Goal: Task Accomplishment & Management: Use online tool/utility

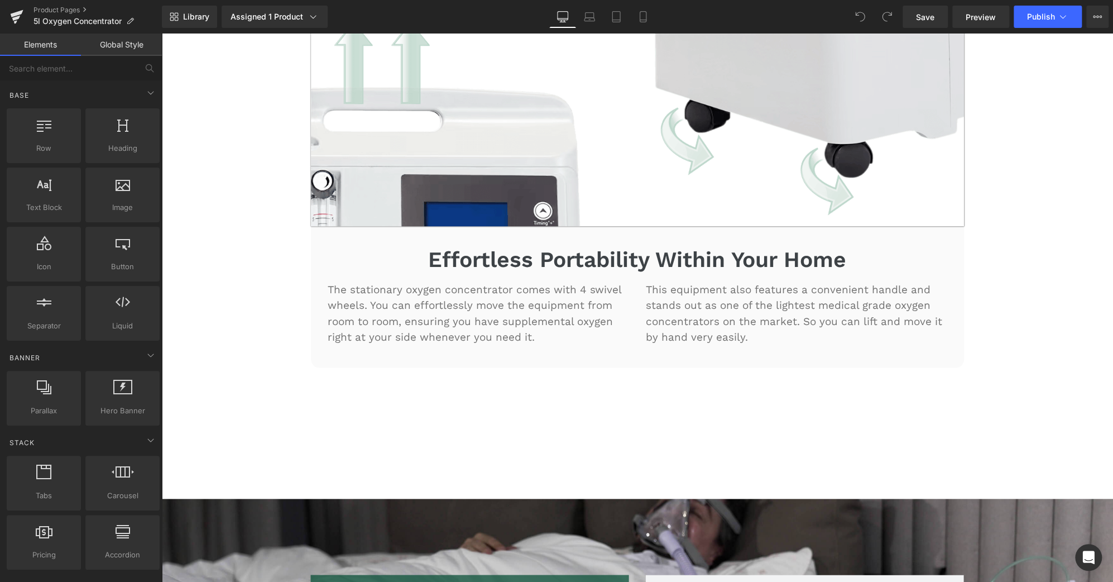
scroll to position [4109, 0]
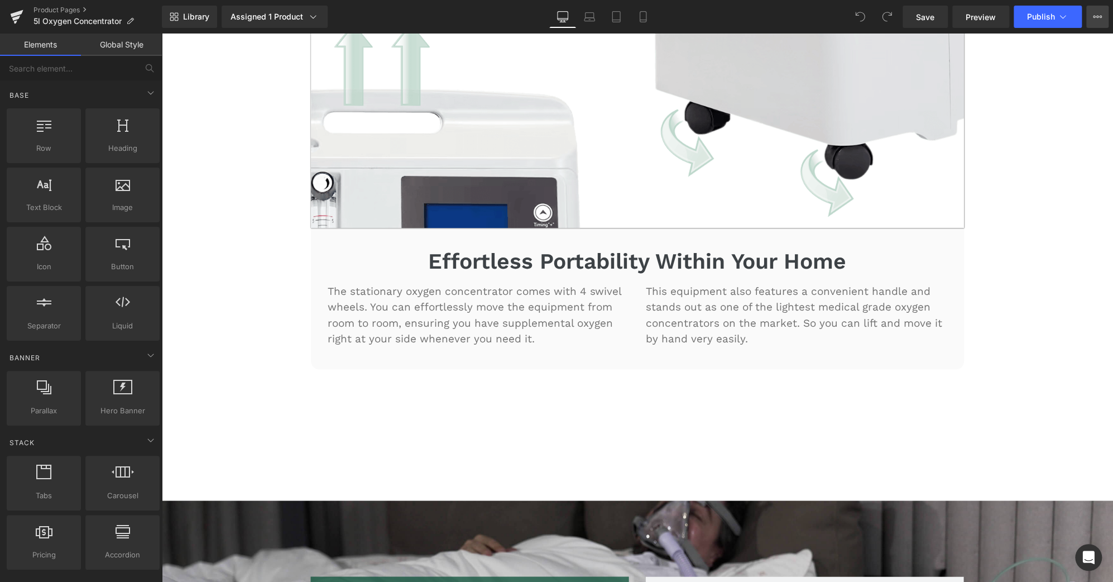
click at [1102, 21] on button "View Live Page View with current Template Save Template to Library Schedule Pub…" at bounding box center [1097, 17] width 22 height 22
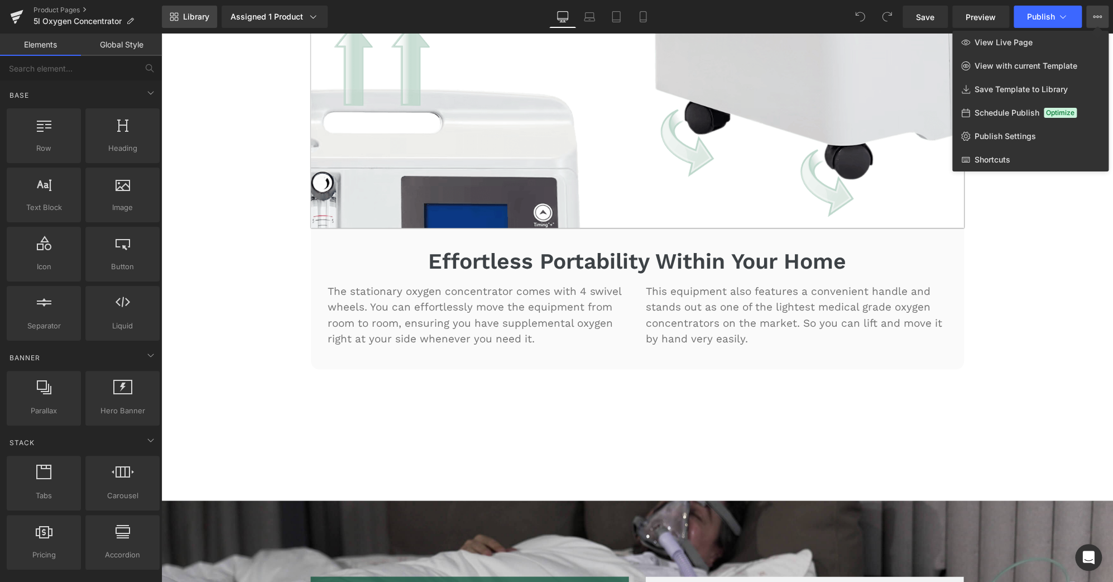
click at [203, 18] on span "Library" at bounding box center [196, 17] width 26 height 10
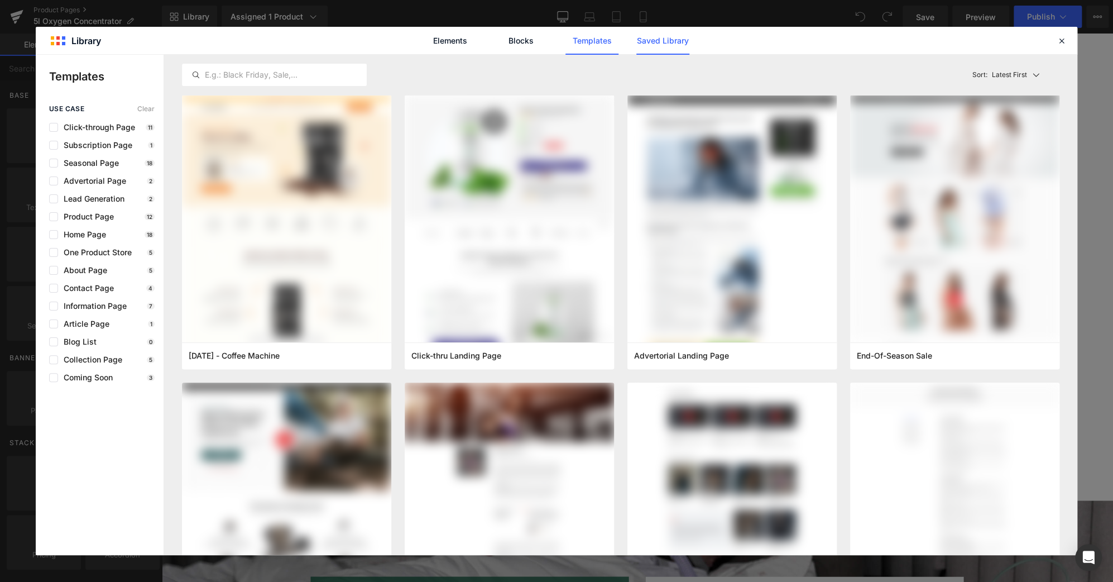
click at [664, 41] on link "Saved Library" at bounding box center [662, 41] width 53 height 28
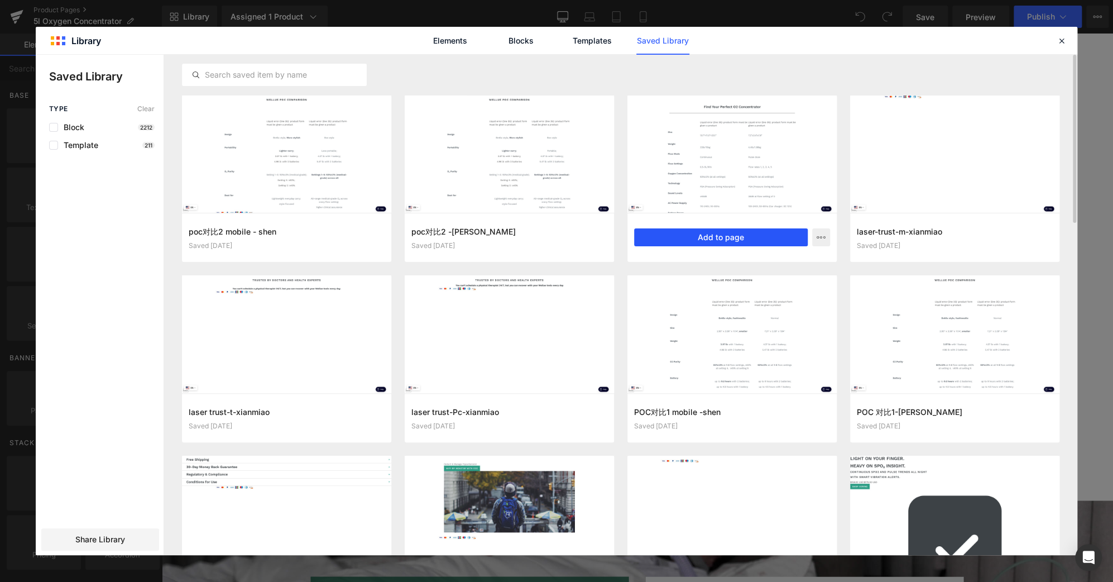
click at [736, 242] on button "Add to page" at bounding box center [721, 237] width 174 height 18
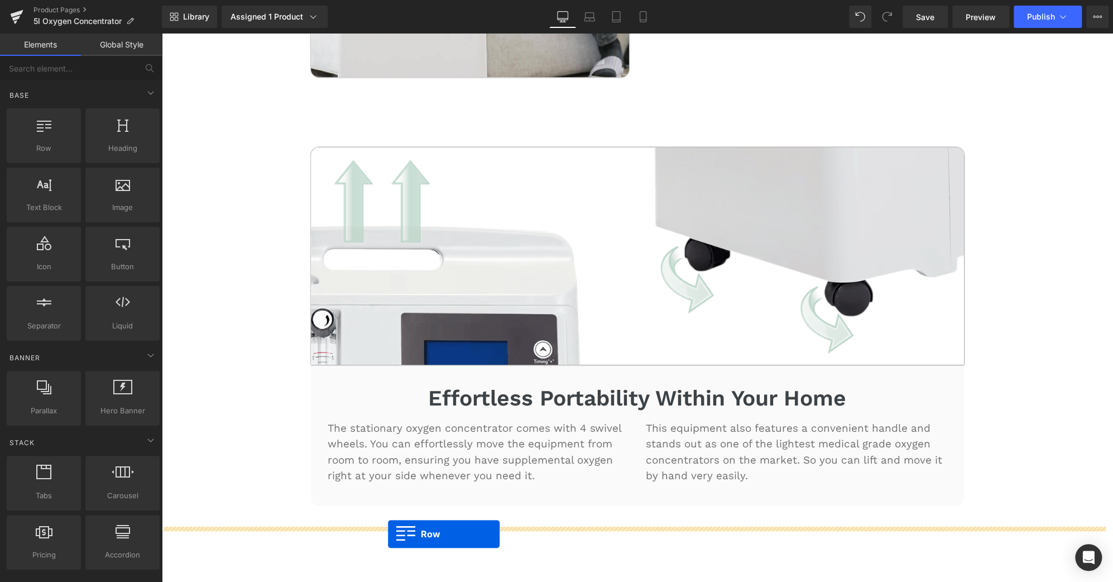
scroll to position [3995, 0]
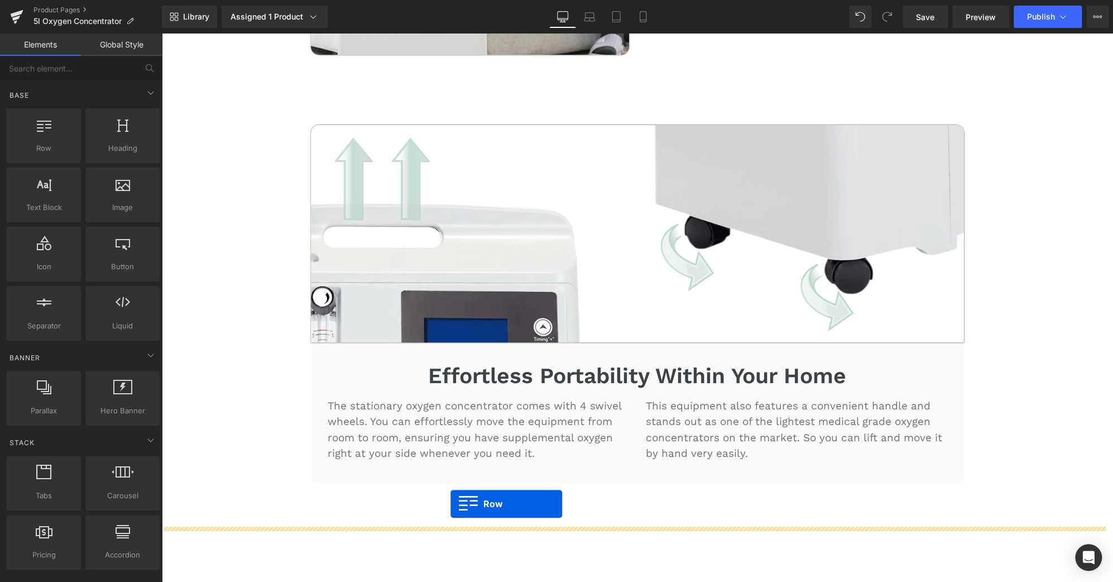
drag, startPoint x: 304, startPoint y: 245, endPoint x: 451, endPoint y: 504, distance: 298.0
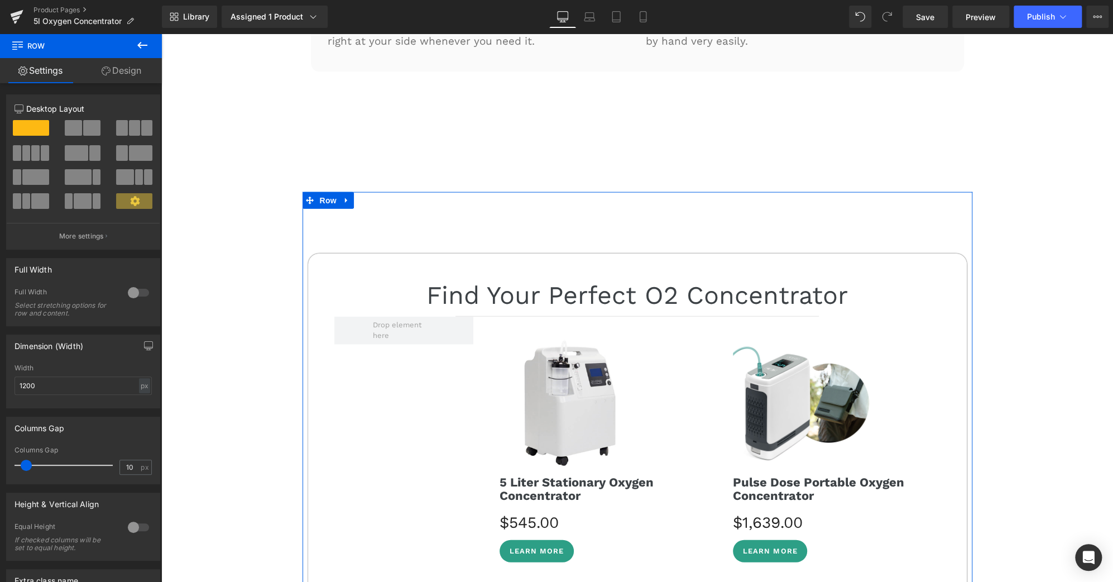
scroll to position [4406, 0]
click at [325, 193] on span "Row" at bounding box center [328, 201] width 22 height 17
click at [123, 74] on link "Design" at bounding box center [121, 70] width 81 height 25
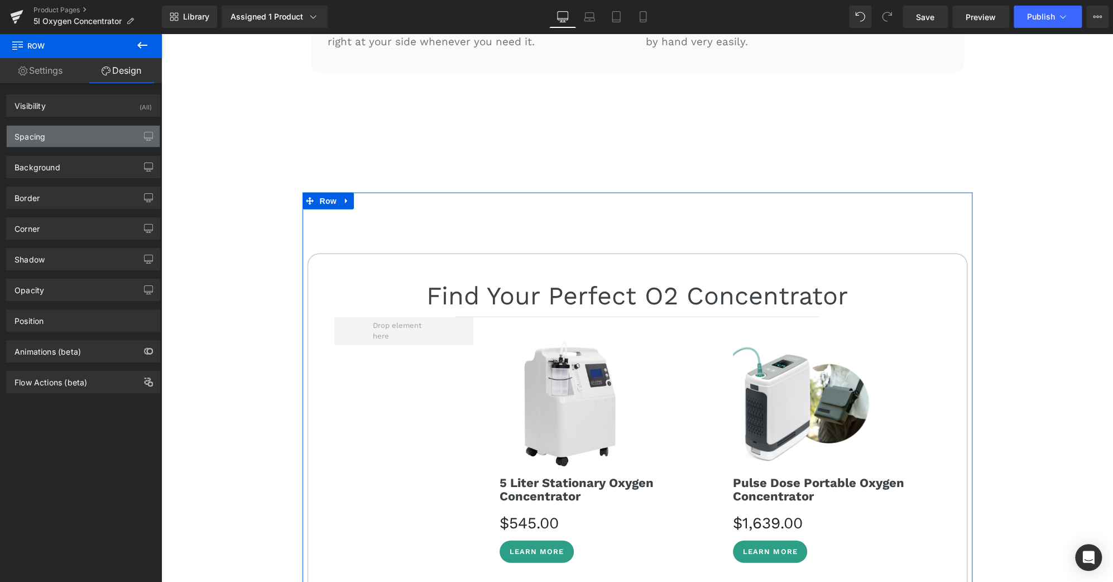
click at [75, 137] on div "Spacing" at bounding box center [83, 136] width 153 height 21
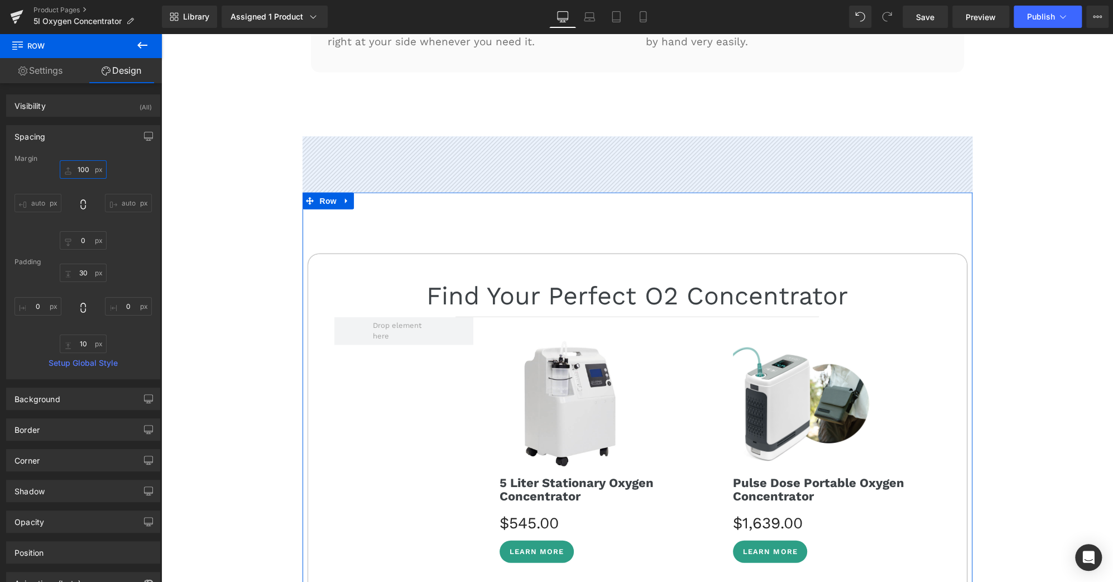
click at [79, 175] on input "text" at bounding box center [83, 169] width 47 height 18
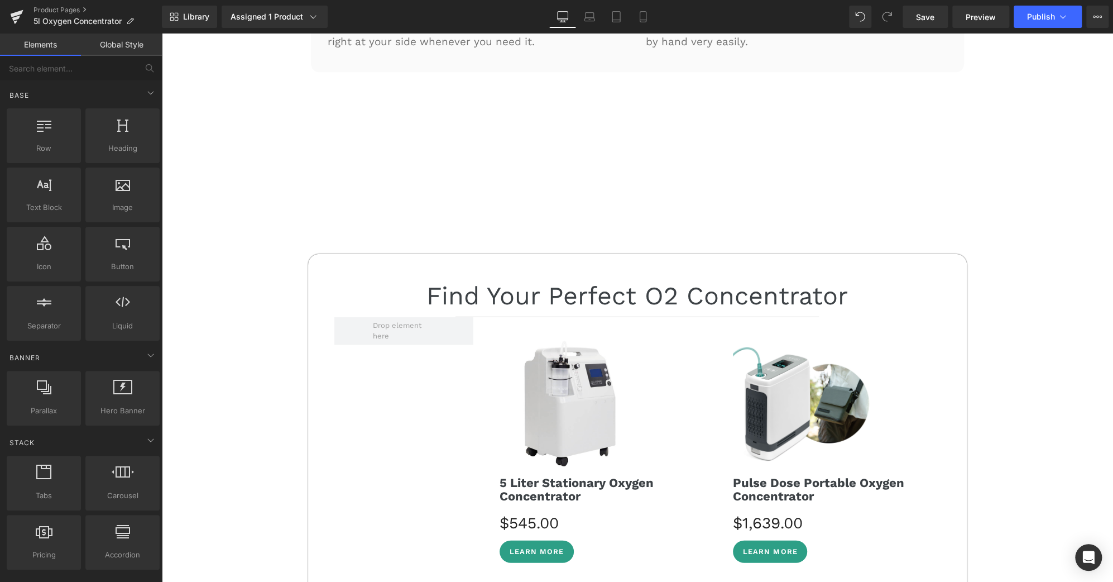
click at [440, 138] on div "30-DAY FREE TRIAL Text Block 3-YEAR WARRANTY Text Block Row Icon FREE SHIPPING …" at bounding box center [637, 278] width 952 height 9143
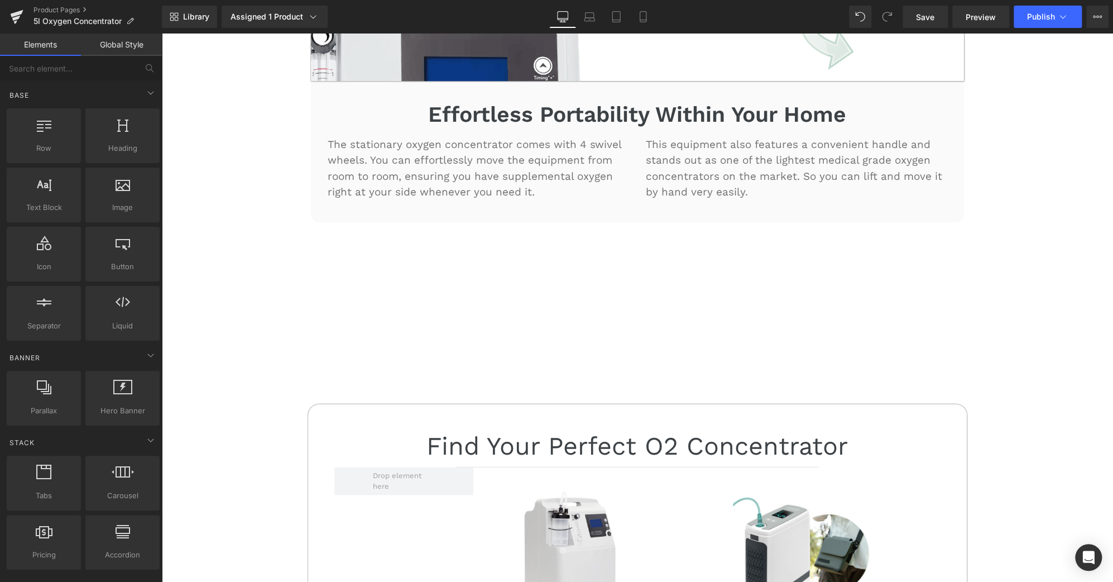
scroll to position [4242, 0]
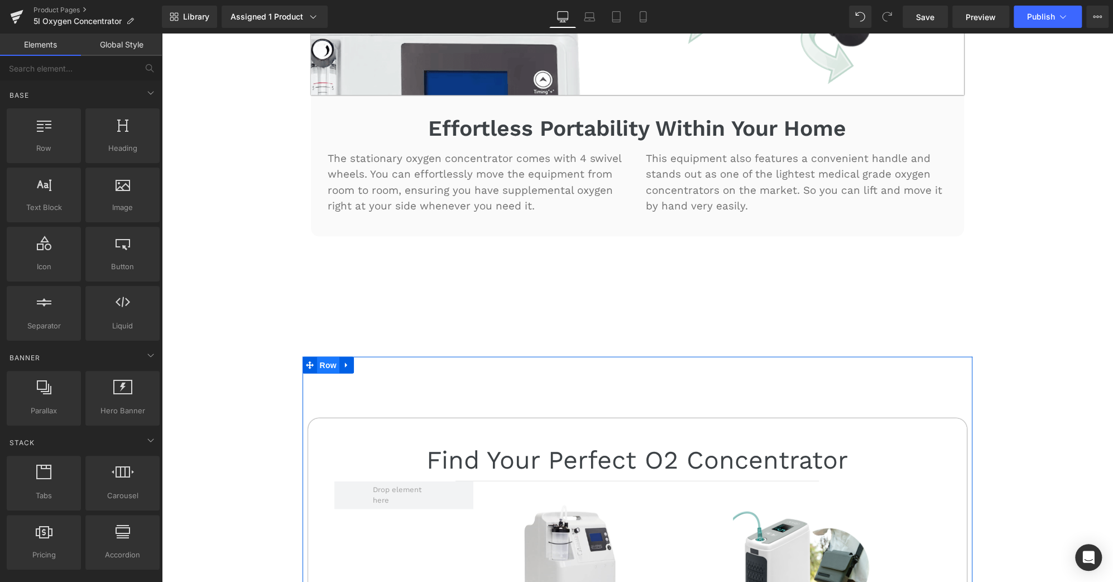
click at [320, 357] on span "Row" at bounding box center [328, 365] width 22 height 17
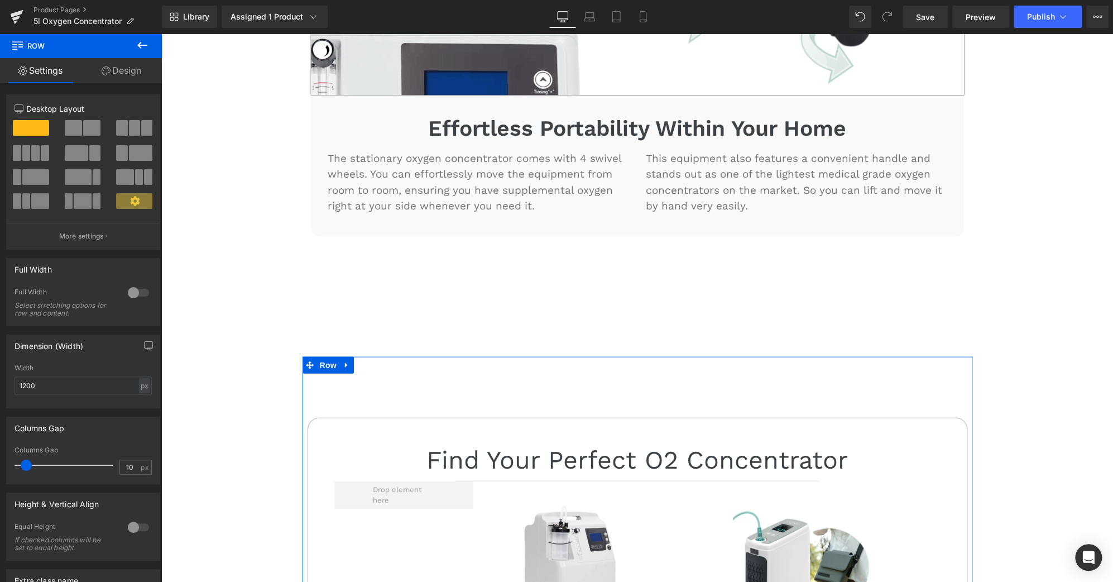
click at [132, 63] on link "Design" at bounding box center [121, 70] width 81 height 25
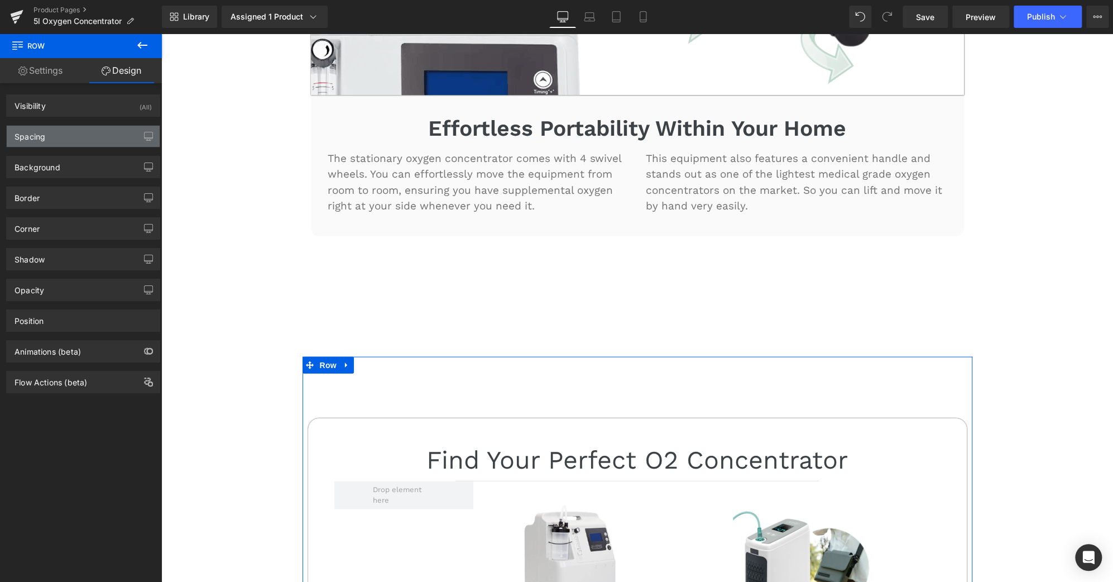
click at [49, 134] on div "Spacing" at bounding box center [83, 136] width 153 height 21
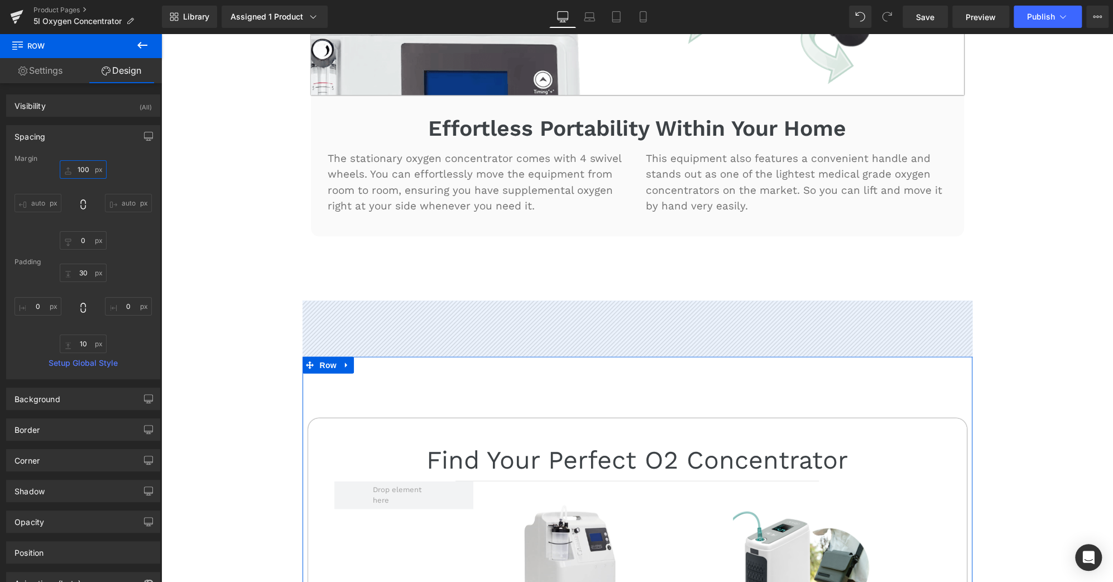
click at [78, 167] on input "text" at bounding box center [83, 169] width 47 height 18
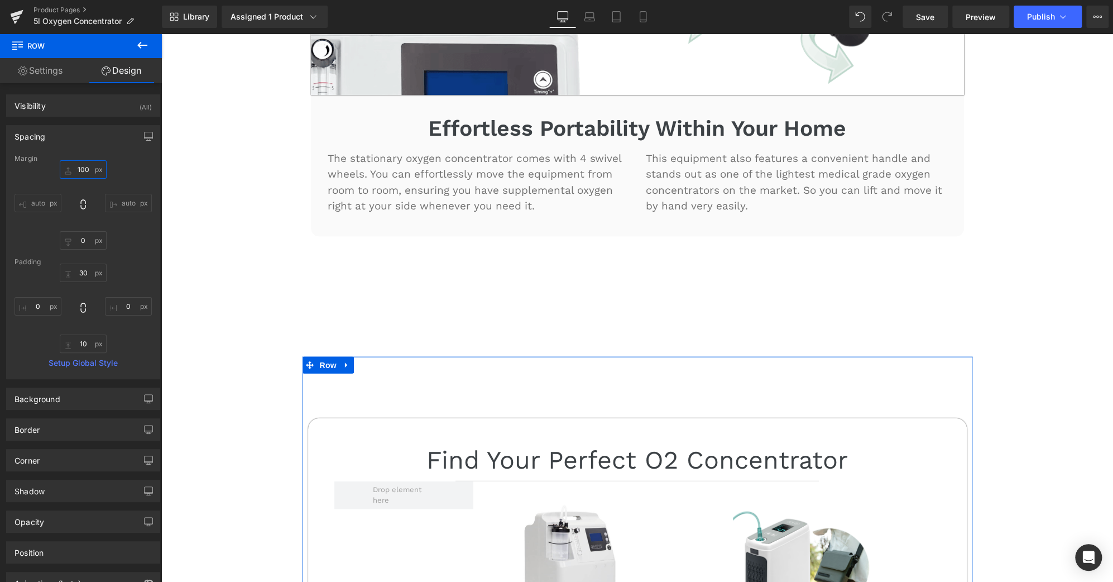
type input "0"
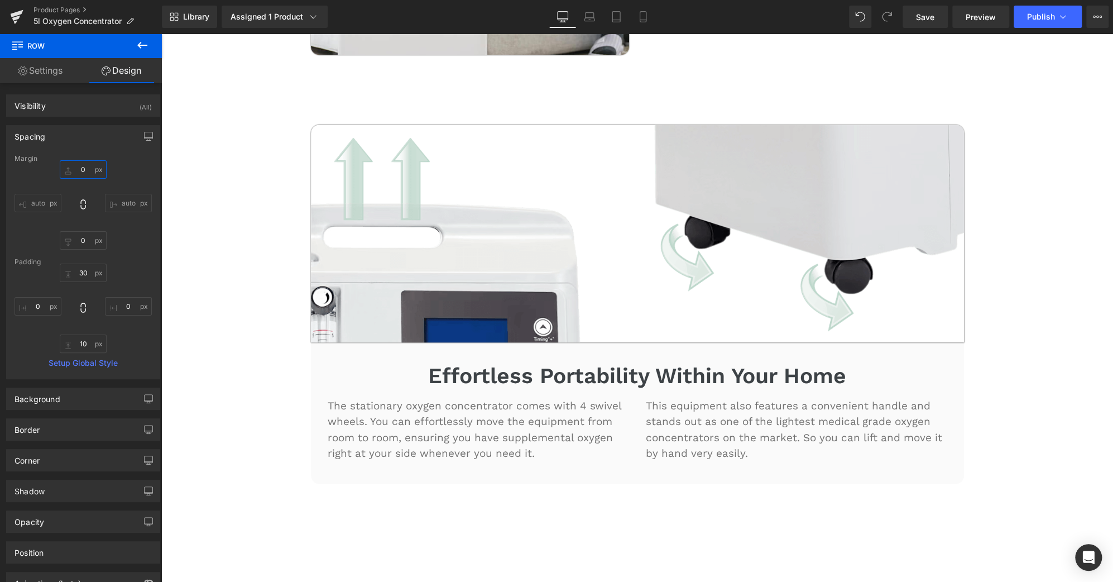
scroll to position [3995, 0]
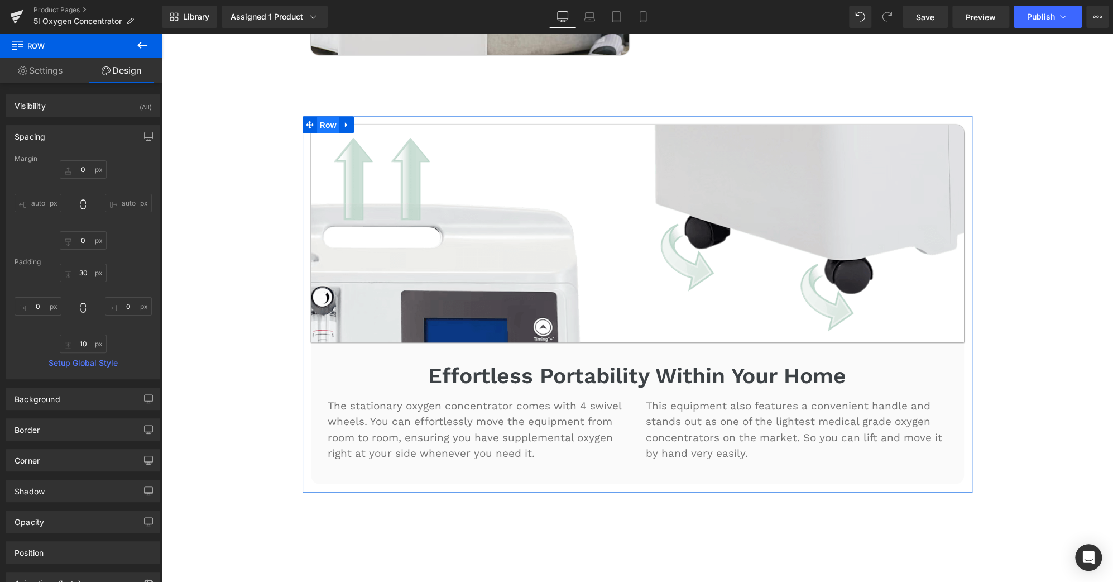
click at [320, 117] on span "Row" at bounding box center [328, 125] width 22 height 17
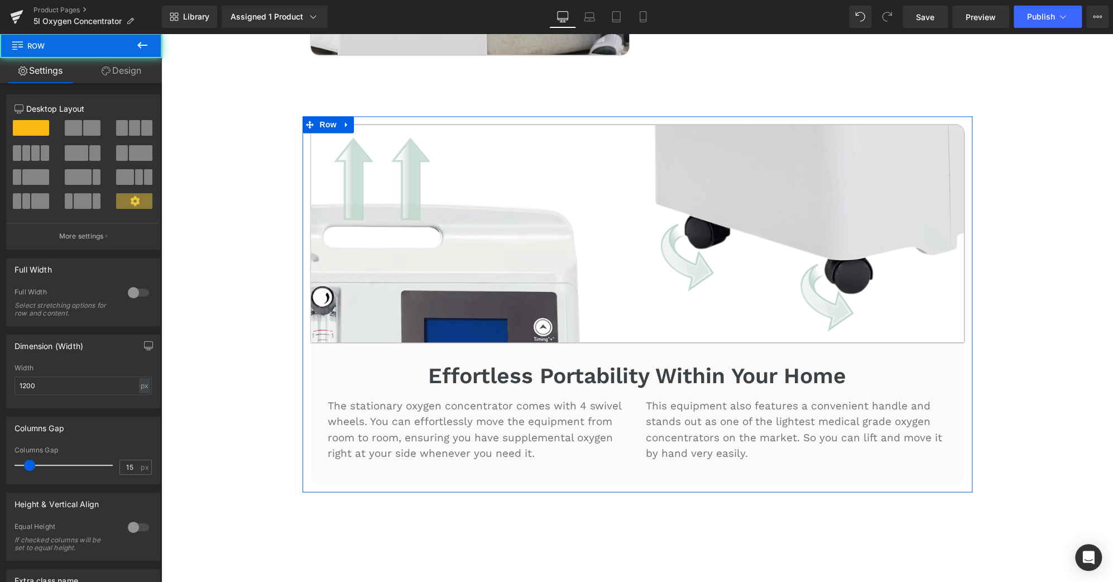
click at [108, 64] on link "Design" at bounding box center [121, 70] width 81 height 25
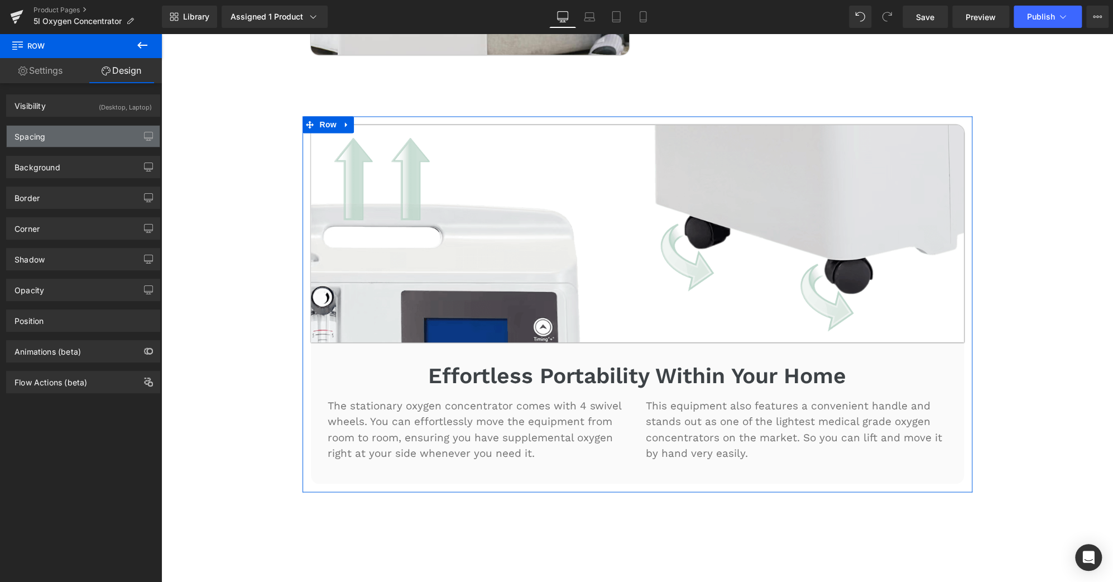
click at [88, 135] on div "Spacing" at bounding box center [83, 136] width 153 height 21
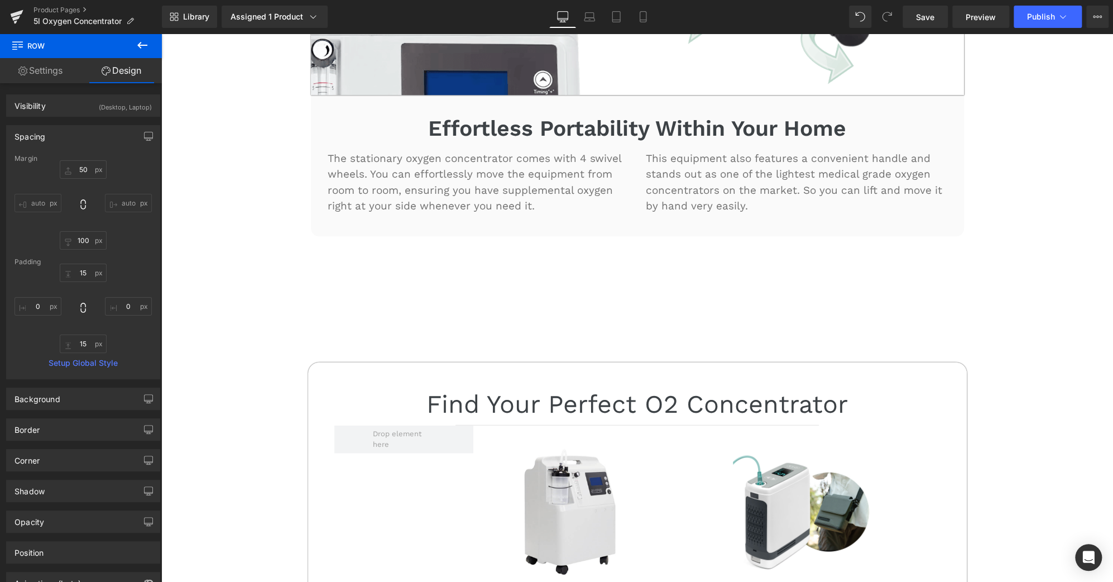
scroll to position [4242, 0]
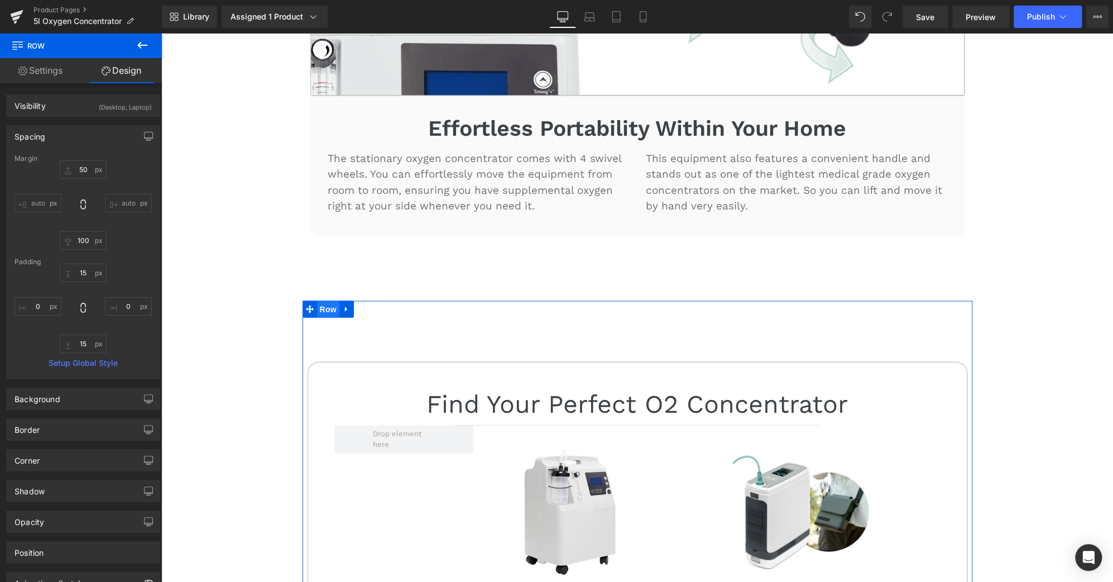
click at [324, 301] on span "Row" at bounding box center [328, 309] width 22 height 17
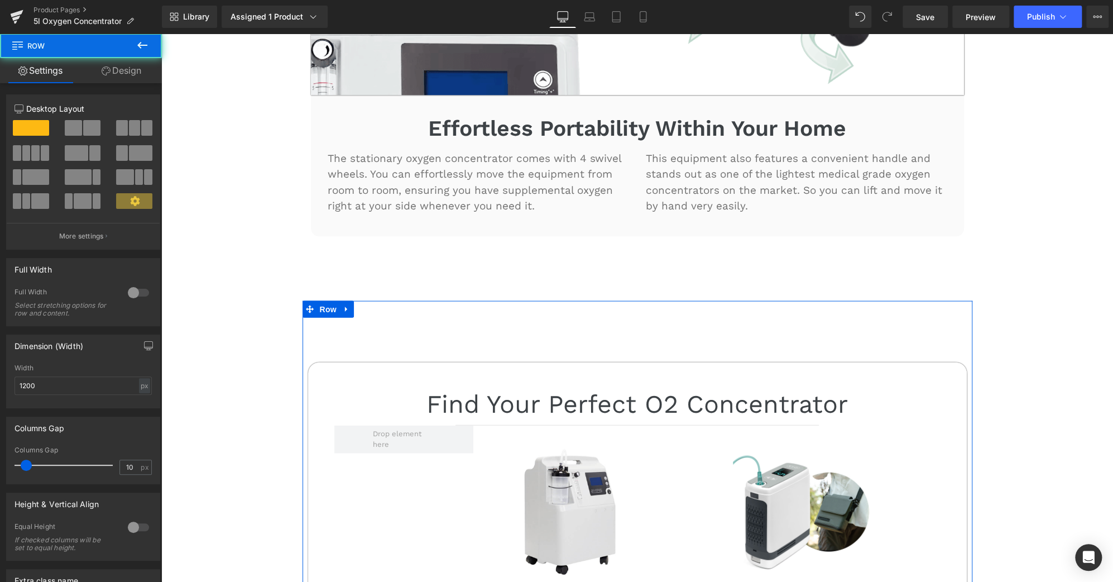
click at [131, 72] on link "Design" at bounding box center [121, 70] width 81 height 25
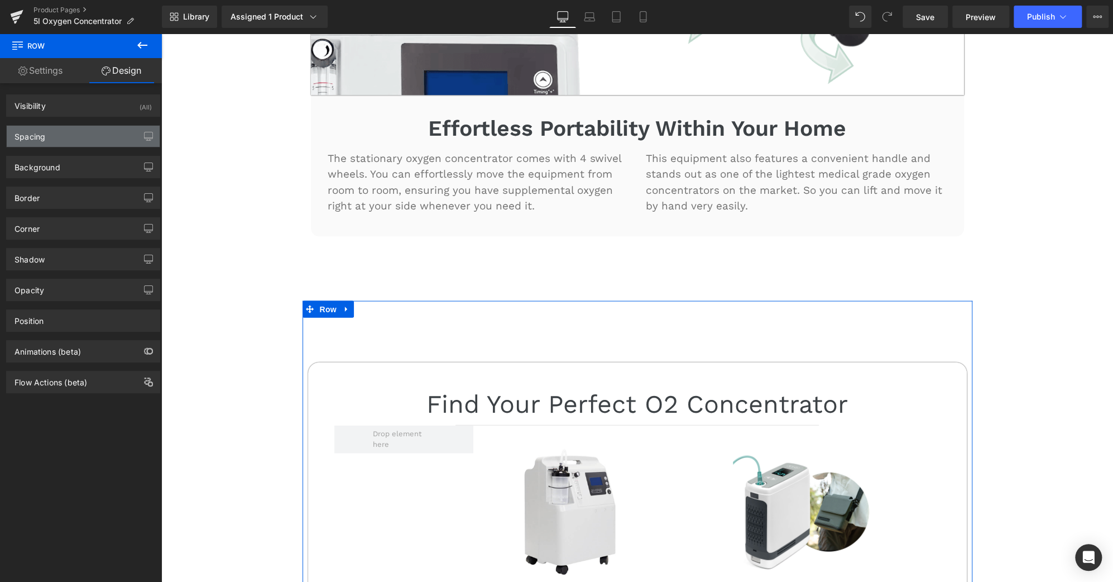
click at [58, 136] on div "Spacing" at bounding box center [83, 136] width 153 height 21
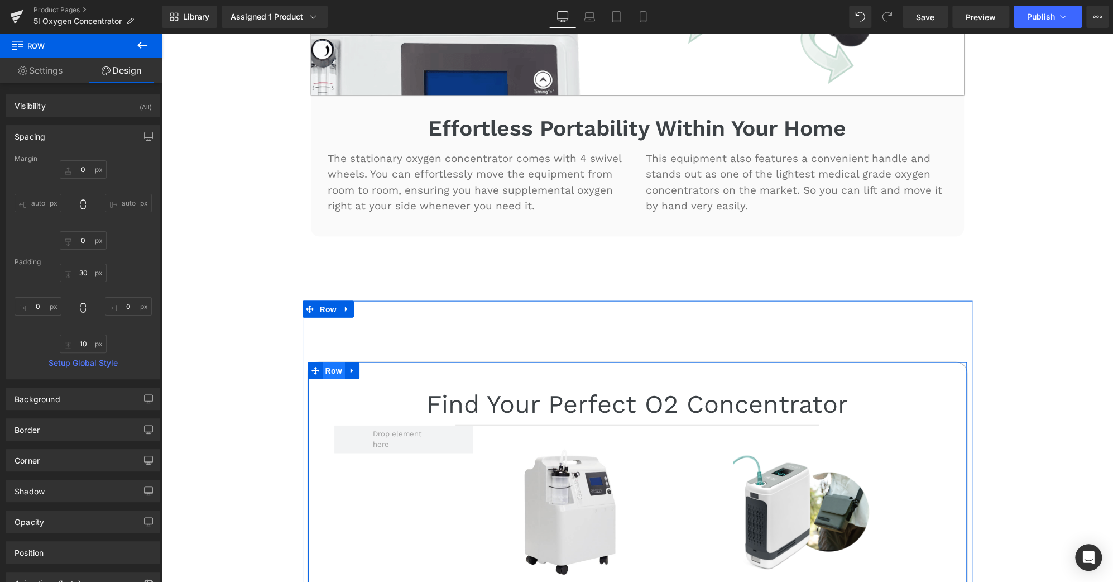
click at [335, 362] on span "Row" at bounding box center [334, 370] width 22 height 17
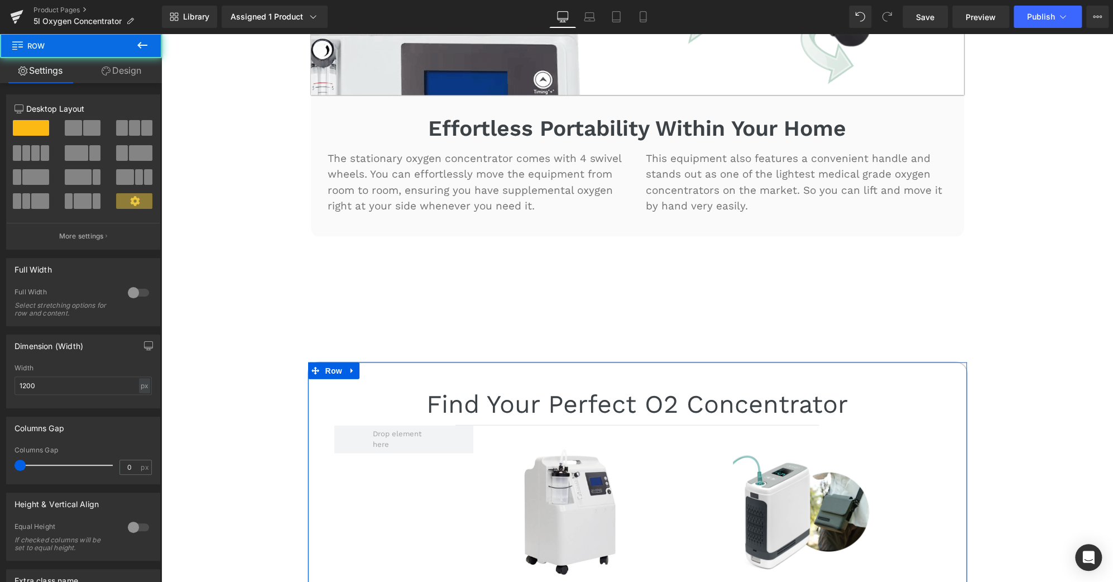
click at [136, 80] on link "Design" at bounding box center [121, 70] width 81 height 25
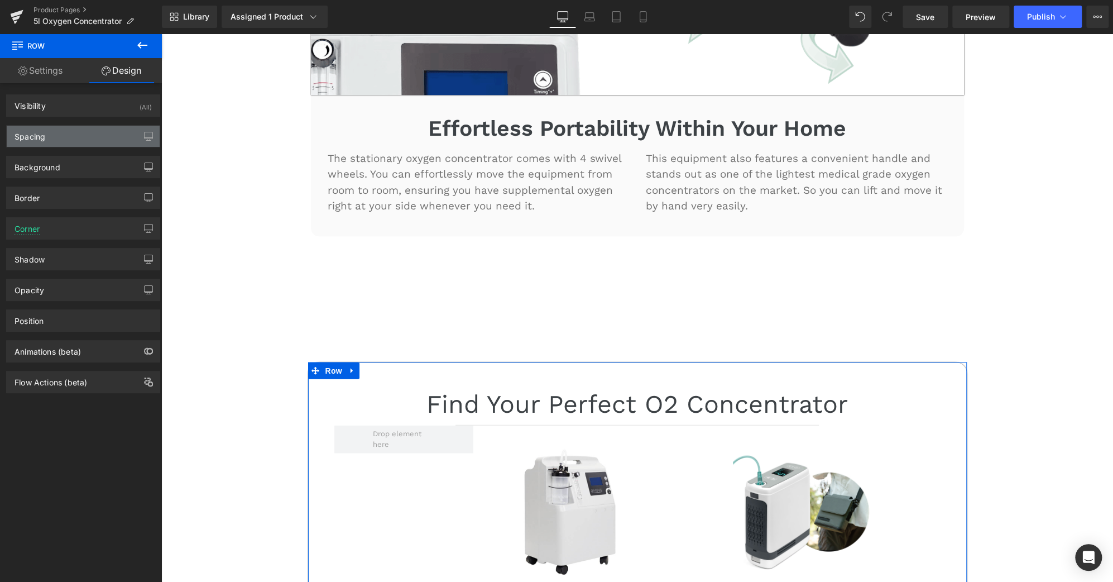
click at [66, 132] on div "Spacing" at bounding box center [83, 136] width 153 height 21
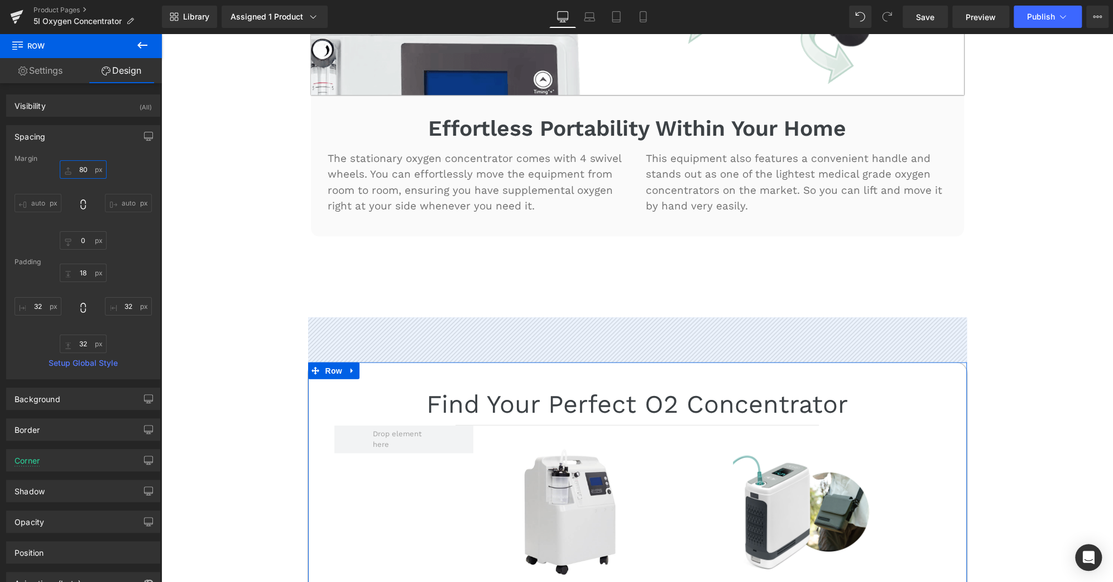
click at [76, 166] on input "80" at bounding box center [83, 169] width 47 height 18
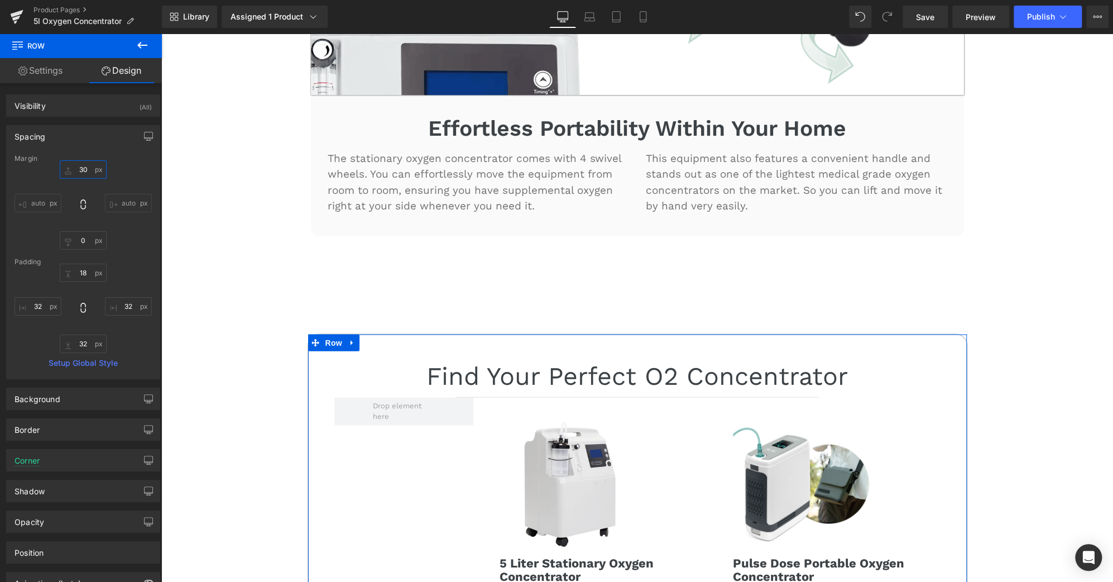
click at [78, 167] on input "30" at bounding box center [83, 169] width 47 height 18
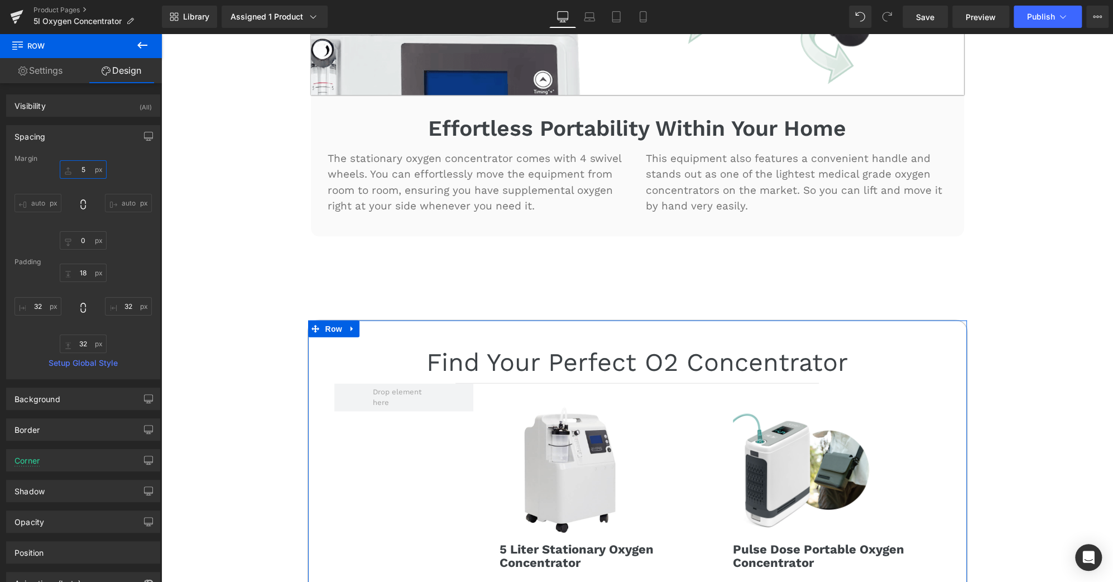
type input "50"
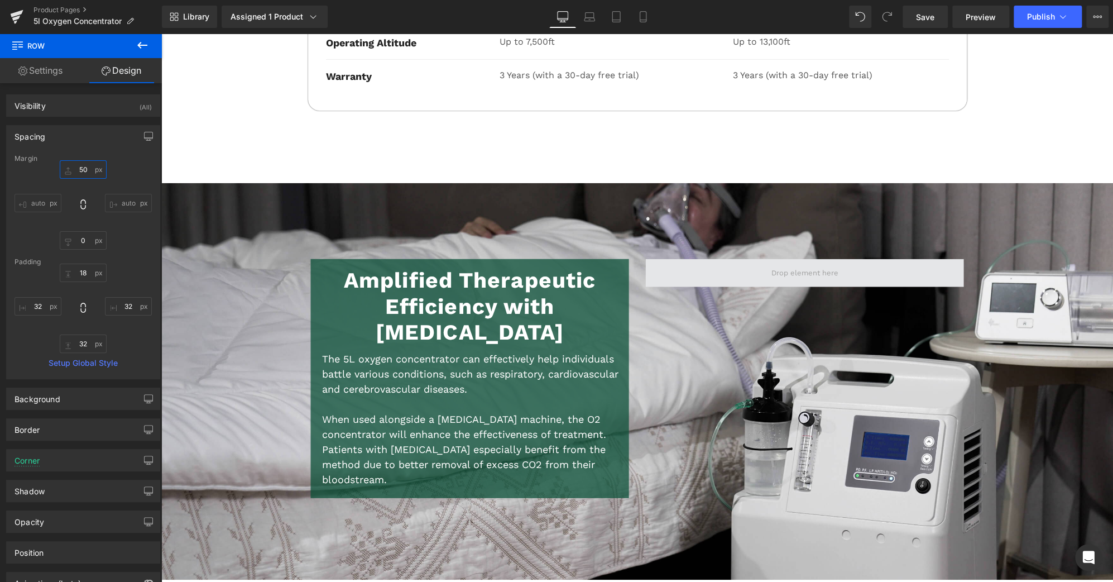
scroll to position [5228, 0]
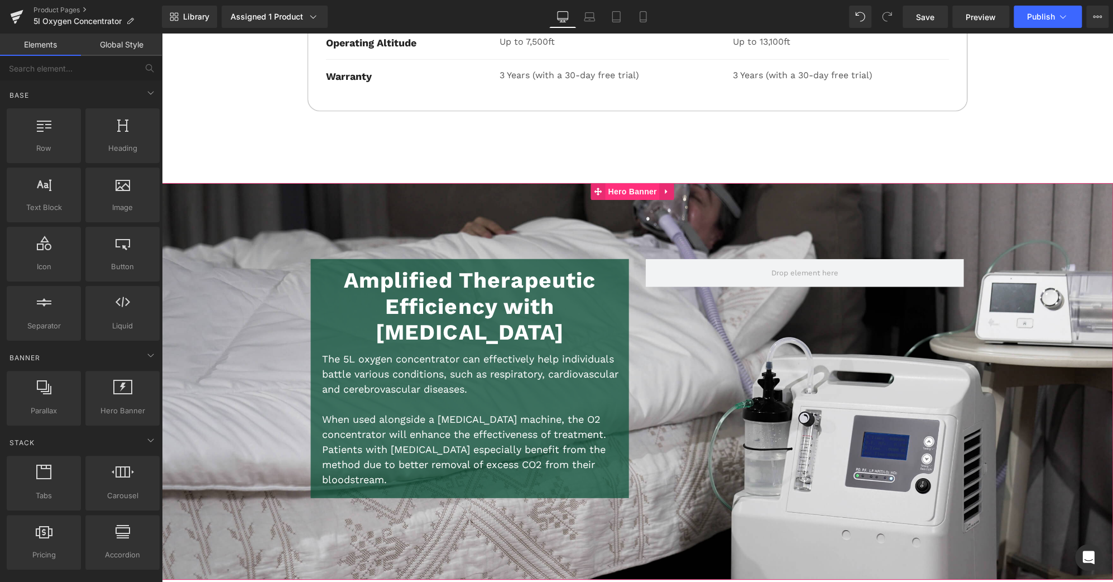
click at [636, 183] on span "Hero Banner" at bounding box center [632, 191] width 54 height 17
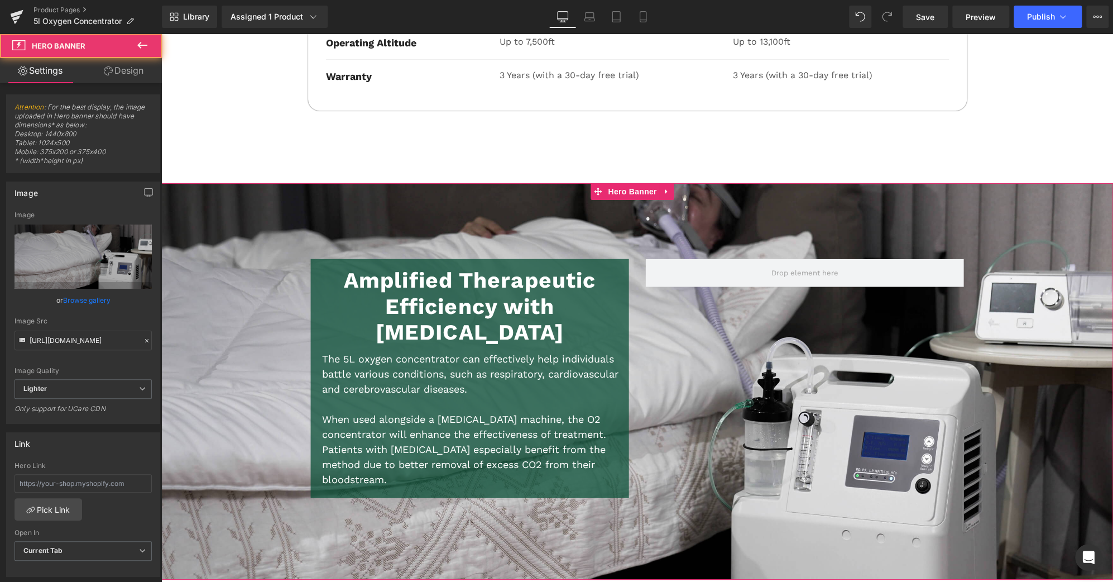
click at [123, 69] on link "Design" at bounding box center [123, 70] width 81 height 25
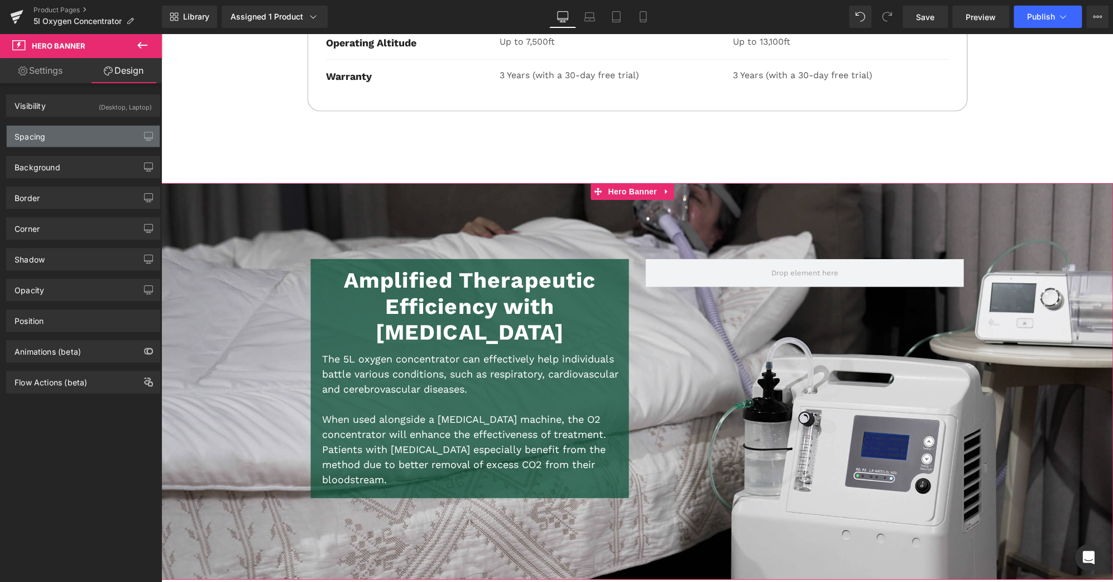
click at [72, 136] on div "Spacing" at bounding box center [83, 136] width 153 height 21
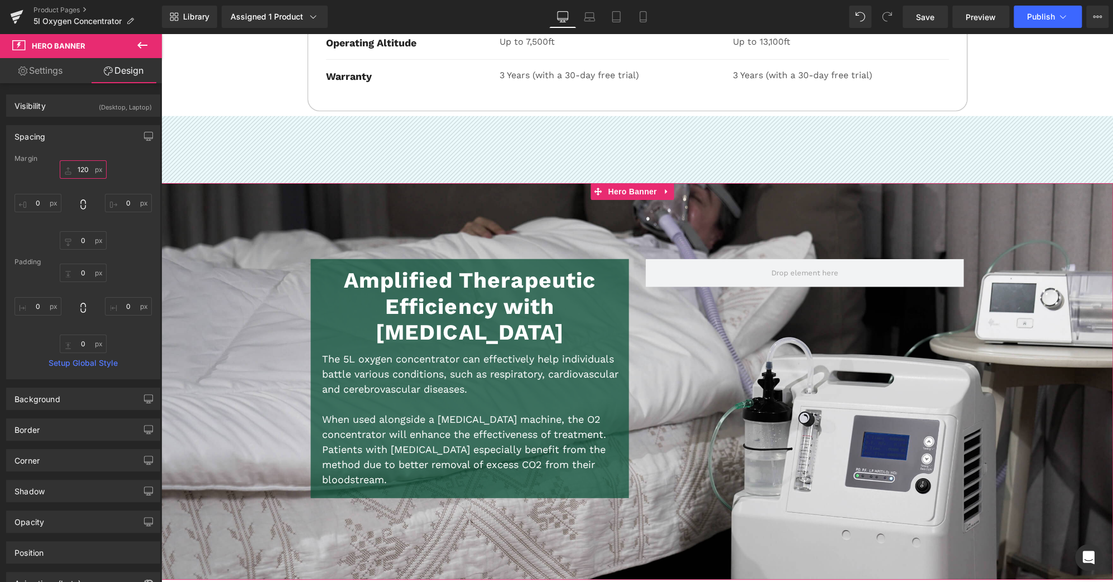
click at [79, 174] on input "text" at bounding box center [83, 169] width 47 height 18
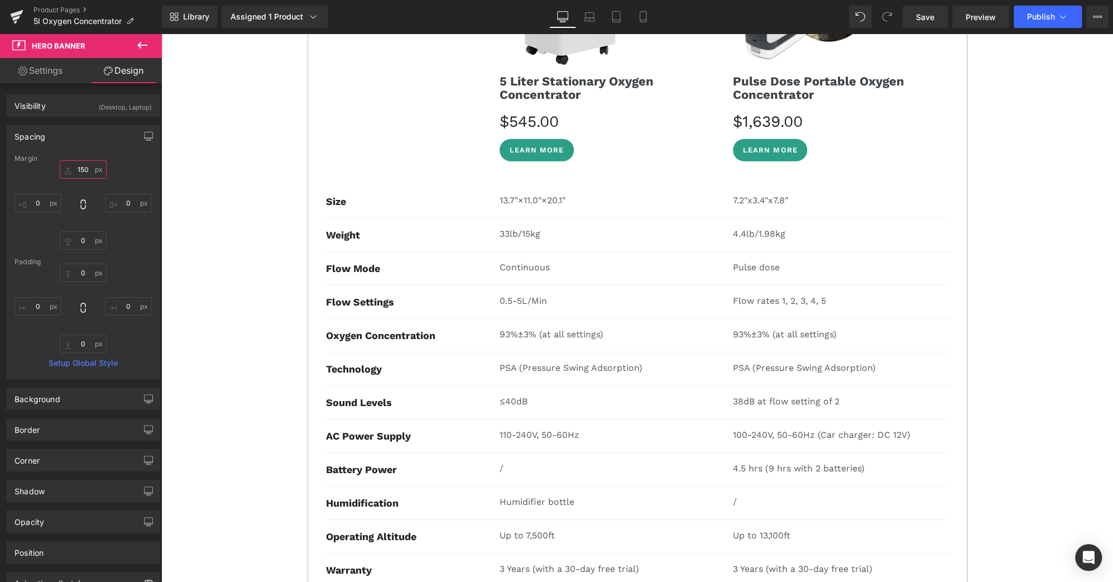
scroll to position [4735, 0]
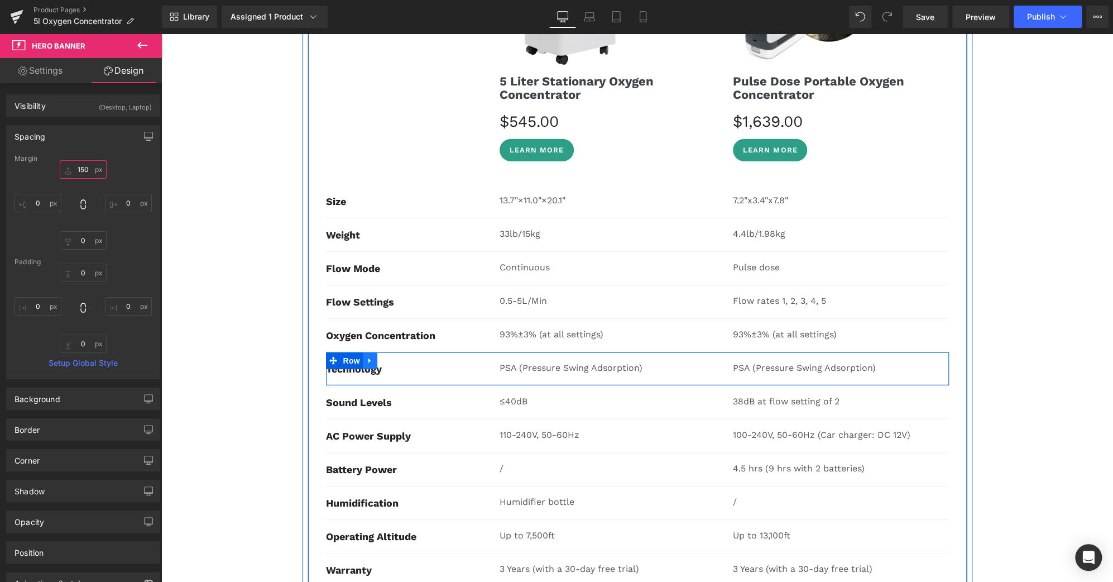
type input "150"
click at [370, 352] on link at bounding box center [370, 360] width 15 height 17
click at [395, 357] on icon at bounding box center [399, 361] width 8 height 8
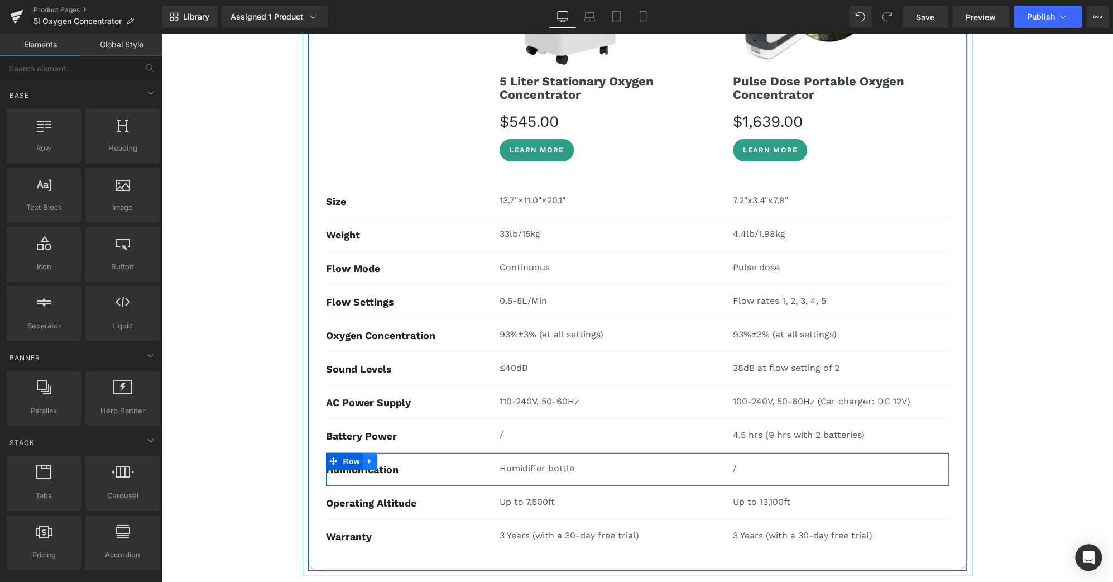
click at [368, 457] on icon at bounding box center [370, 461] width 8 height 8
click at [395, 457] on icon at bounding box center [399, 461] width 8 height 8
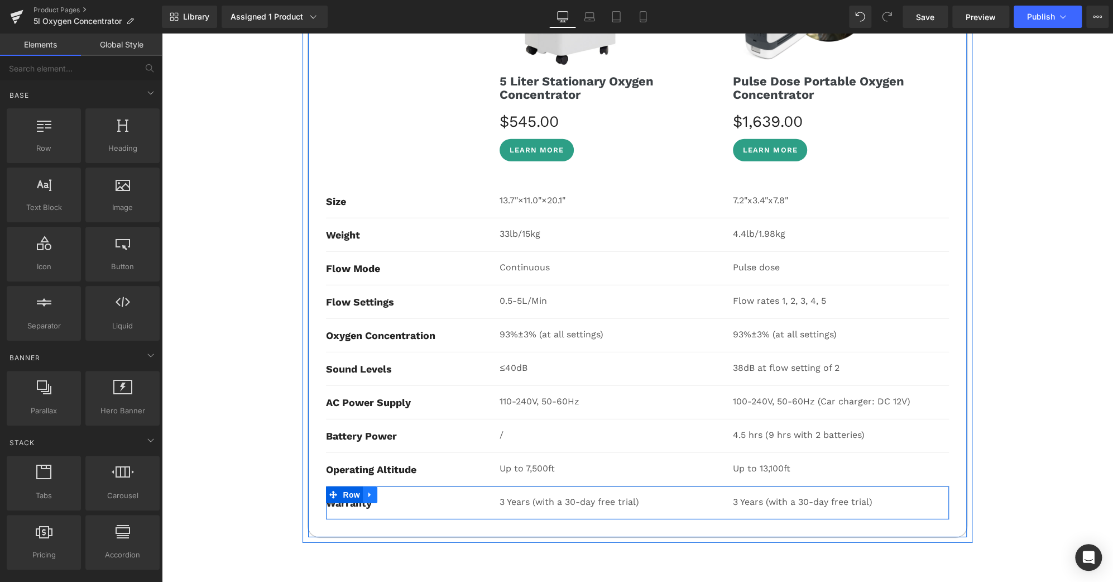
click at [367, 490] on icon at bounding box center [370, 494] width 8 height 8
click at [395, 491] on icon at bounding box center [399, 495] width 8 height 8
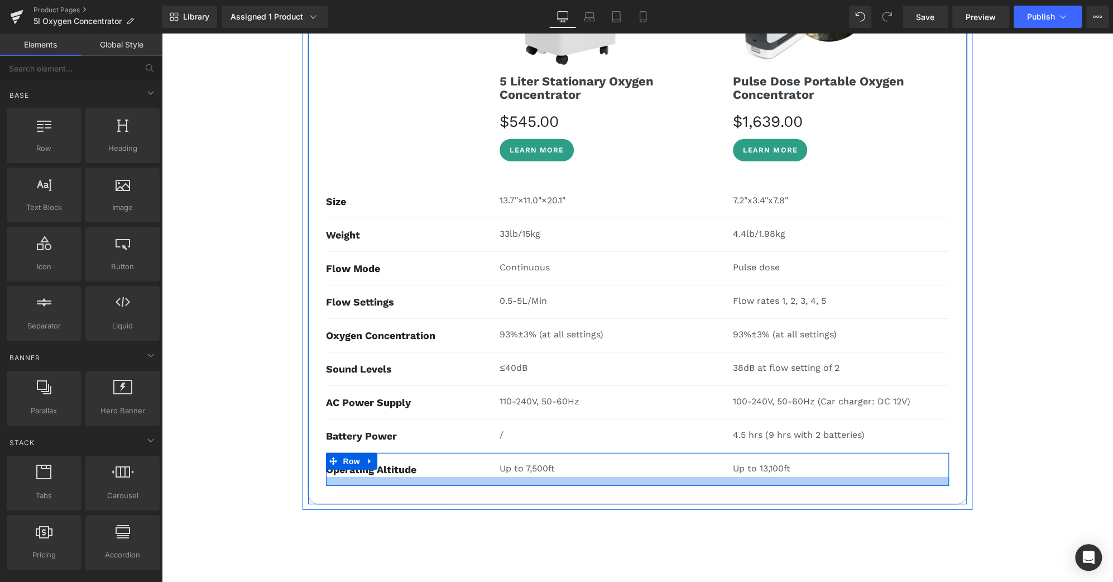
click at [727, 477] on div at bounding box center [637, 481] width 623 height 9
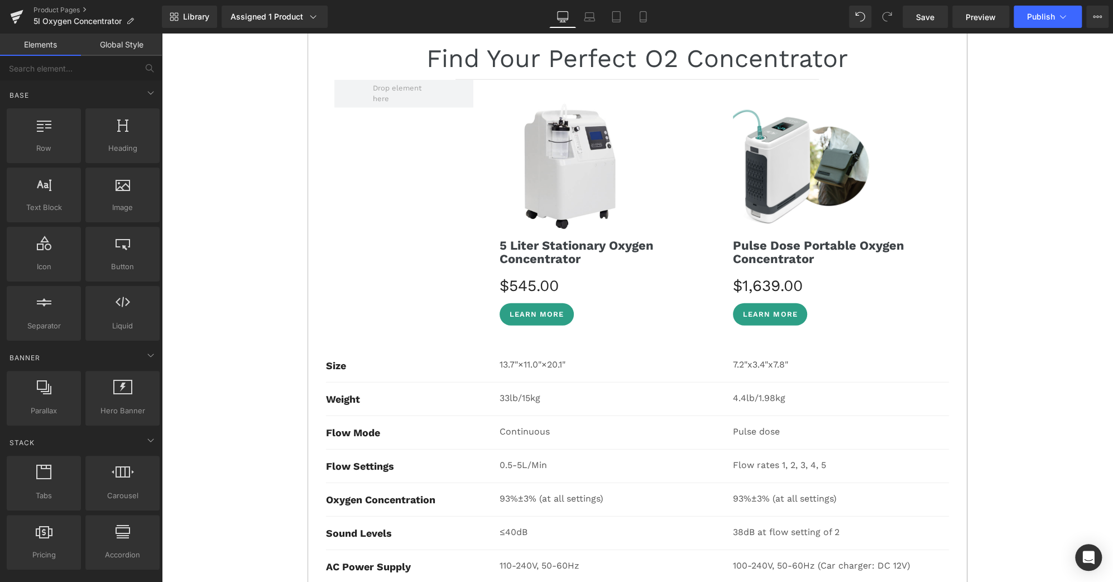
scroll to position [4571, 0]
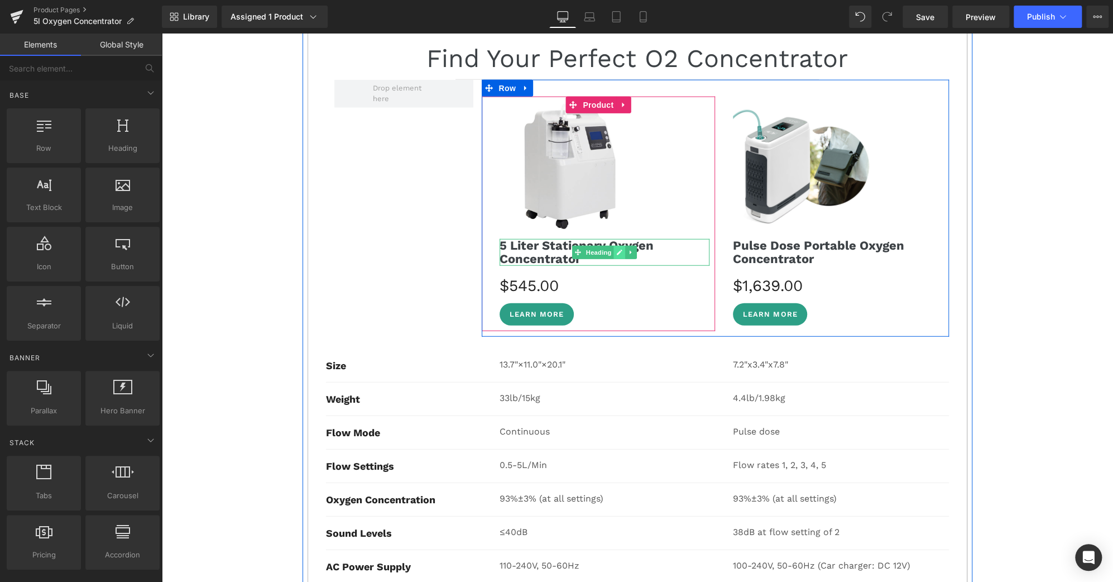
click at [614, 246] on link at bounding box center [620, 252] width 12 height 13
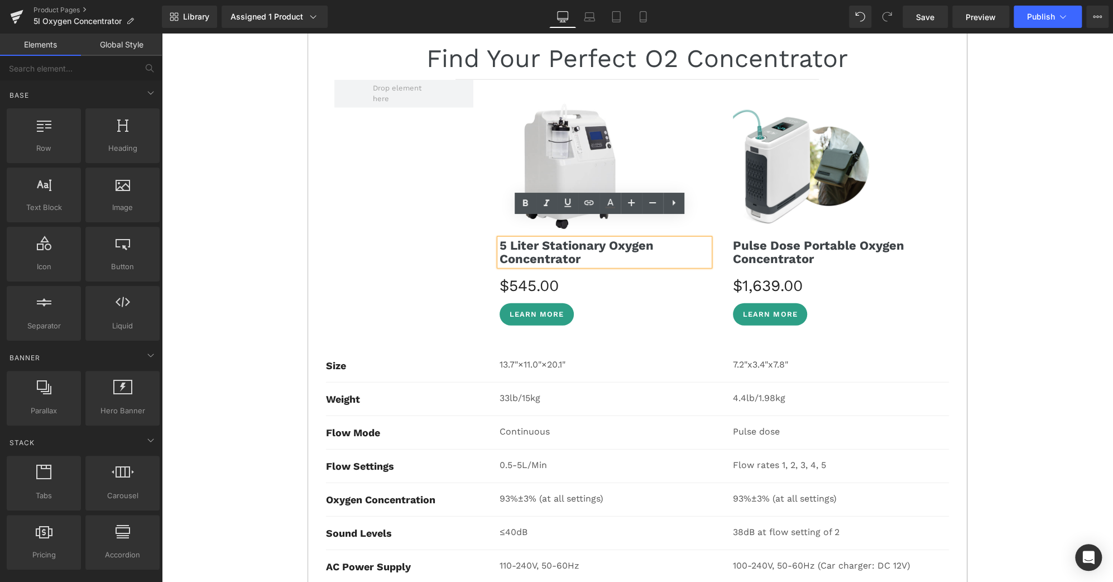
click at [583, 238] on strong "5 Liter Stationary Oxygen Concentrator" at bounding box center [577, 251] width 154 height 27
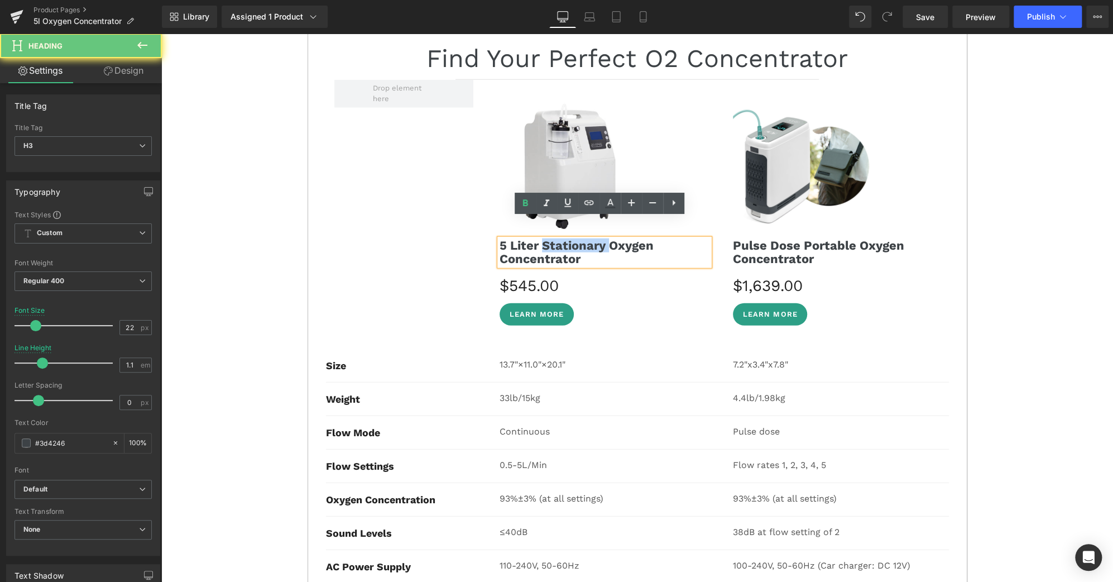
click at [583, 238] on strong "5 Liter Stationary Oxygen Concentrator" at bounding box center [577, 251] width 154 height 27
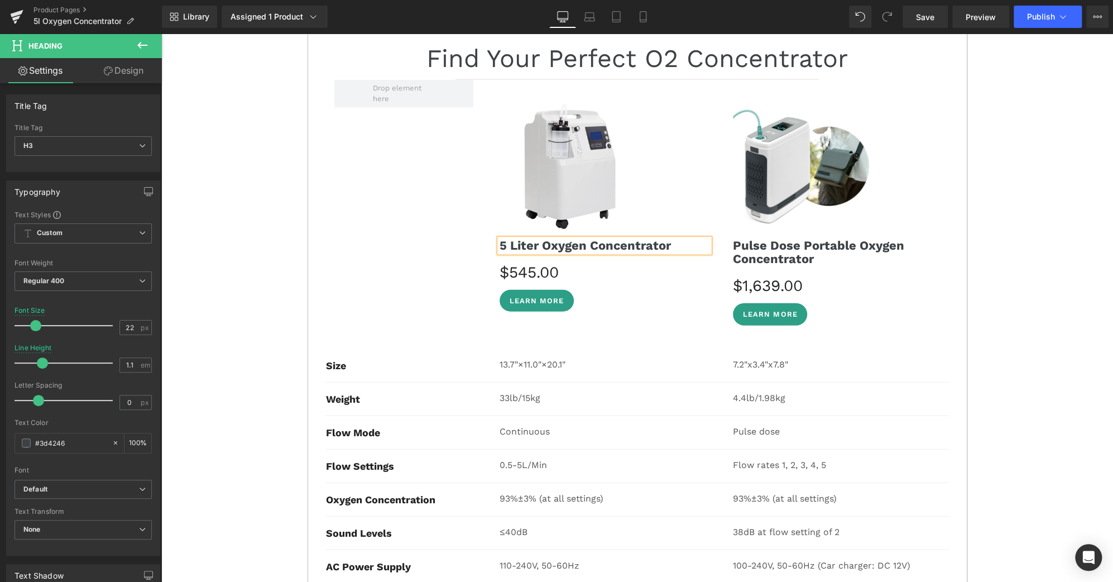
click at [671, 239] on h3 "5 Liter Oxygen Concentrator" at bounding box center [605, 245] width 210 height 13
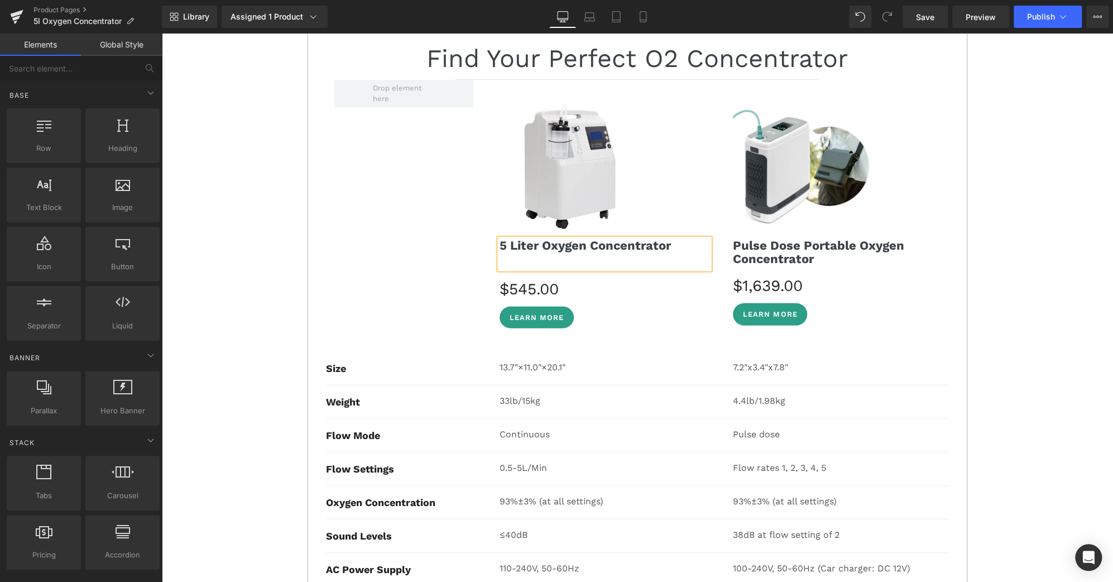
click at [1010, 255] on div "30-DAY FREE TRIAL Text Block 3-YEAR WARRANTY Text Block Row Icon FREE SHIPPING …" at bounding box center [637, 37] width 952 height 8991
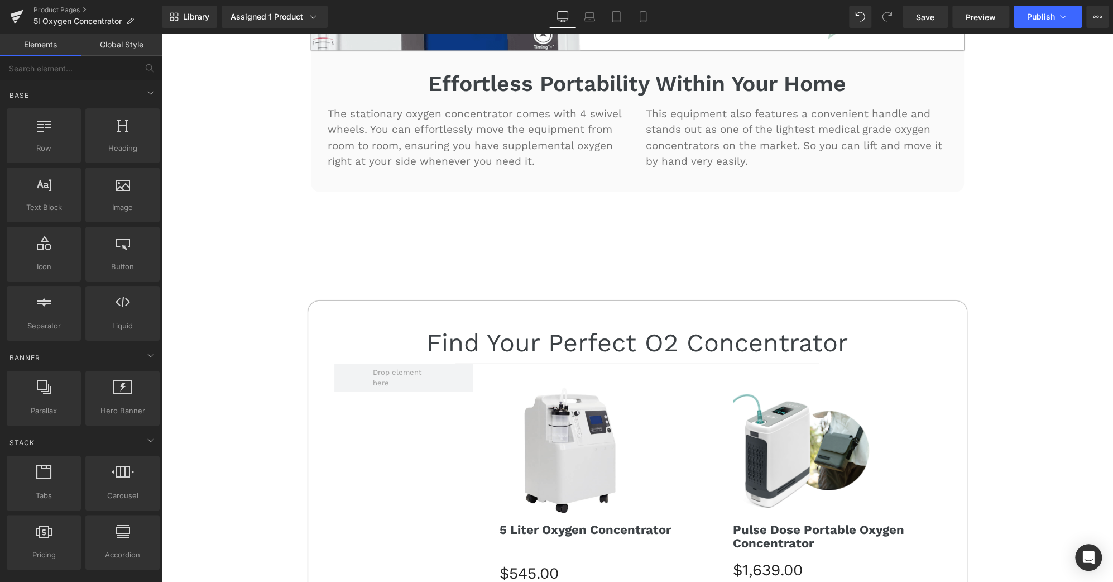
scroll to position [4302, 0]
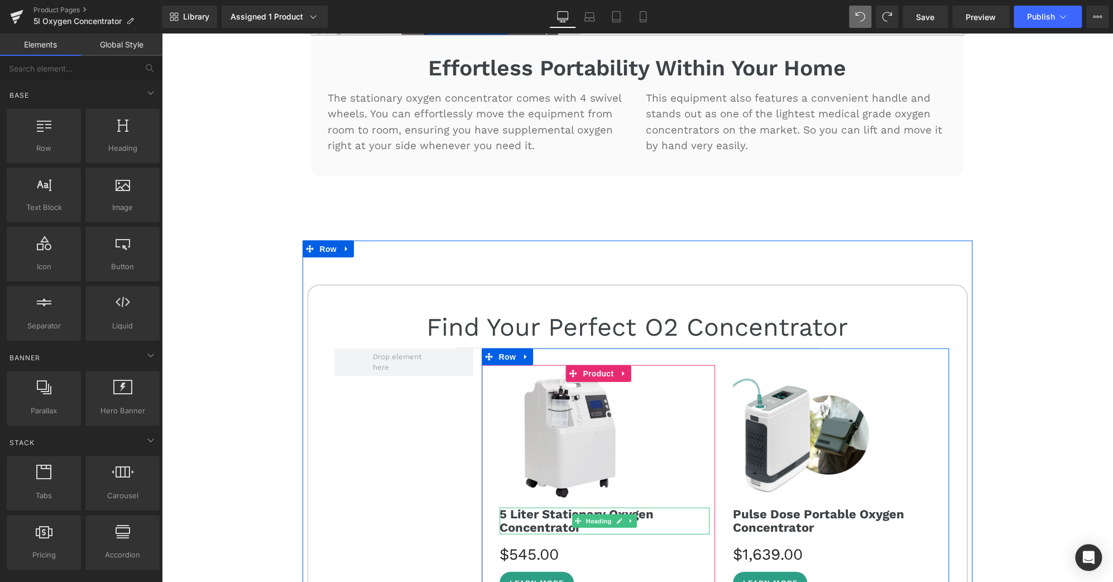
click at [521, 507] on strong "5 Liter Stationary Oxygen Concentrator" at bounding box center [577, 520] width 154 height 27
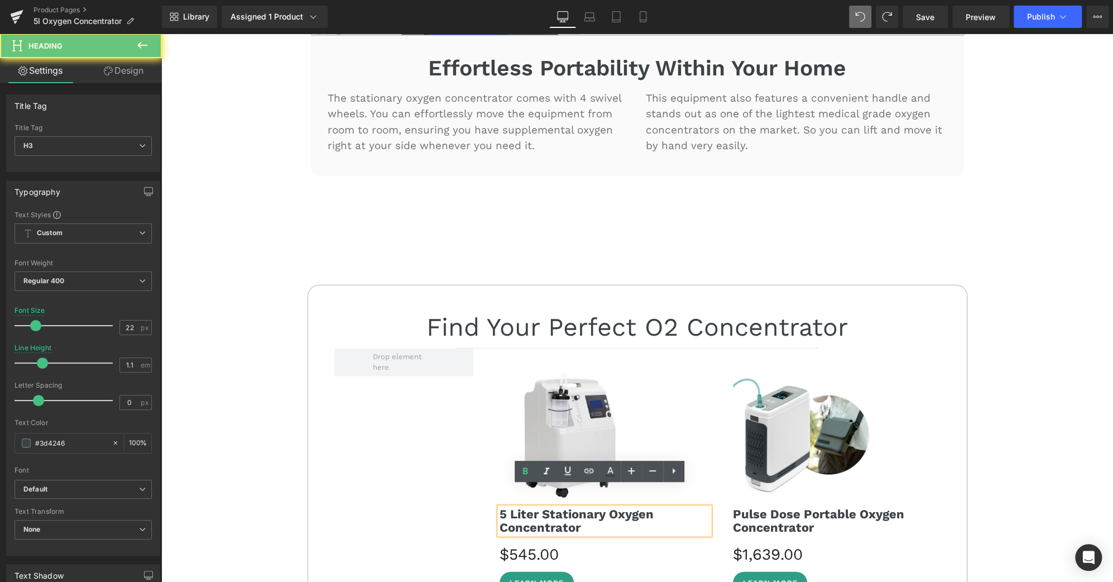
scroll to position [4303, 0]
click at [521, 506] on strong "5 Liter Stationary Oxygen Concentrator" at bounding box center [577, 519] width 154 height 27
click at [649, 507] on h3 "5 Liter Stationary Oxygen Concentrator" at bounding box center [605, 520] width 210 height 27
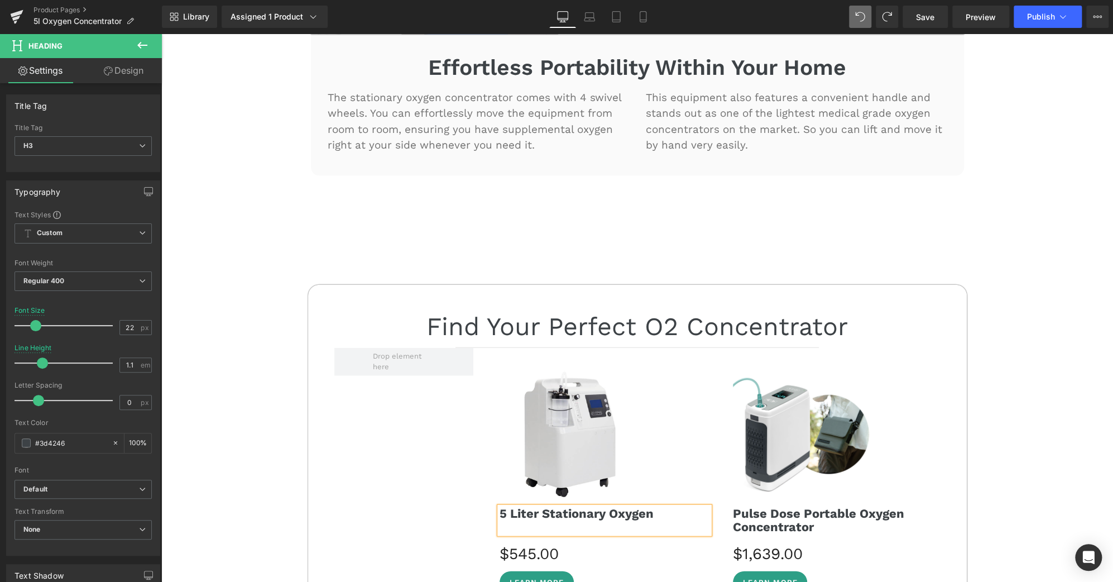
click at [999, 457] on div "30-DAY FREE TRIAL Text Block 3-YEAR WARRANTY Text Block Row Icon FREE SHIPPING …" at bounding box center [637, 304] width 952 height 8988
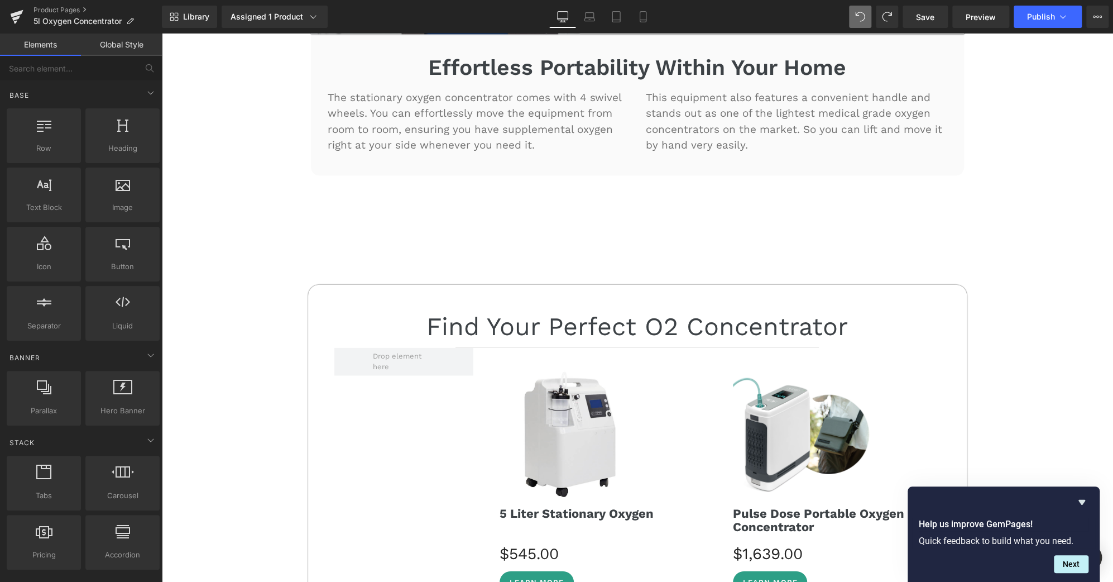
click at [1018, 285] on div "30-DAY FREE TRIAL Text Block 3-YEAR WARRANTY Text Block Row Icon FREE SHIPPING …" at bounding box center [637, 304] width 952 height 8988
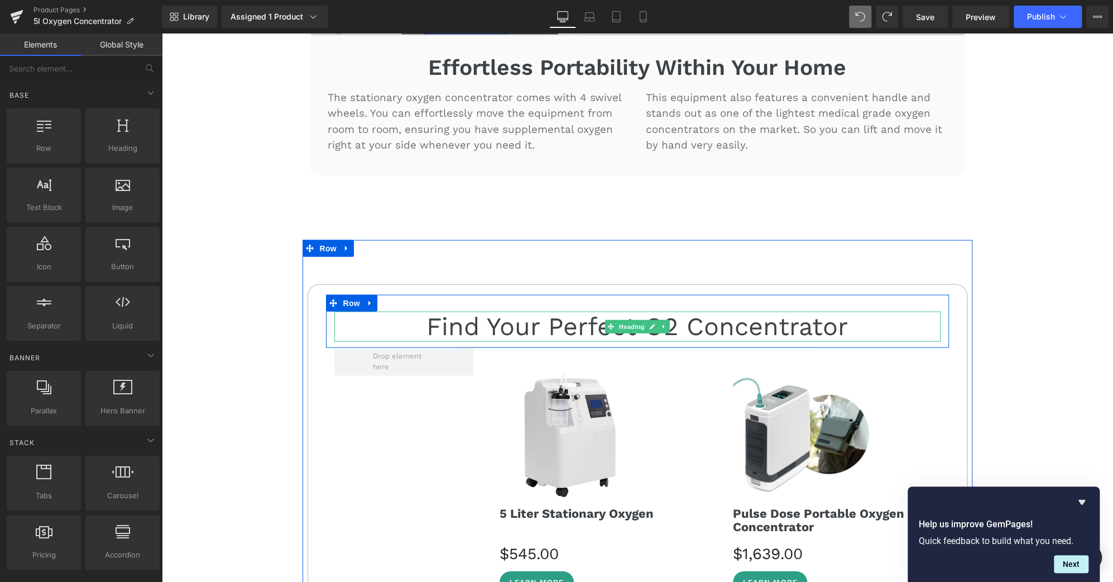
click at [454, 312] on h3 "Find Your Perfect O2 Concentrator" at bounding box center [637, 327] width 606 height 30
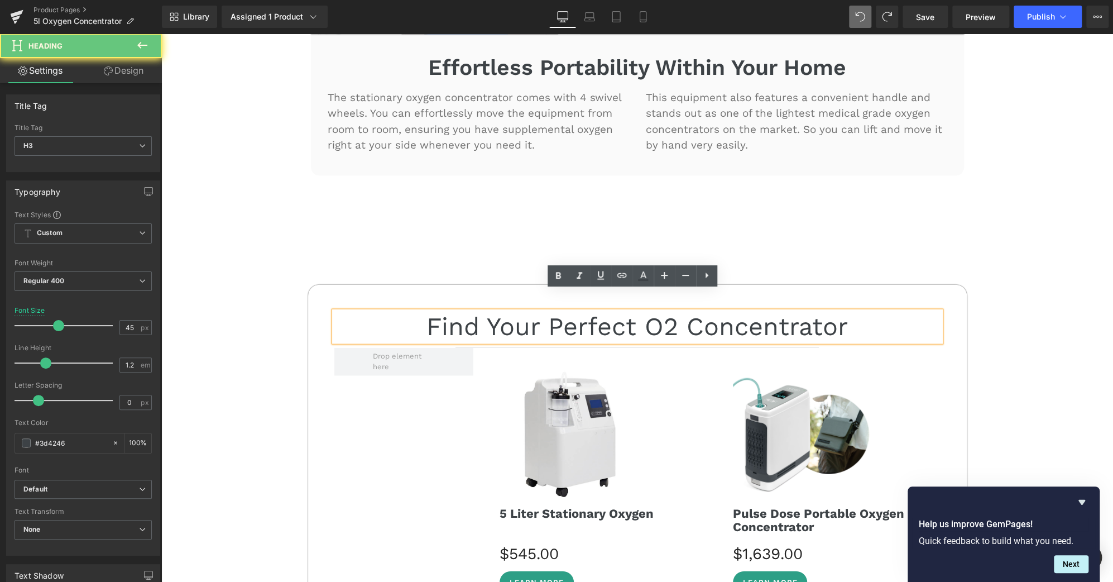
click at [454, 312] on h3 "Find Your Perfect O2 Concentrator" at bounding box center [637, 327] width 606 height 30
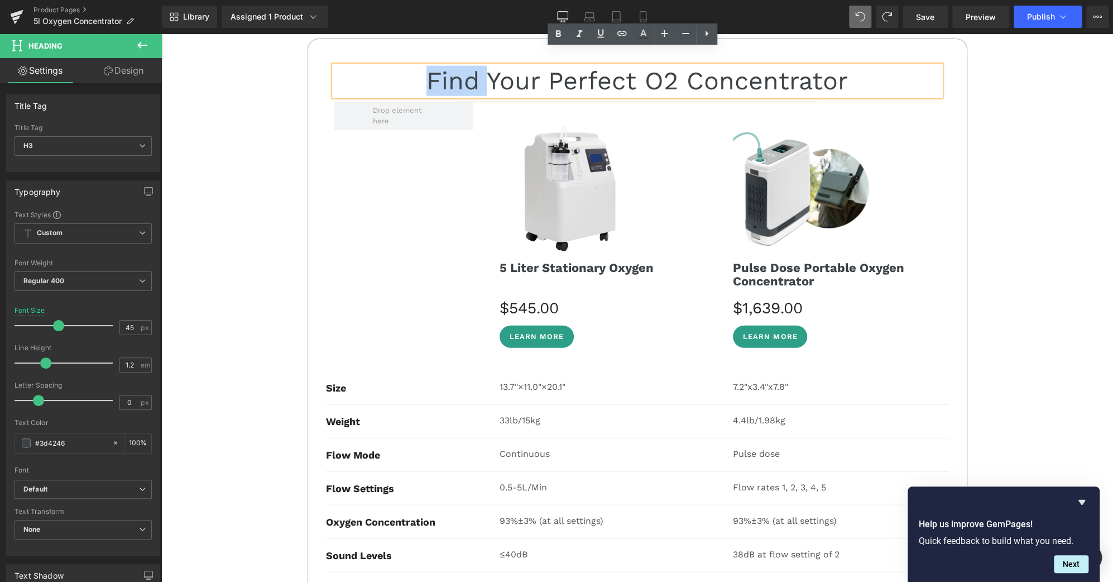
scroll to position [4549, 0]
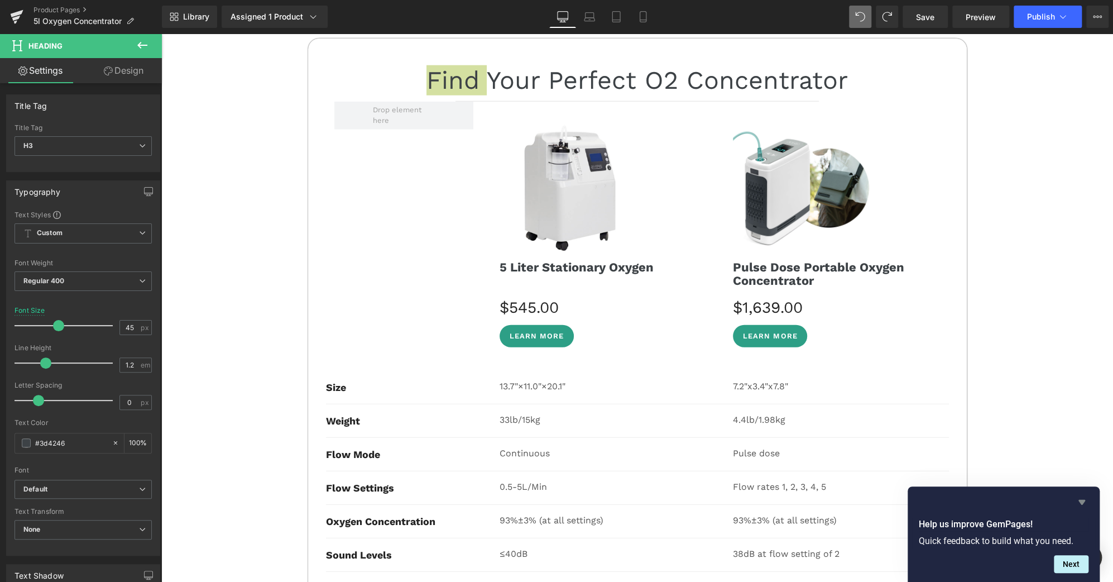
click at [1083, 503] on icon "Hide survey" at bounding box center [1082, 502] width 7 height 5
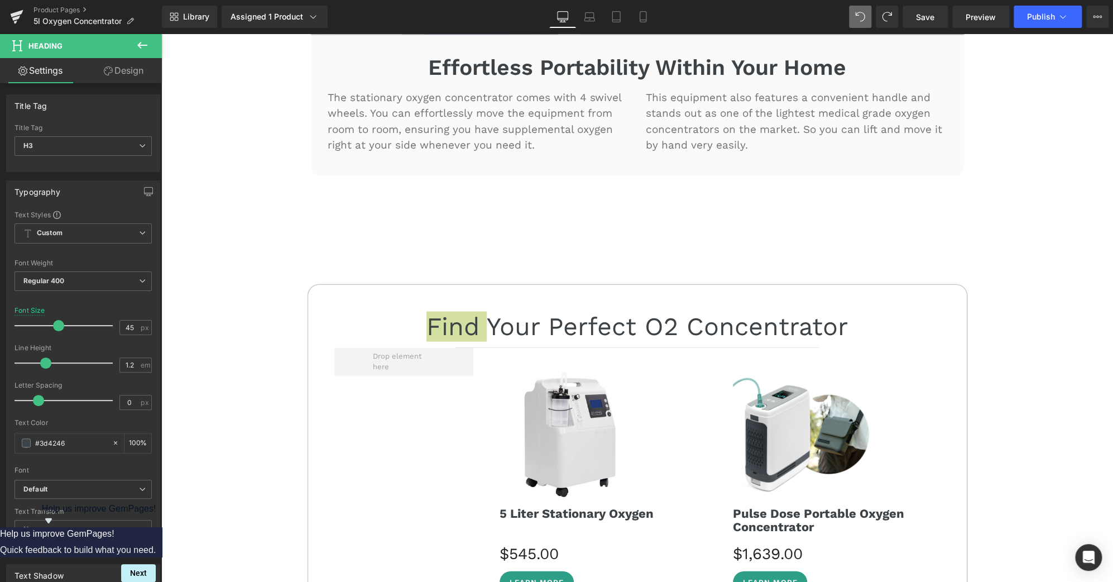
scroll to position [4303, 0]
click at [1006, 375] on div "30-DAY FREE TRIAL Text Block 3-YEAR WARRANTY Text Block Row Icon FREE SHIPPING …" at bounding box center [637, 304] width 952 height 8988
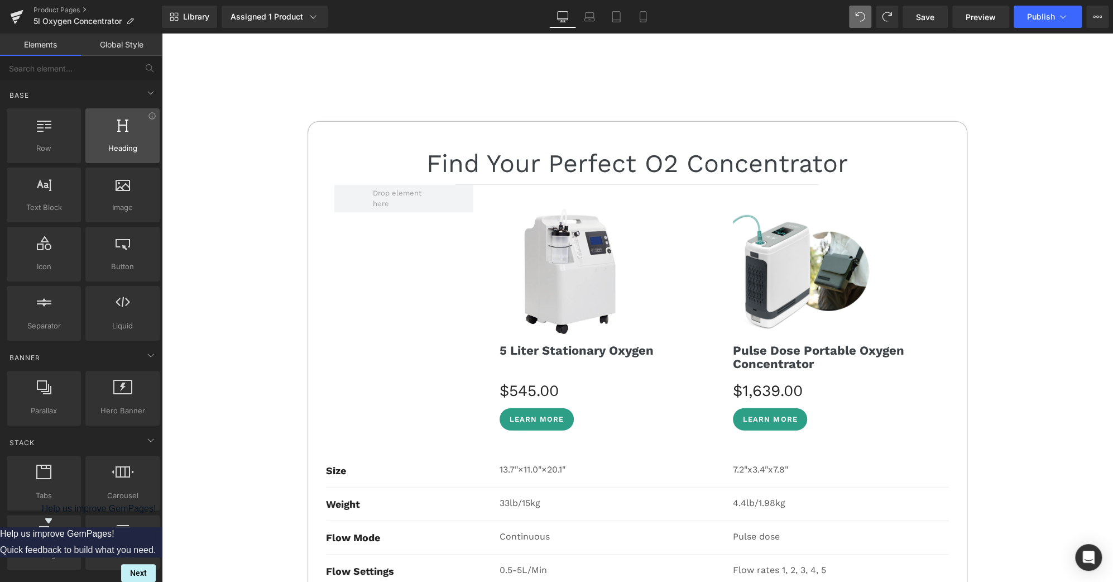
scroll to position [4467, 0]
click at [108, 75] on input "text" at bounding box center [68, 68] width 137 height 25
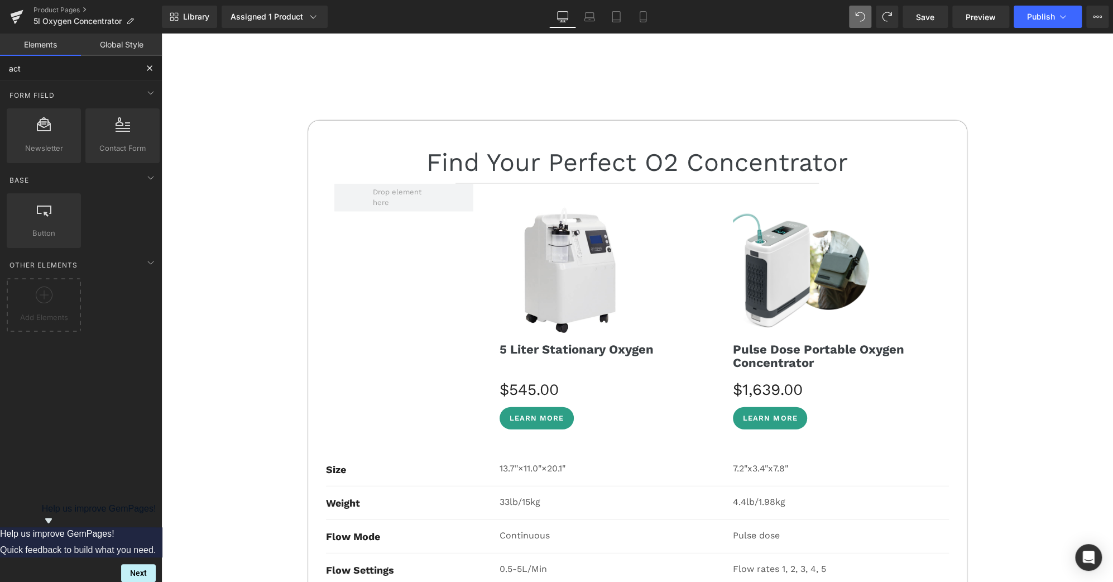
click at [55, 69] on input "act" at bounding box center [68, 68] width 137 height 25
type input "add to"
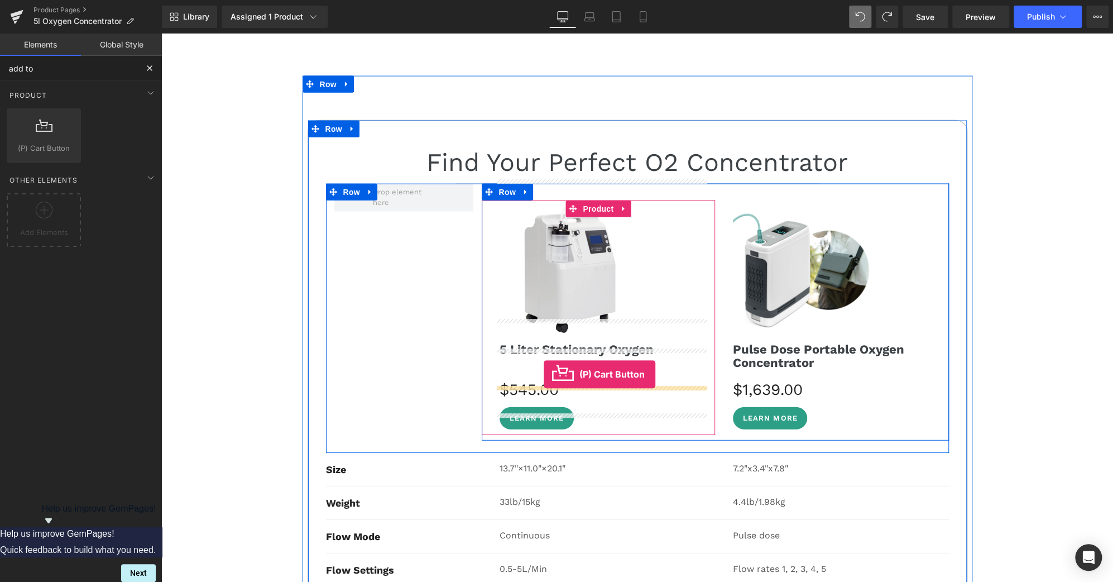
drag, startPoint x: 202, startPoint y: 165, endPoint x: 544, endPoint y: 374, distance: 400.7
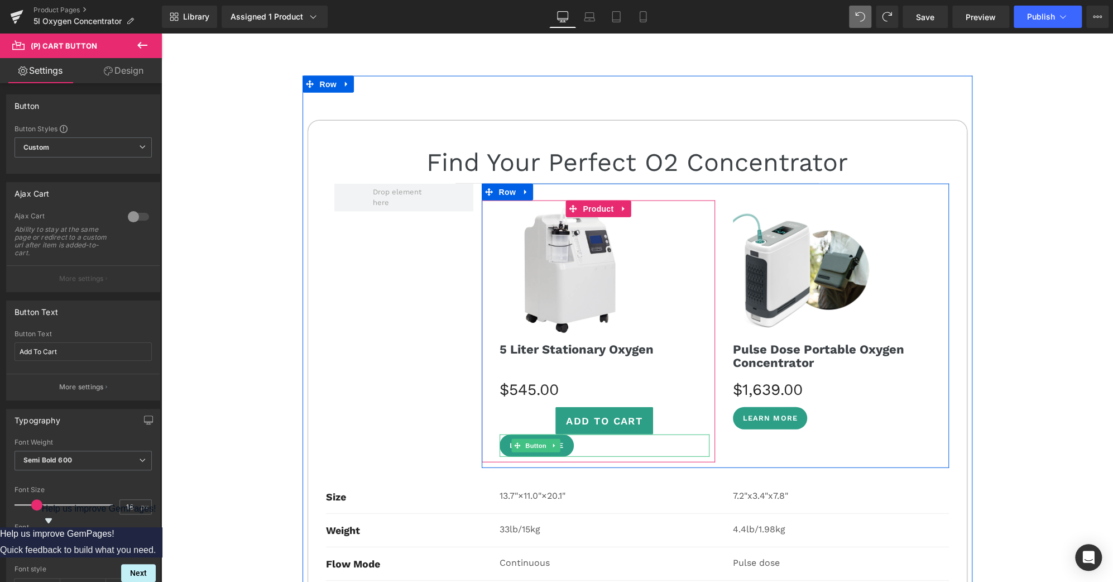
click at [530, 439] on span "Button" at bounding box center [537, 445] width 26 height 13
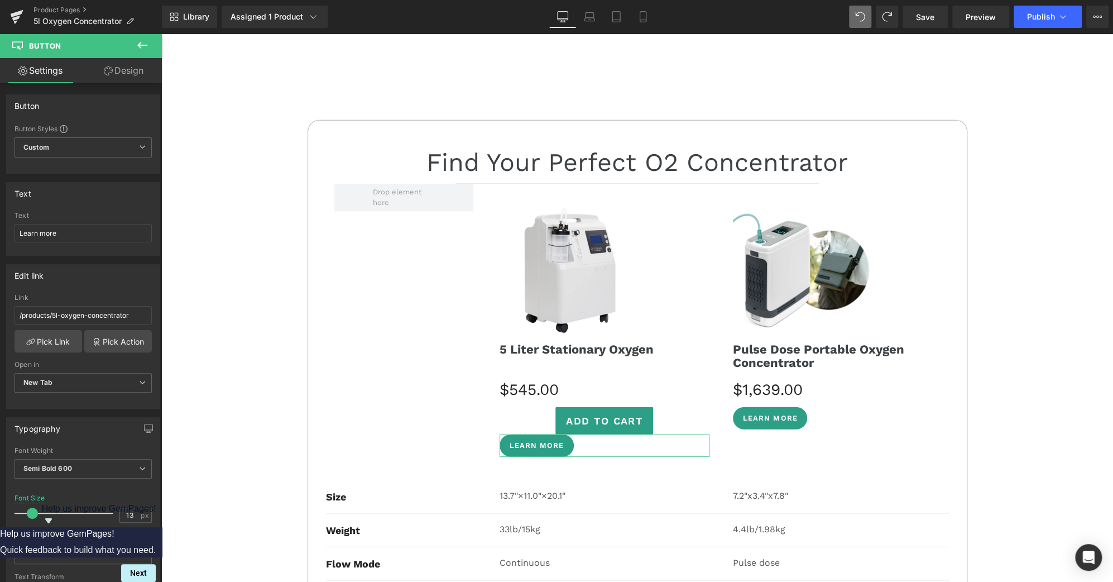
click at [132, 69] on link "Design" at bounding box center [123, 70] width 81 height 25
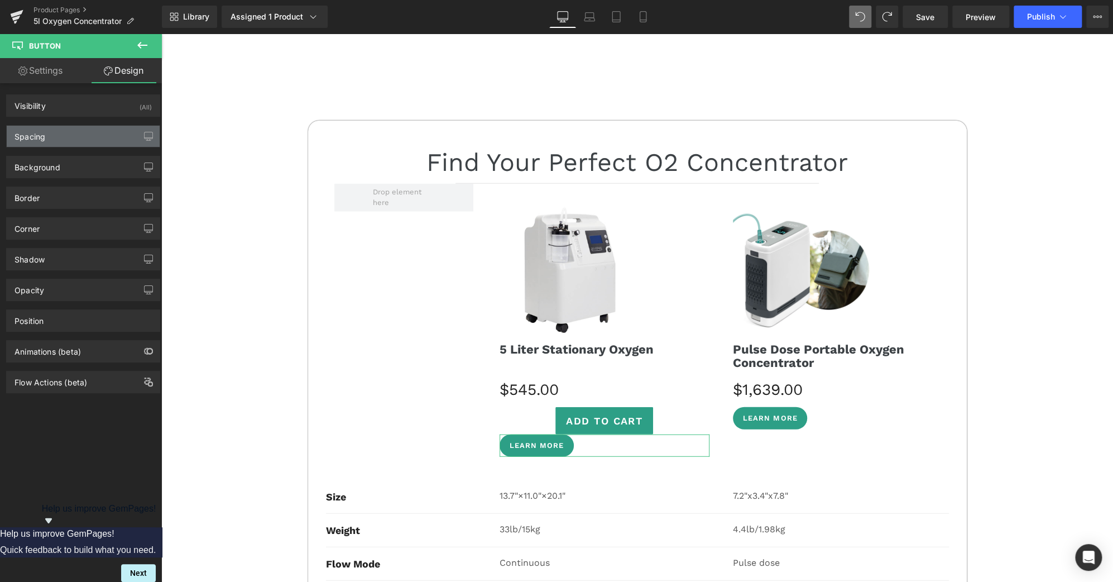
click at [76, 135] on div "Spacing" at bounding box center [83, 136] width 153 height 21
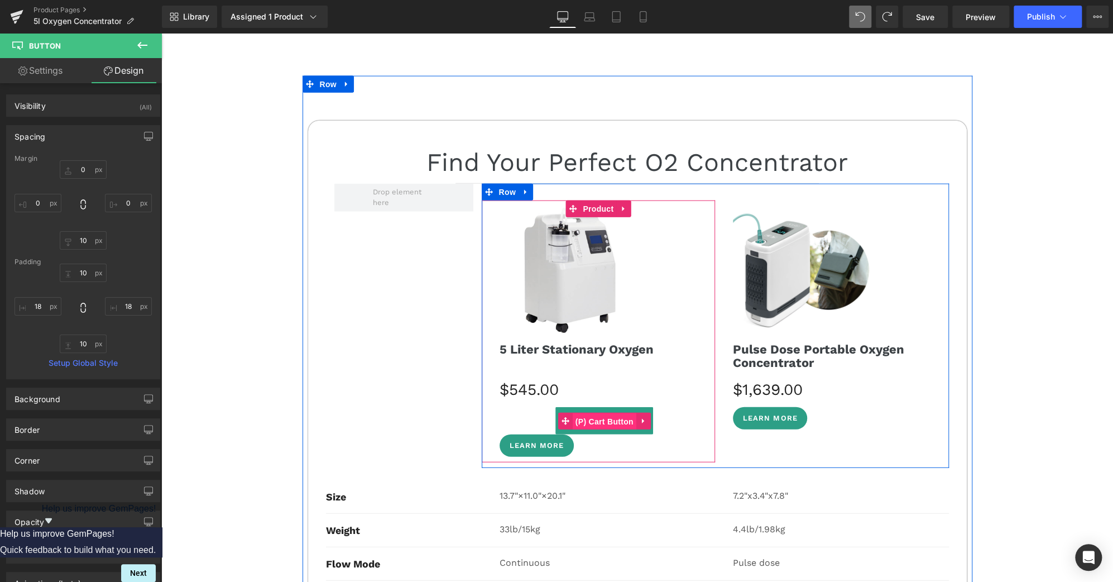
click at [603, 413] on span "(P) Cart Button" at bounding box center [605, 421] width 64 height 17
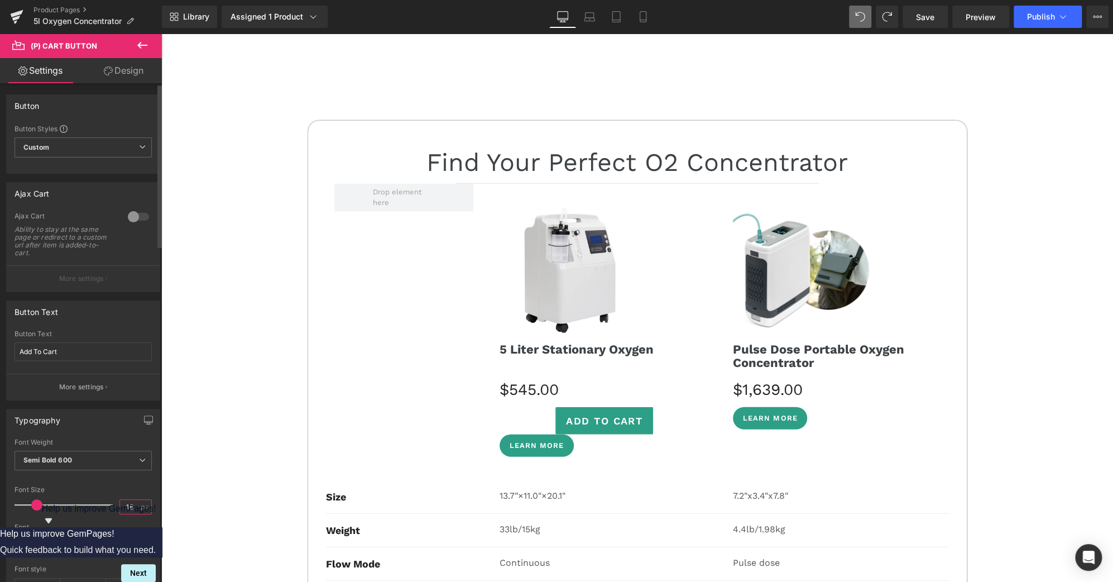
click at [126, 509] on input "18" at bounding box center [130, 507] width 20 height 14
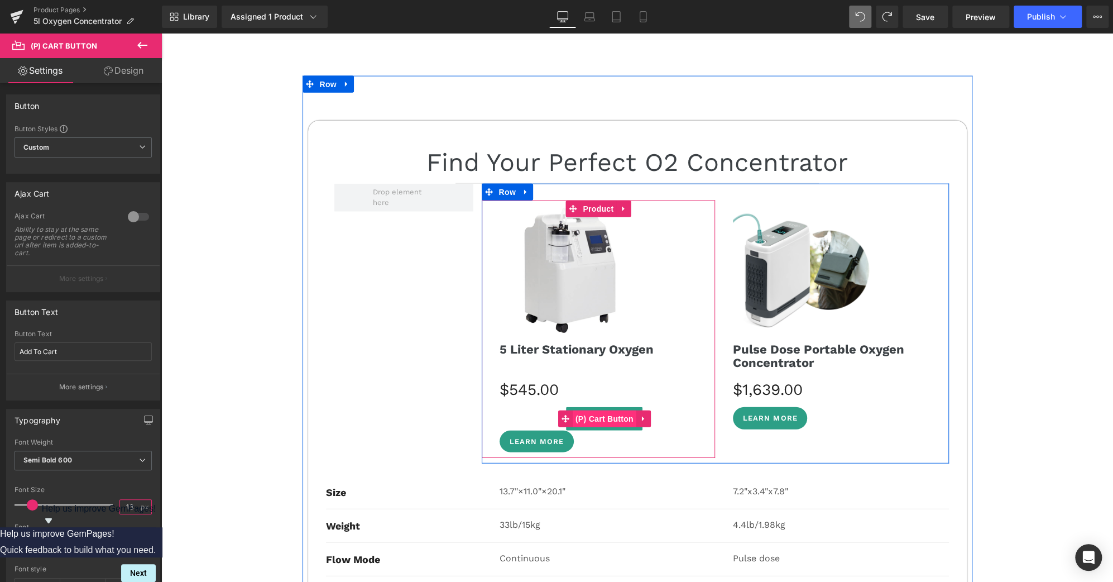
click at [603, 410] on span "(P) Cart Button" at bounding box center [605, 418] width 64 height 17
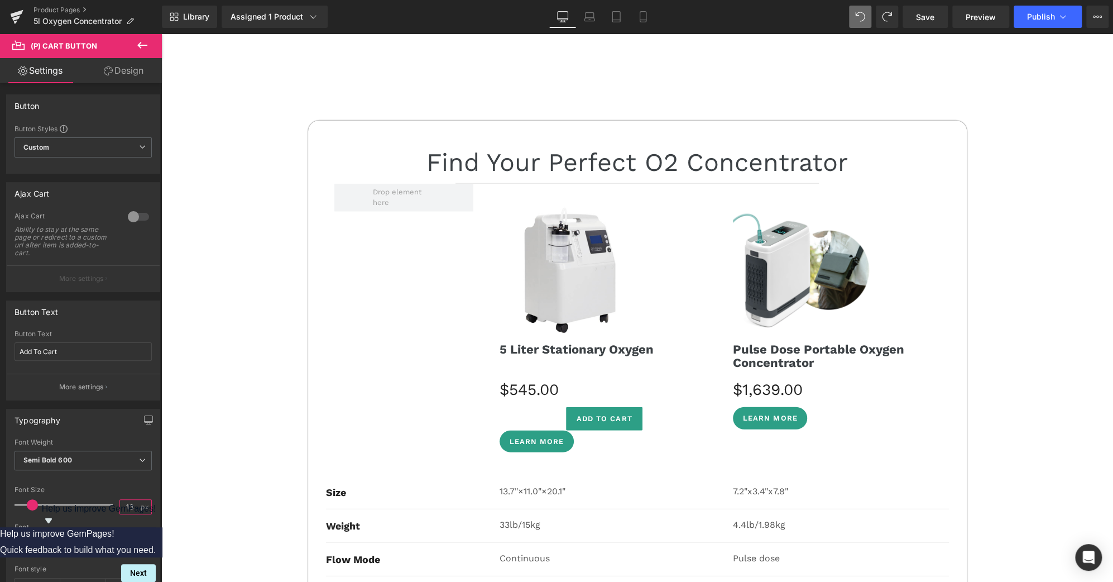
type input "13"
click at [138, 71] on link "Design" at bounding box center [123, 70] width 81 height 25
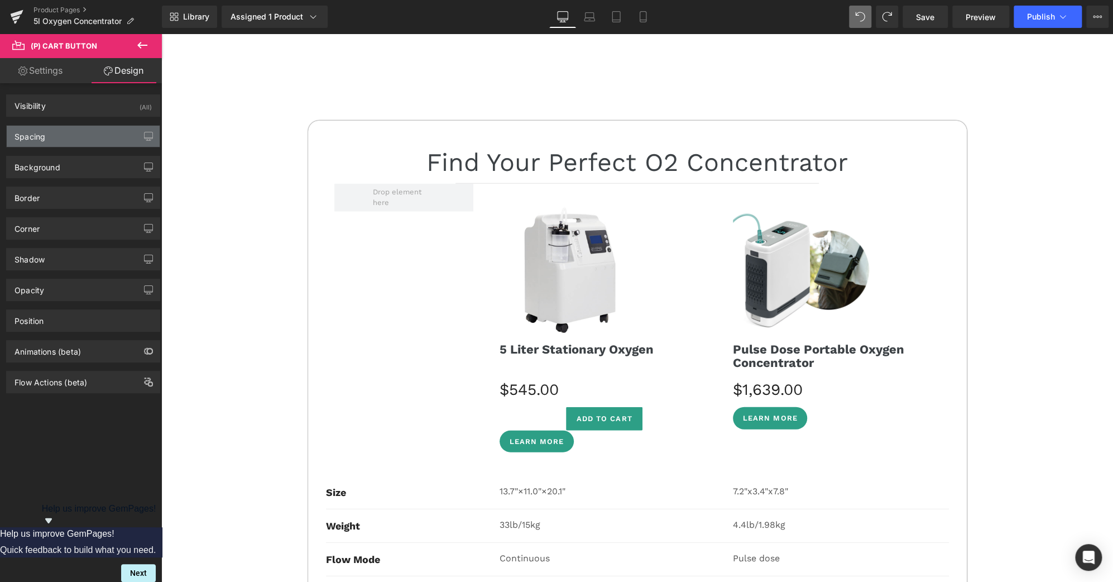
click at [76, 137] on div "Spacing" at bounding box center [83, 136] width 153 height 21
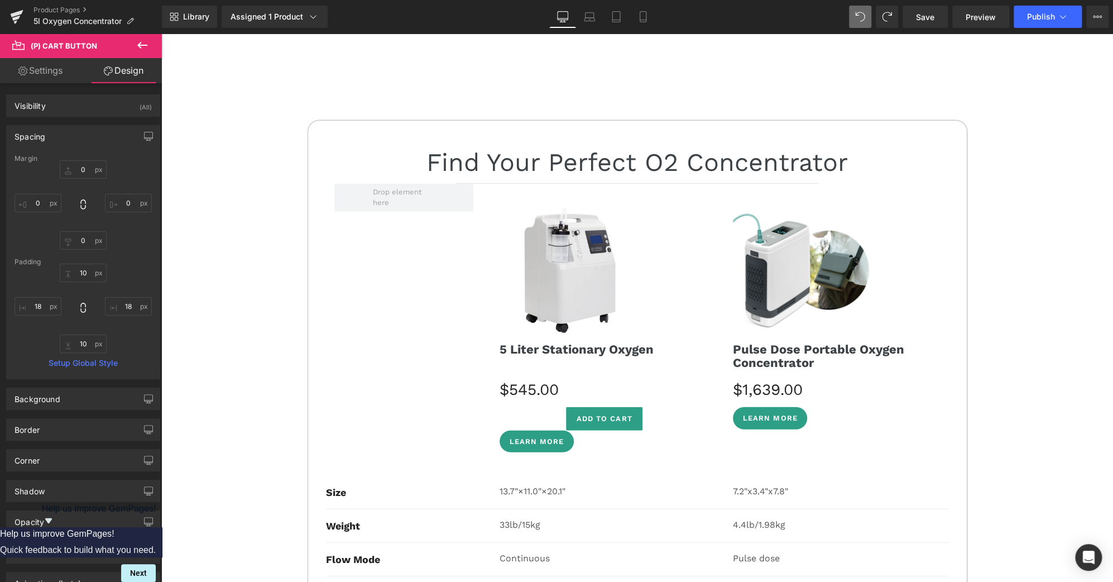
click at [33, 67] on link "Settings" at bounding box center [40, 70] width 81 height 25
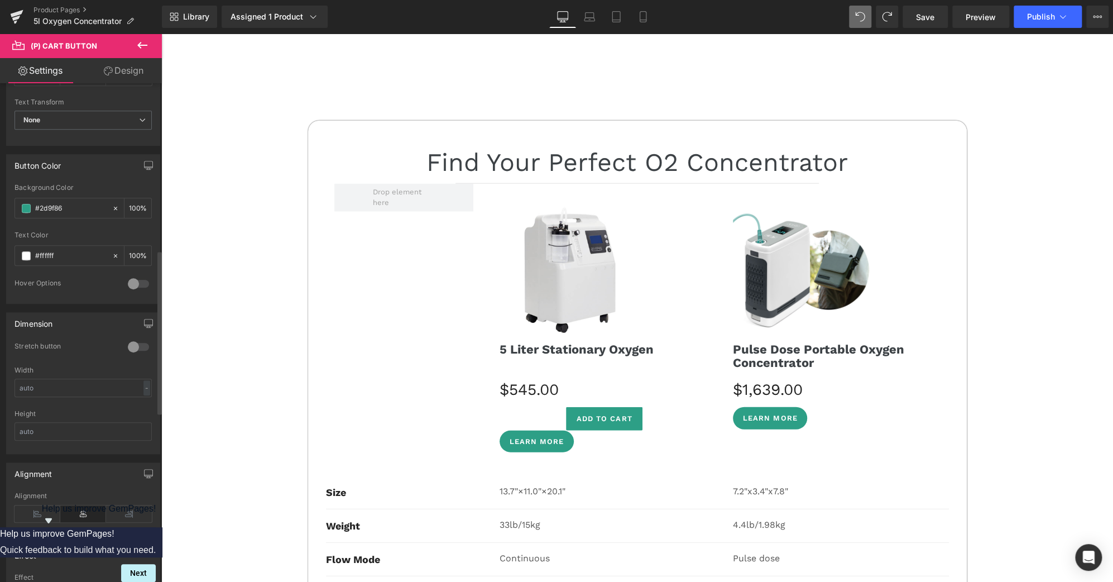
scroll to position [519, 0]
click at [38, 501] on icon at bounding box center [38, 504] width 46 height 17
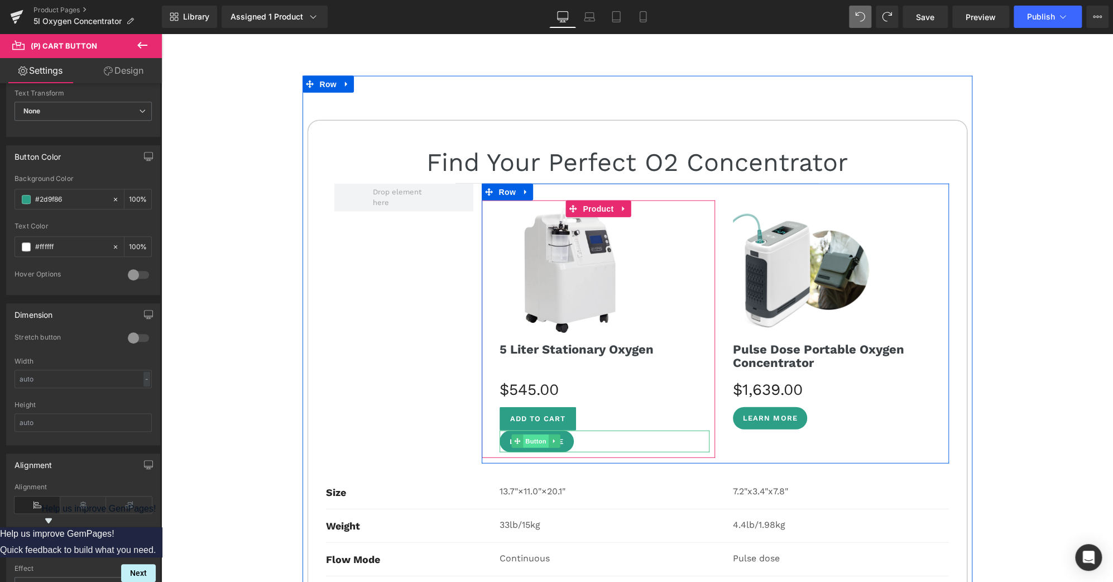
click at [538, 434] on span "Button" at bounding box center [537, 440] width 26 height 13
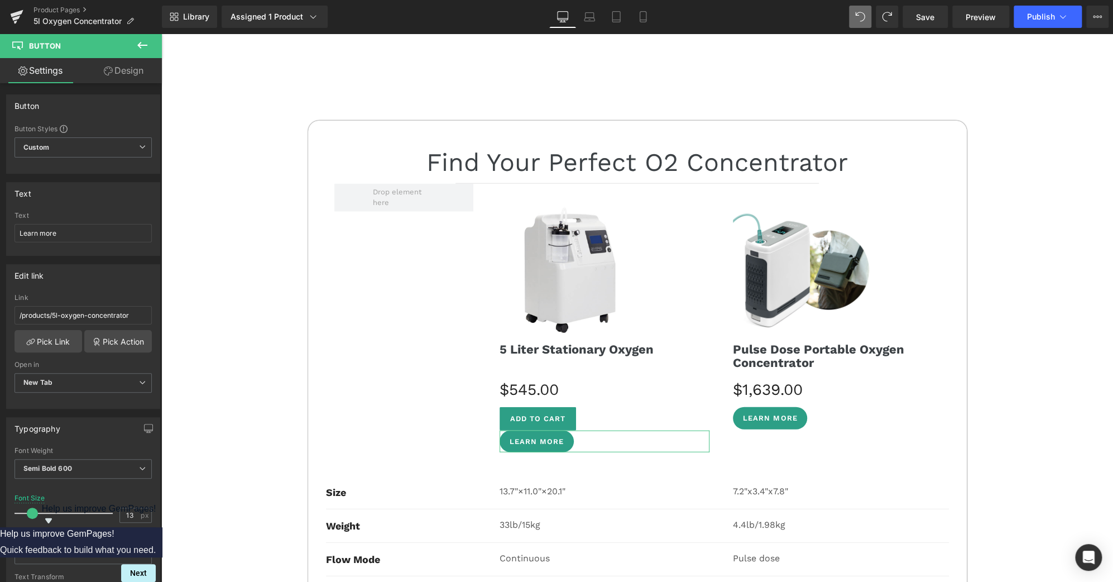
click at [137, 68] on link "Design" at bounding box center [123, 70] width 81 height 25
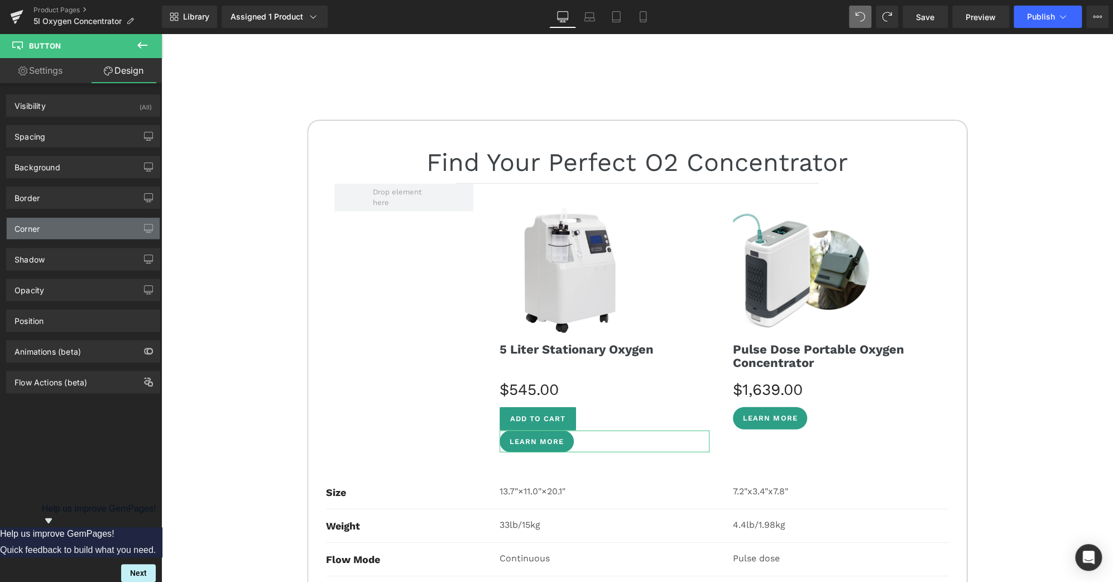
click at [78, 230] on div "Corner" at bounding box center [83, 228] width 153 height 21
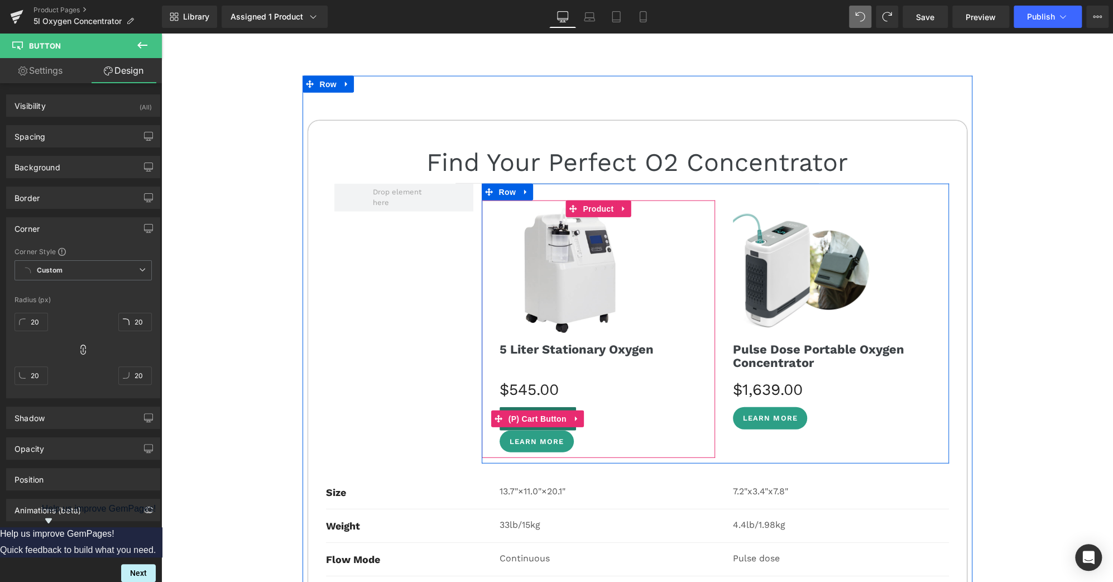
click at [534, 410] on span "(P) Cart Button" at bounding box center [538, 418] width 64 height 17
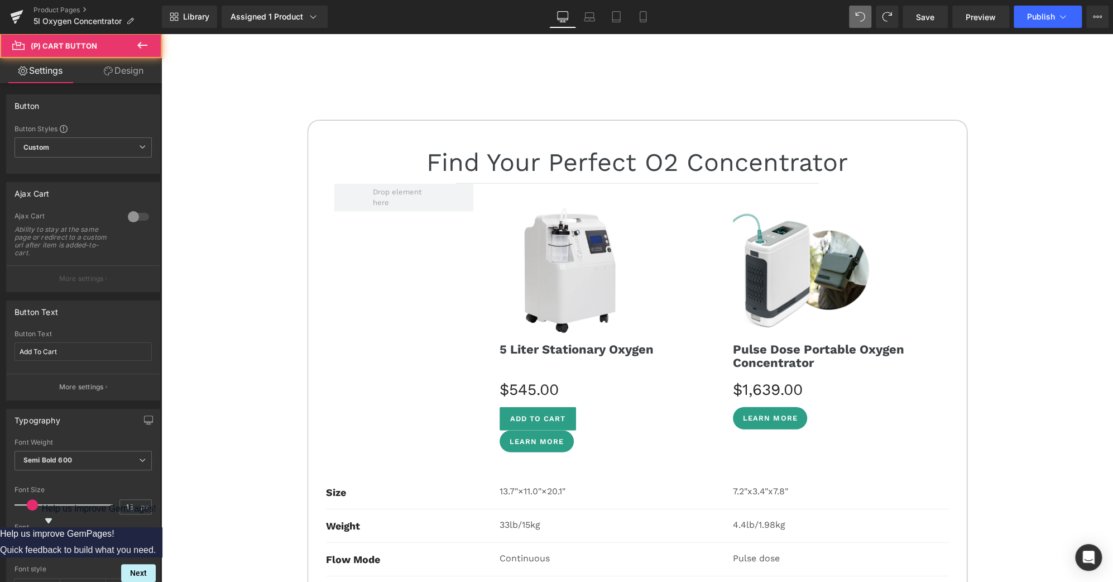
click at [126, 66] on link "Design" at bounding box center [123, 70] width 81 height 25
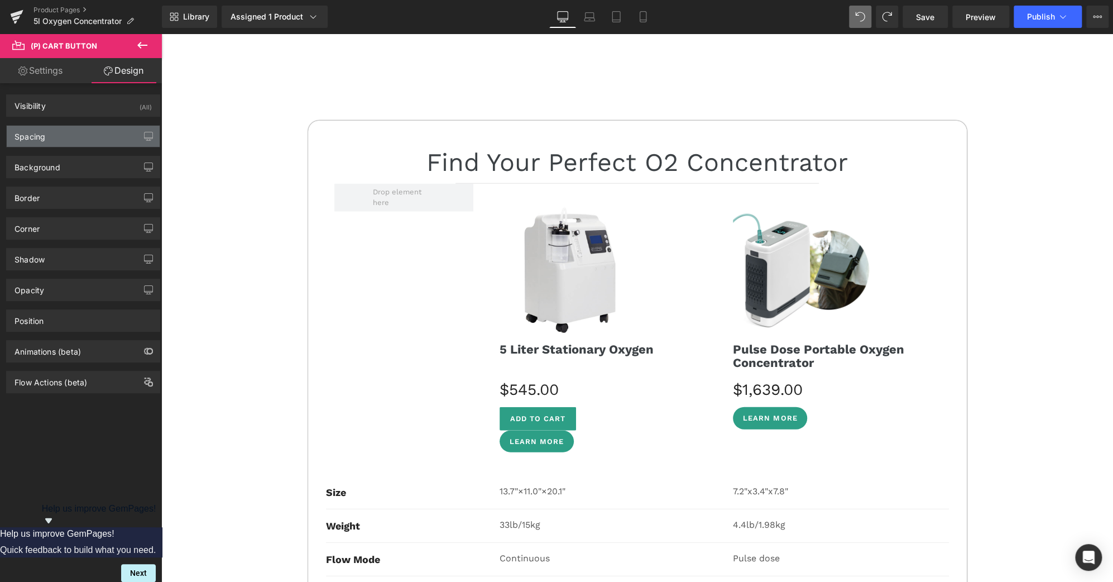
click at [69, 136] on div "Spacing" at bounding box center [83, 136] width 153 height 21
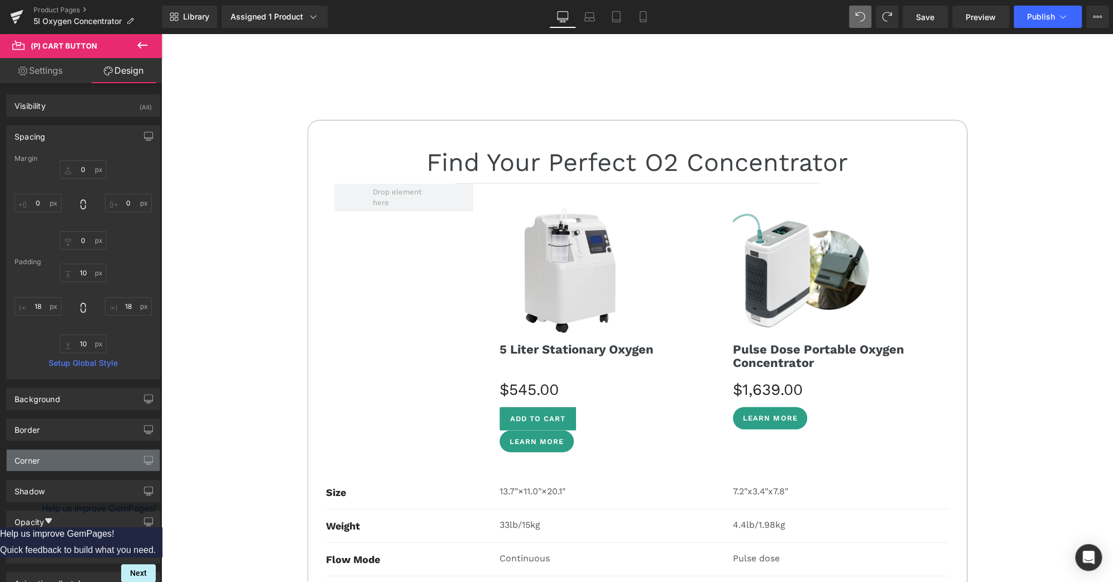
click at [87, 458] on div "Corner" at bounding box center [83, 459] width 153 height 21
click at [38, 552] on input "text" at bounding box center [31, 553] width 33 height 18
type input "20"
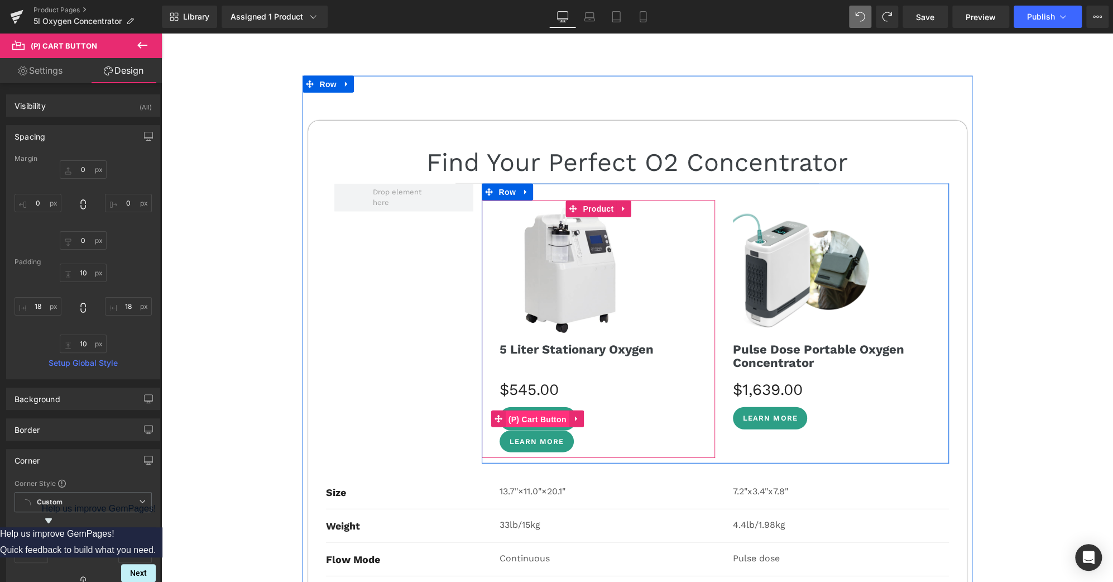
click at [532, 411] on span "(P) Cart Button" at bounding box center [538, 419] width 64 height 17
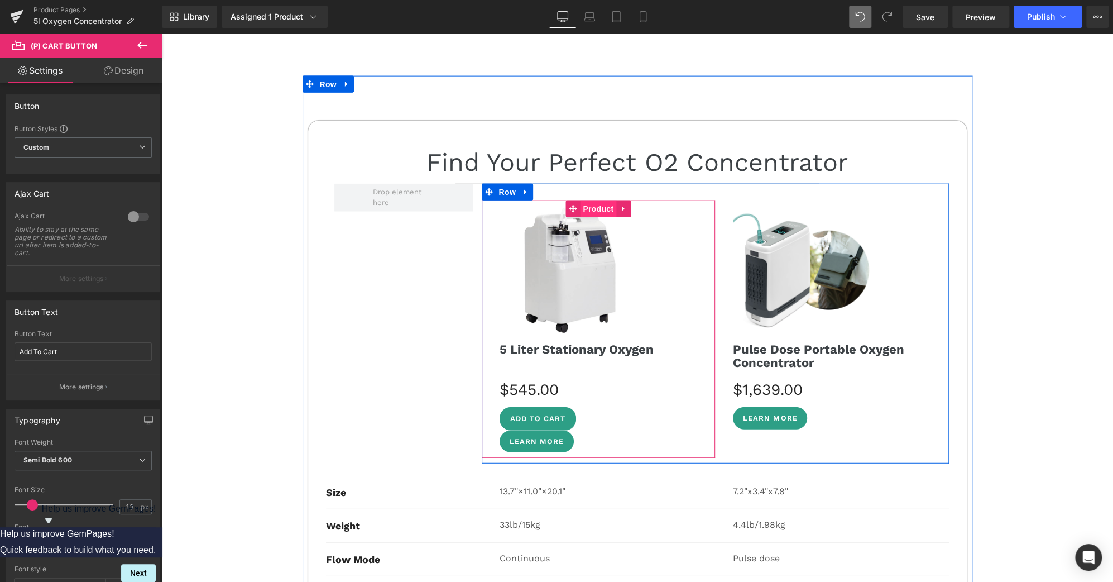
click at [593, 200] on span "Product" at bounding box center [598, 208] width 36 height 17
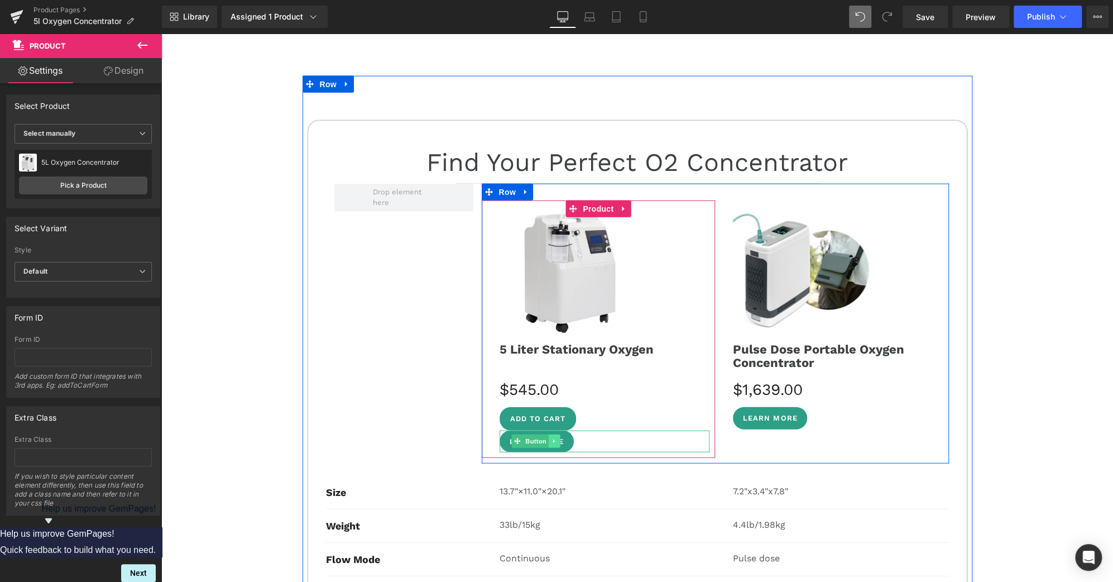
click at [553, 439] on icon at bounding box center [554, 441] width 2 height 4
click at [557, 438] on icon at bounding box center [560, 441] width 6 height 6
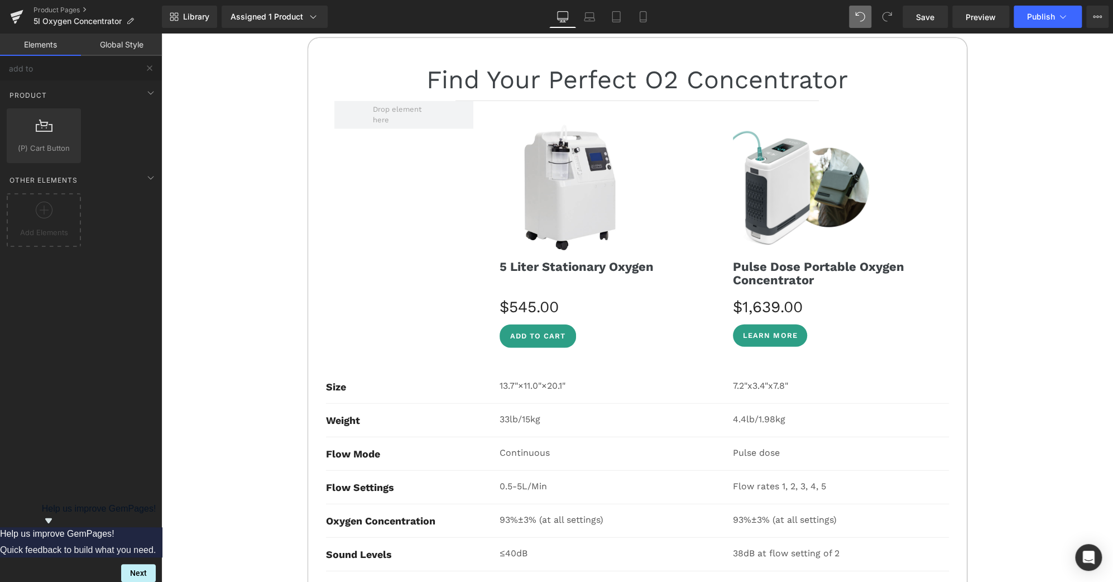
scroll to position [4549, 0]
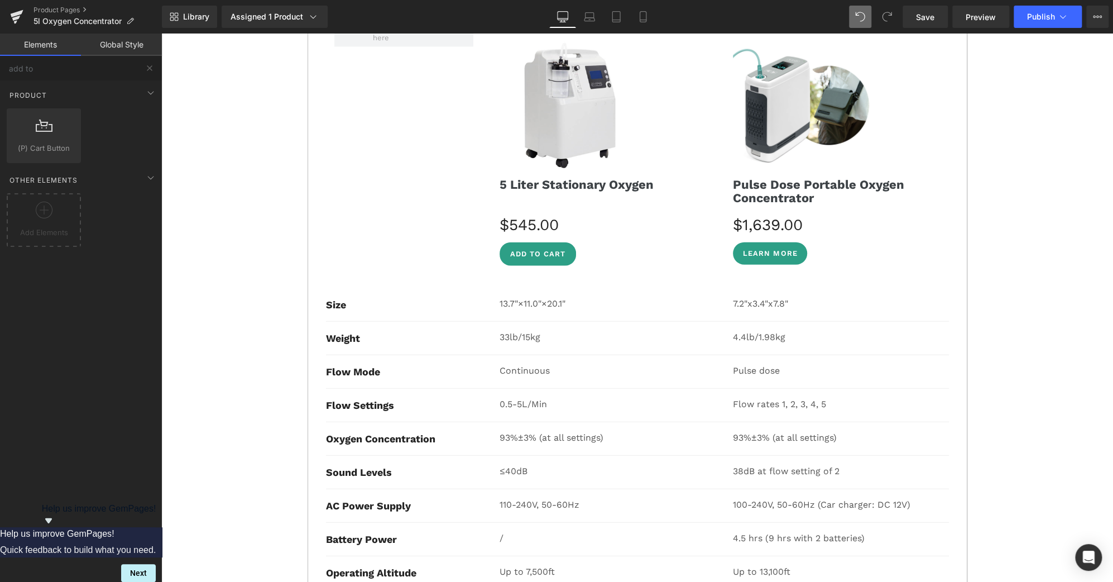
scroll to position [4631, 0]
click at [799, 103] on img at bounding box center [803, 106] width 140 height 140
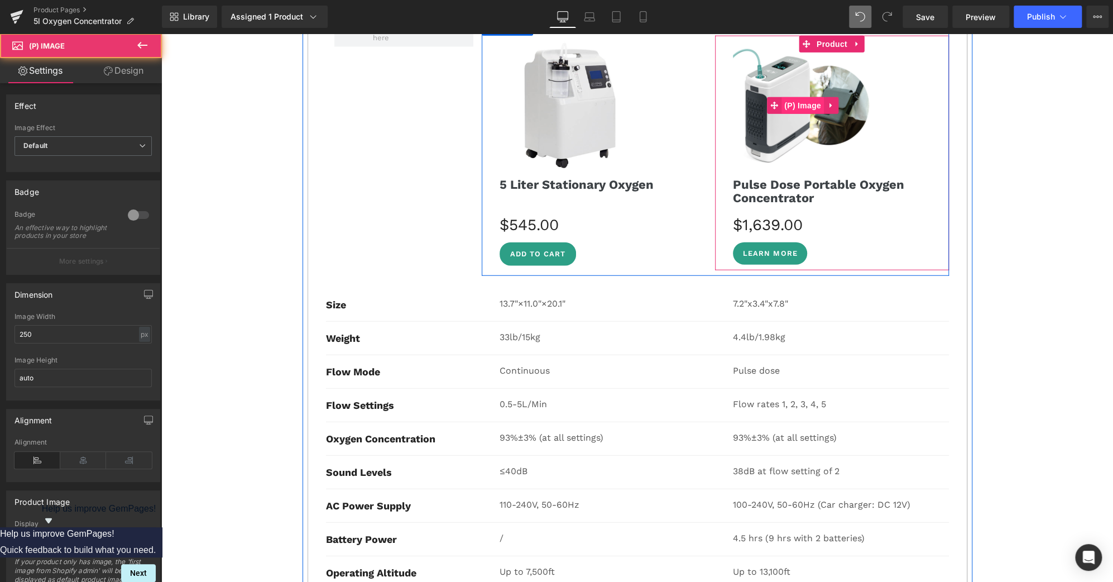
click at [801, 97] on span "(P) Image" at bounding box center [803, 105] width 42 height 17
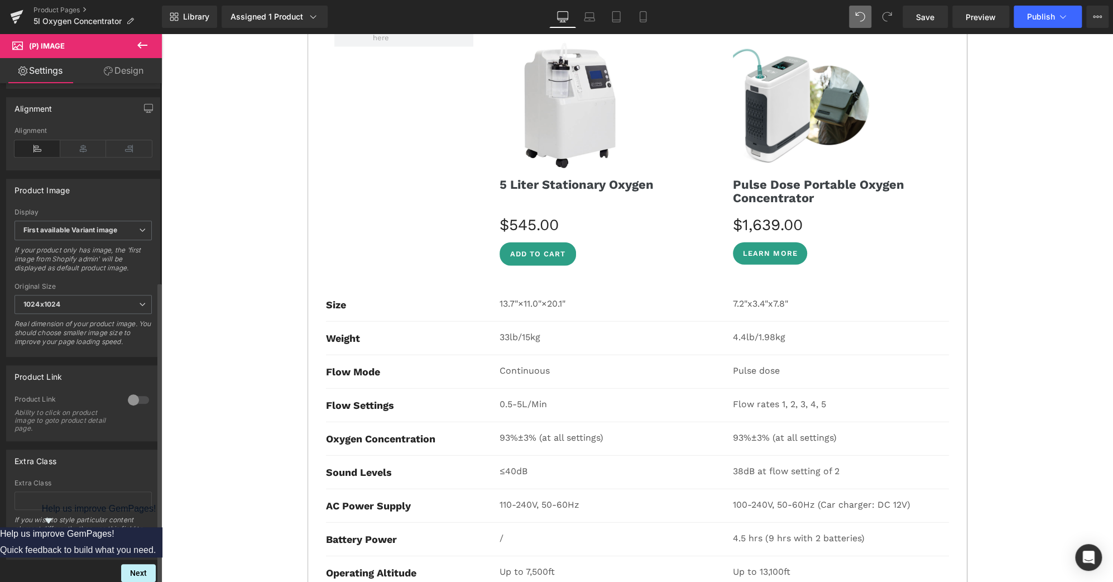
scroll to position [326, 0]
click at [130, 391] on div at bounding box center [138, 400] width 27 height 18
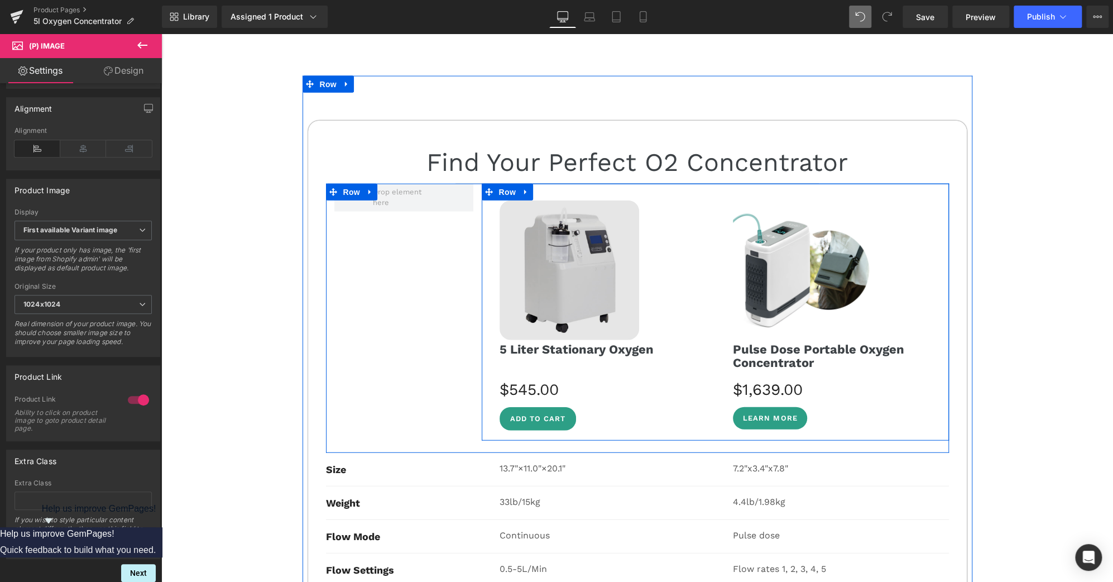
scroll to position [4467, 0]
click at [548, 251] on div "Image" at bounding box center [605, 270] width 210 height 140
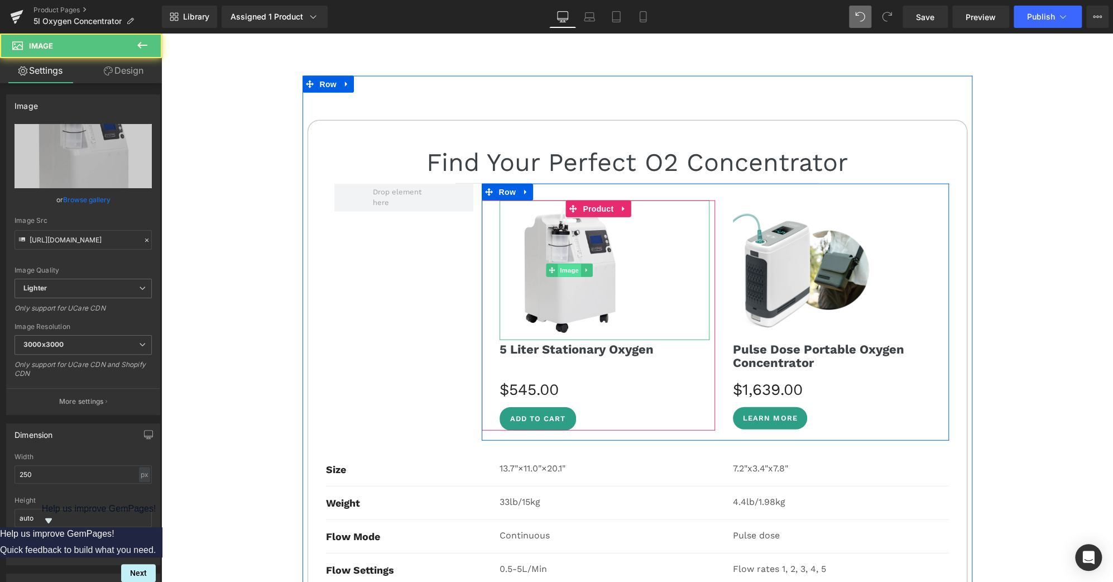
click at [566, 264] on span "Image" at bounding box center [569, 270] width 23 height 13
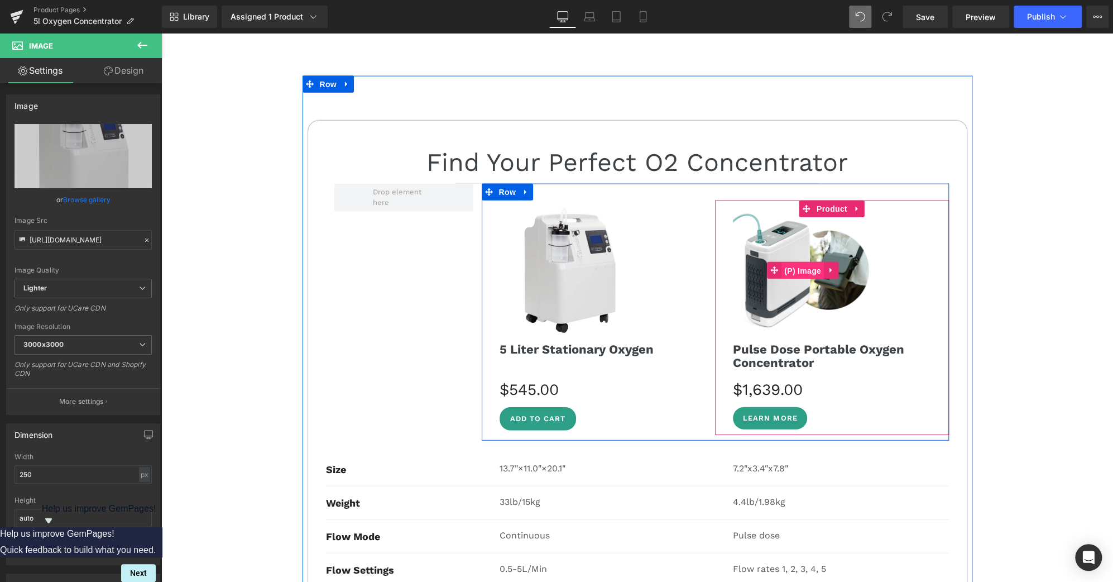
click at [811, 262] on span "(P) Image" at bounding box center [803, 270] width 42 height 17
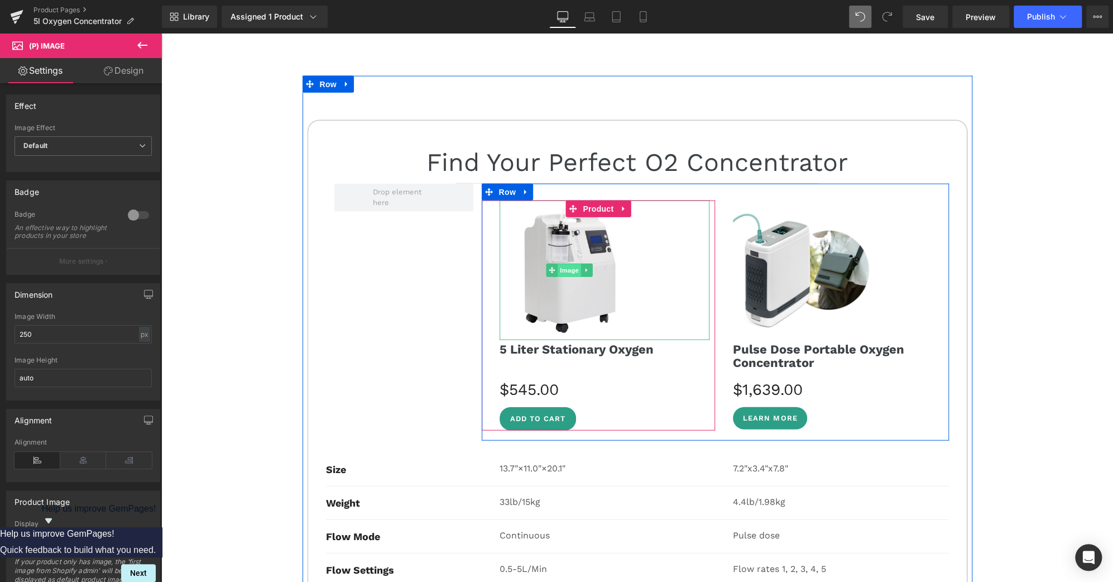
click at [562, 264] on span "Image" at bounding box center [569, 270] width 23 height 13
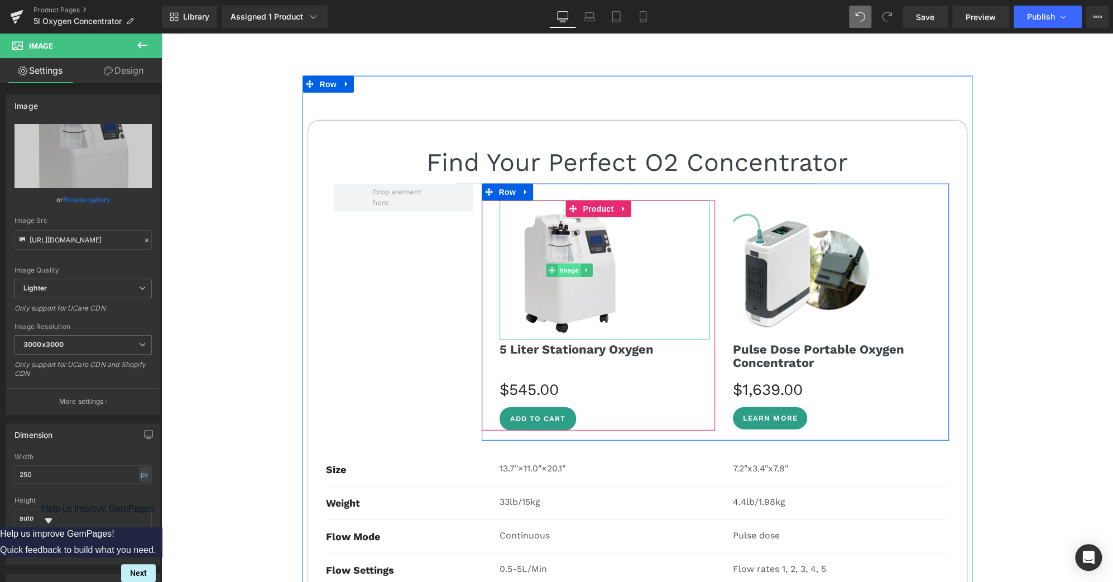
click at [561, 264] on span "Image" at bounding box center [569, 270] width 23 height 13
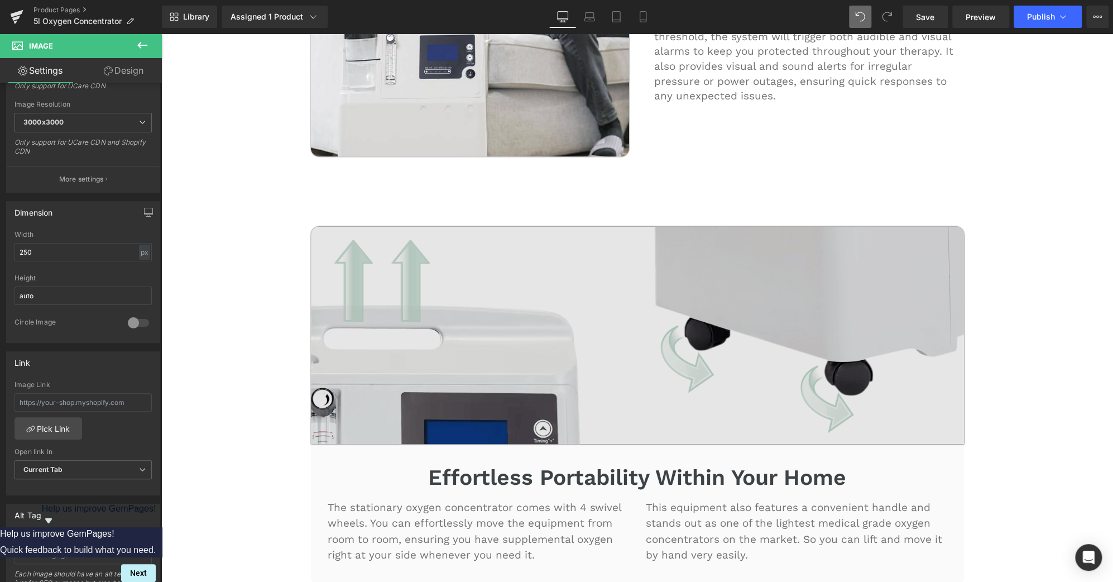
scroll to position [3892, 0]
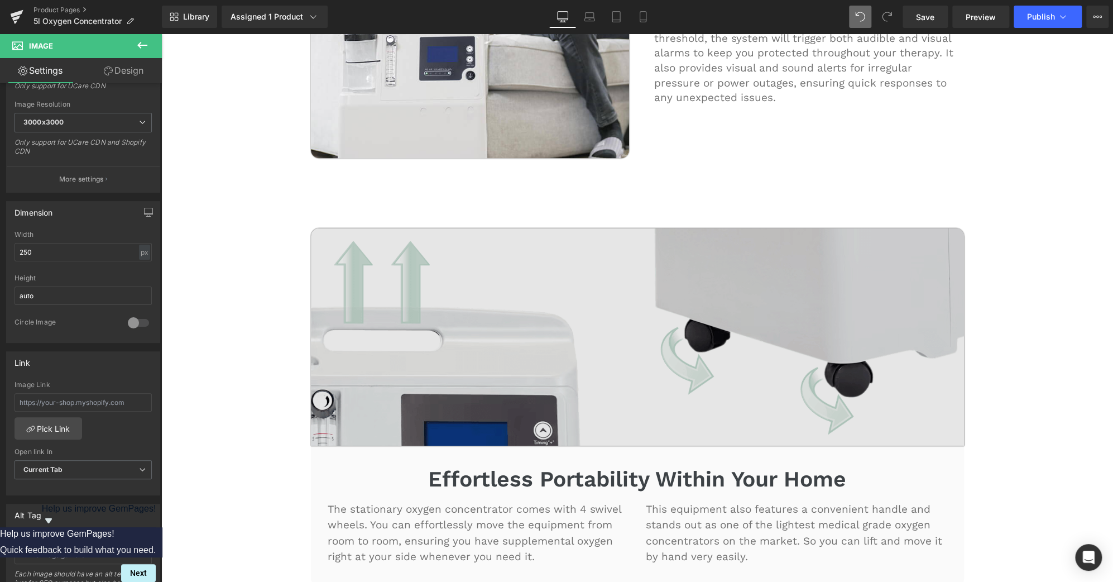
click at [624, 300] on img at bounding box center [637, 337] width 653 height 218
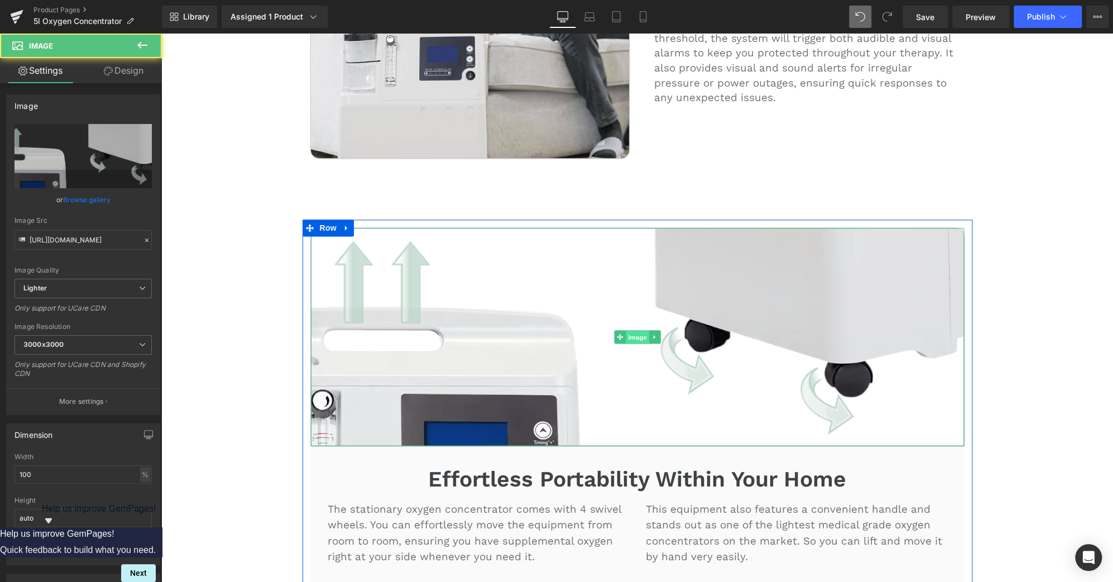
click at [629, 331] on span "Image" at bounding box center [637, 337] width 23 height 13
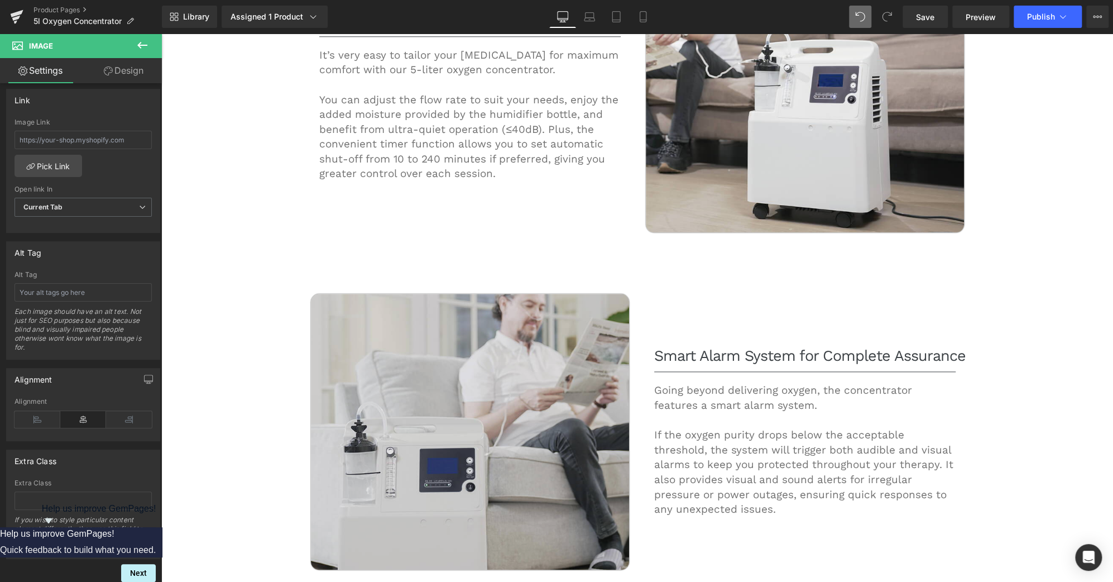
scroll to position [3480, 0]
click at [438, 414] on img at bounding box center [470, 432] width 318 height 276
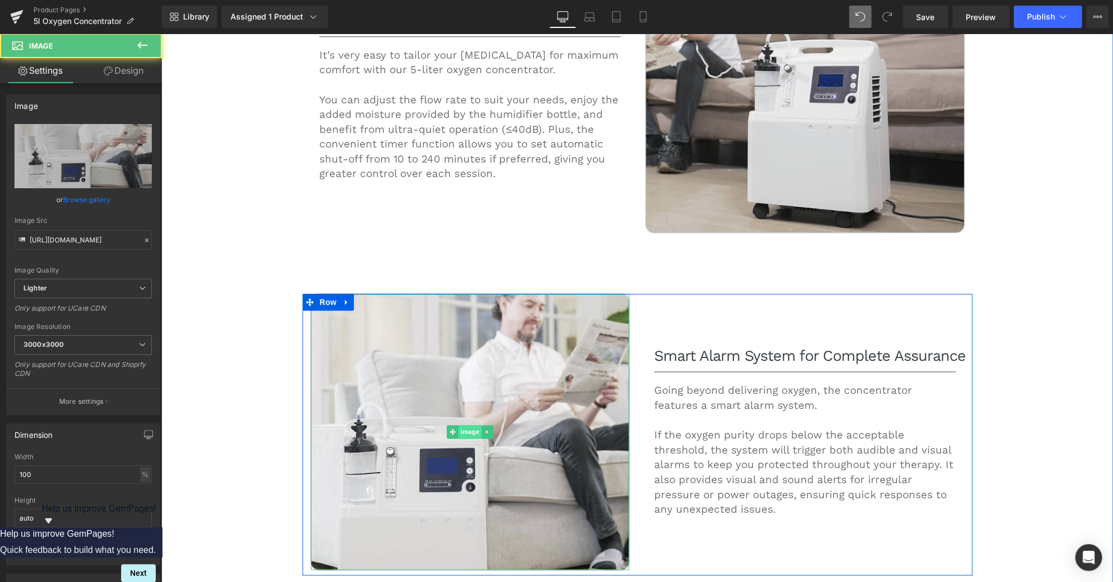
click at [462, 425] on span "Image" at bounding box center [469, 431] width 23 height 13
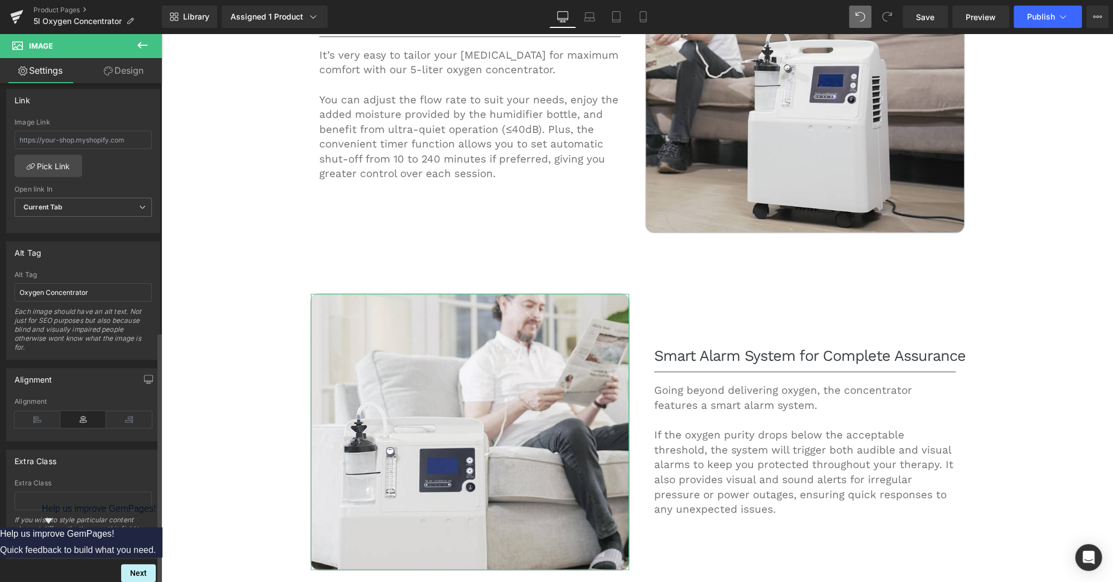
scroll to position [491, 0]
click at [102, 283] on input "Oxygen Concentrator" at bounding box center [83, 292] width 137 height 18
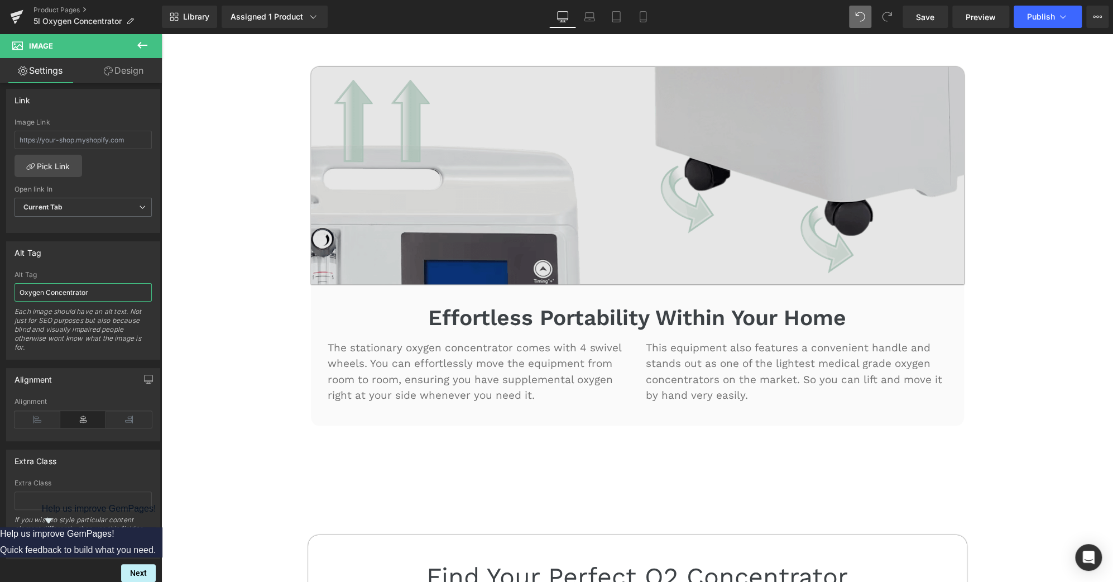
scroll to position [4056, 0]
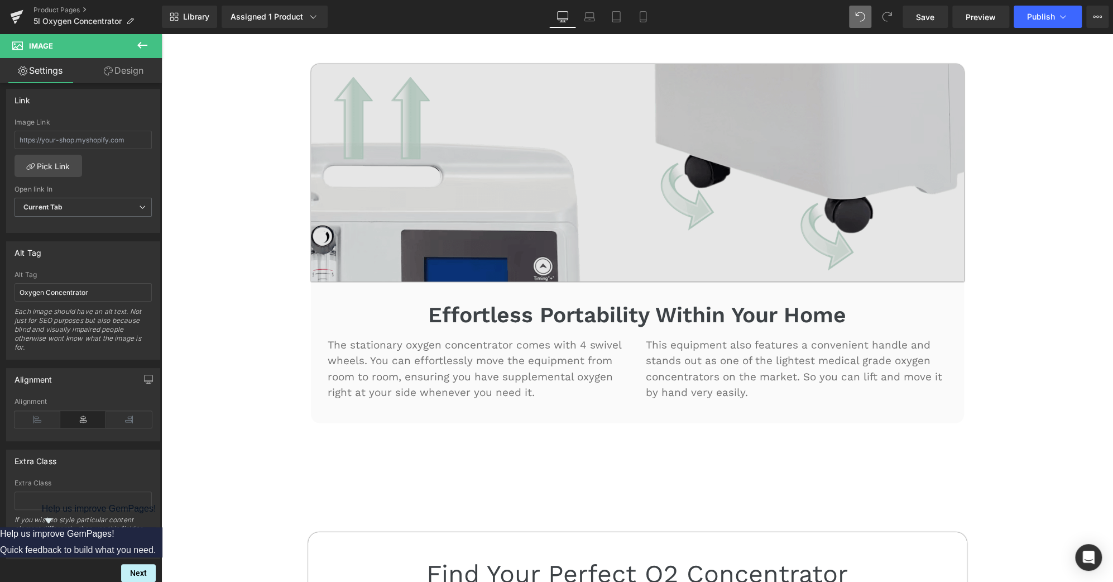
click at [628, 159] on img at bounding box center [637, 173] width 653 height 218
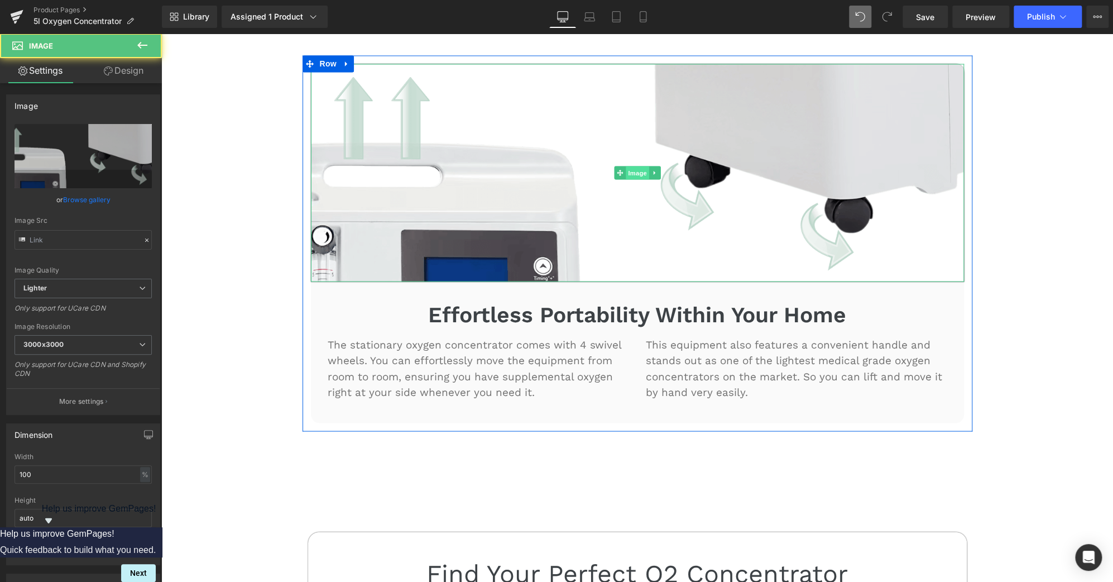
click at [626, 166] on span "Image" at bounding box center [637, 172] width 23 height 13
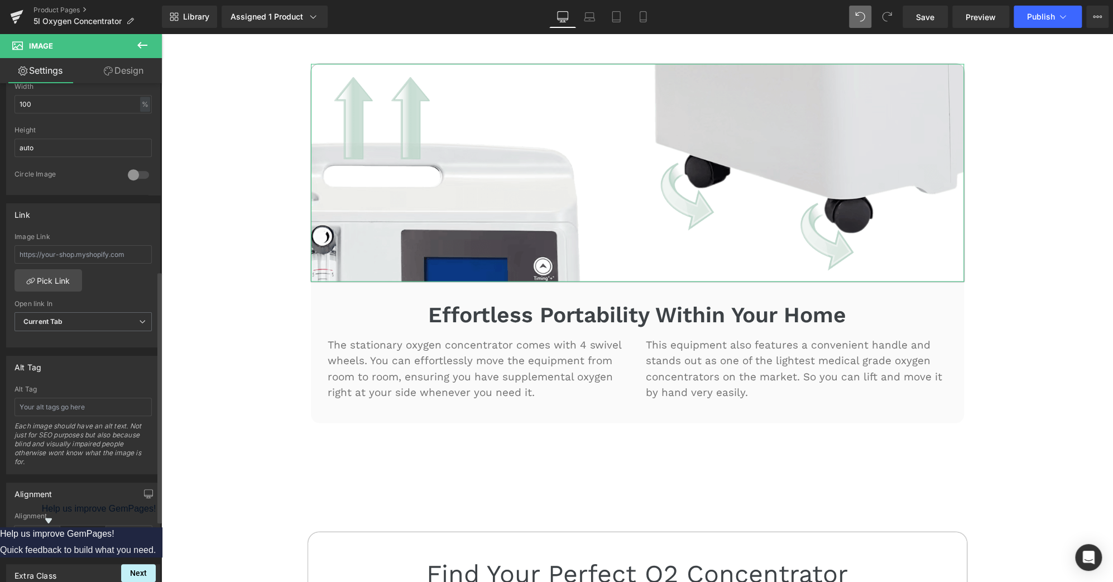
scroll to position [370, 0]
click at [104, 408] on input "text" at bounding box center [83, 406] width 137 height 18
paste input "Oxygen Concentrator"
type input "Oxygen Concentrator"
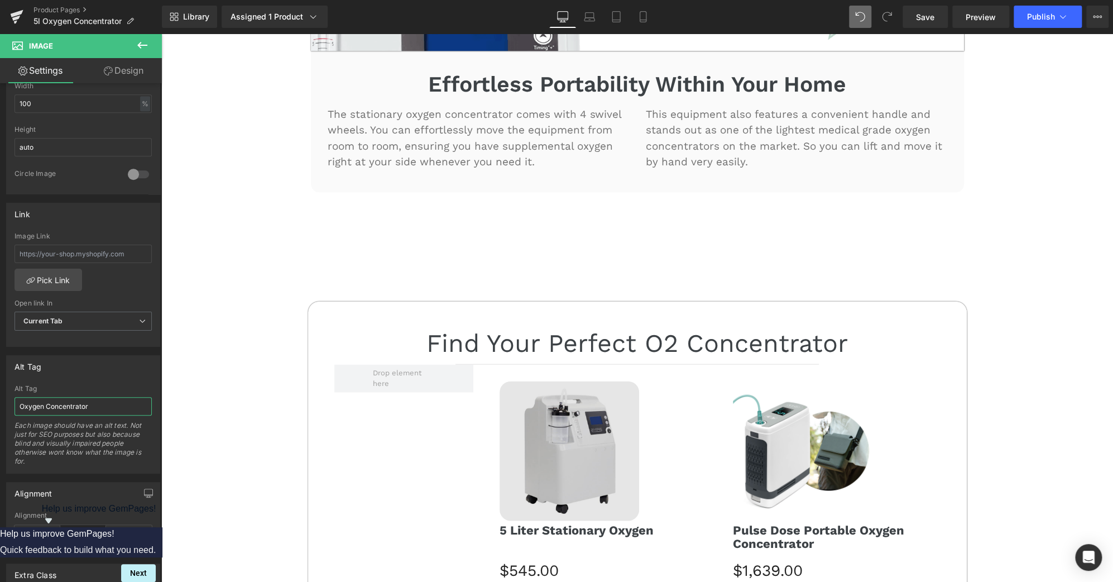
scroll to position [4303, 0]
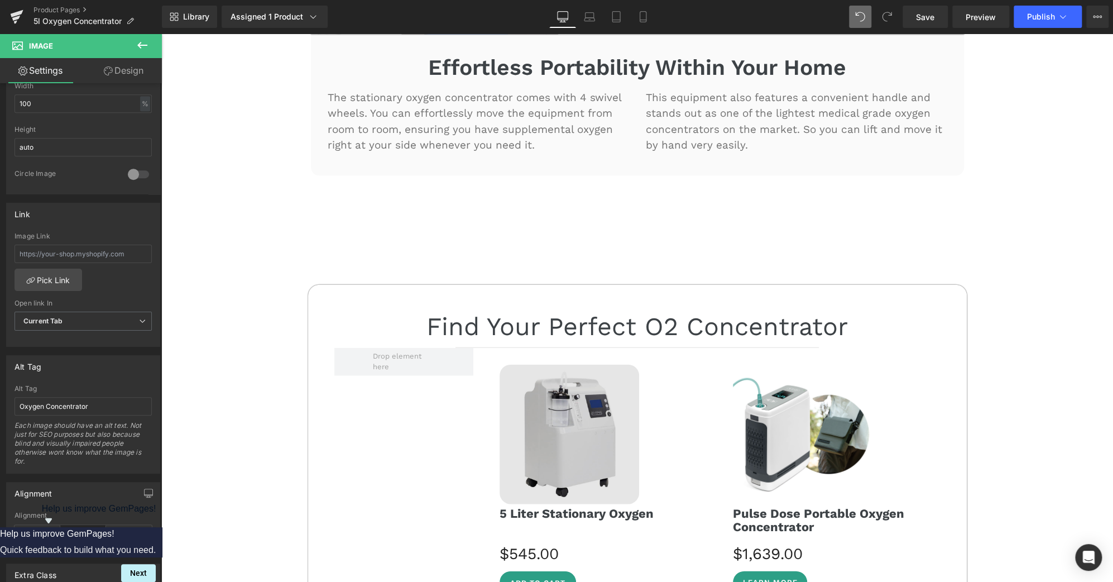
click at [516, 405] on img at bounding box center [570, 435] width 140 height 140
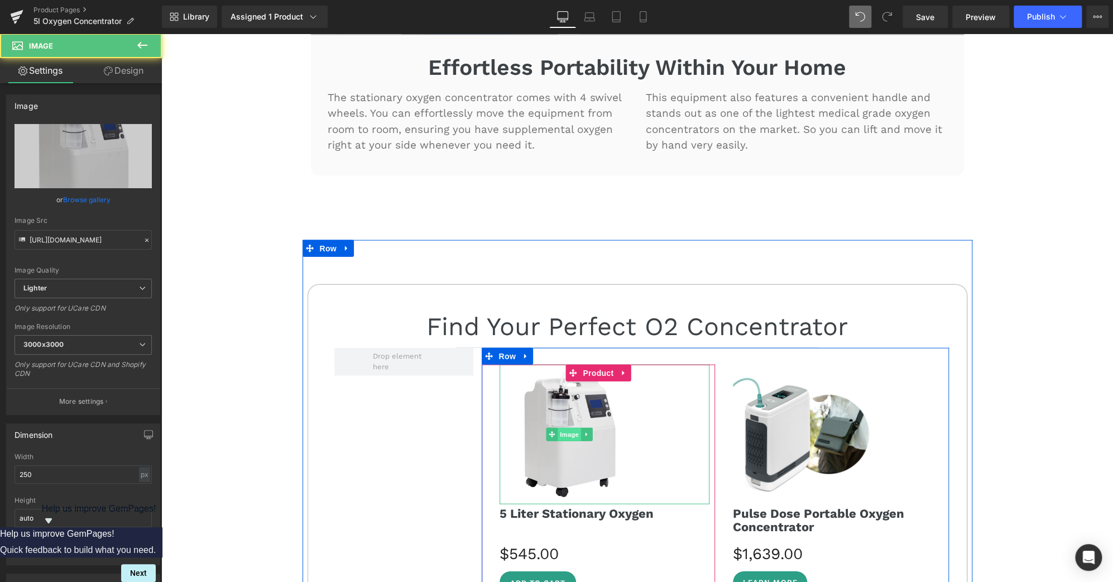
click at [559, 428] on span "Image" at bounding box center [569, 434] width 23 height 13
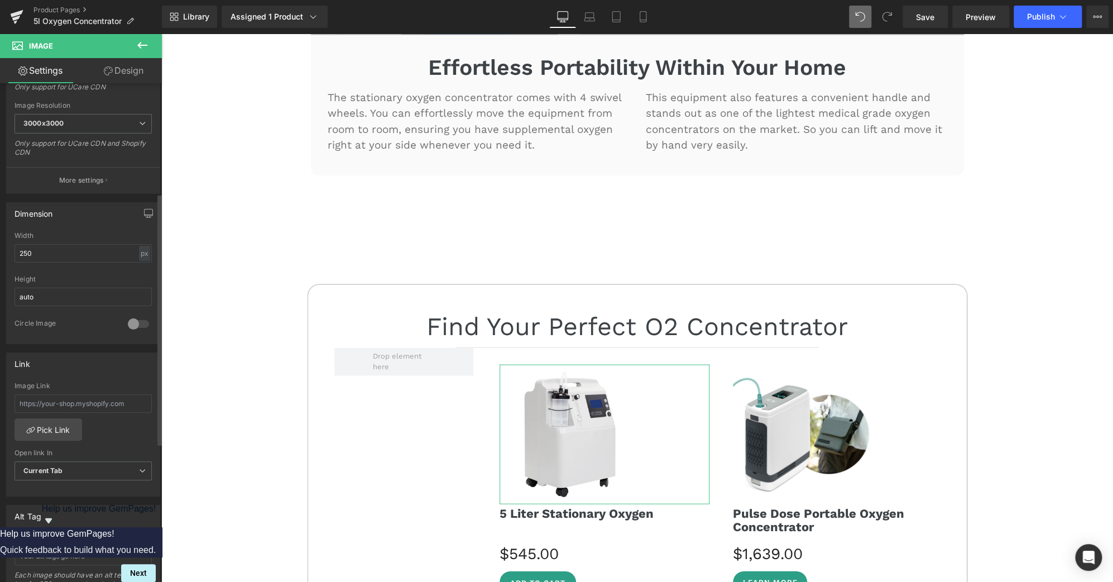
scroll to position [222, 0]
click at [97, 401] on input "text" at bounding box center [83, 402] width 137 height 18
click at [60, 554] on input "text" at bounding box center [83, 554] width 137 height 18
paste input "Oxygen Concentrator"
click at [19, 554] on input "Oxygen Concentrator" at bounding box center [83, 554] width 137 height 18
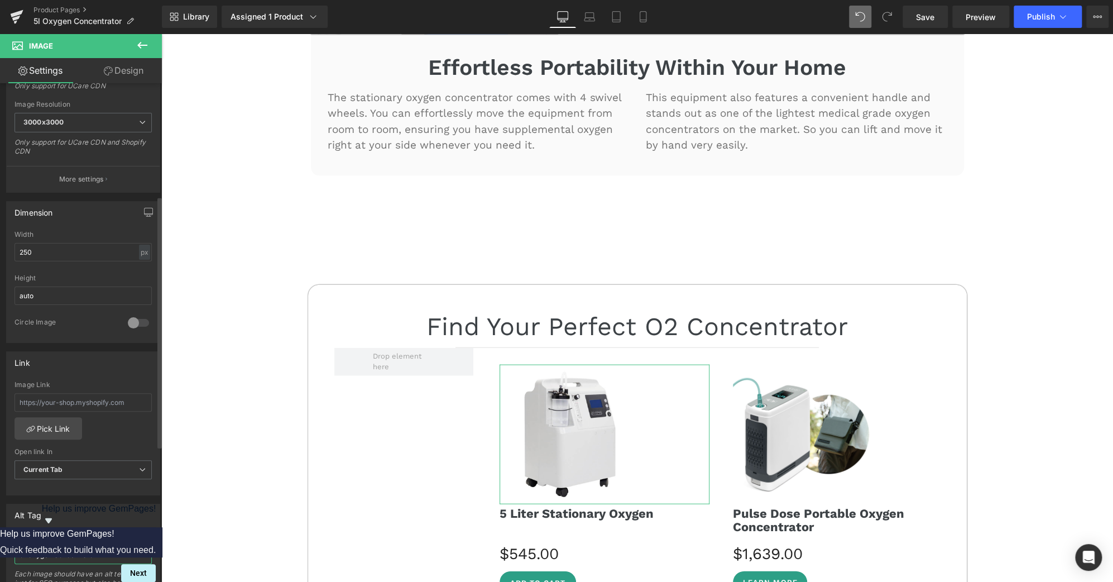
type input "5L Oxygen Concentrator"
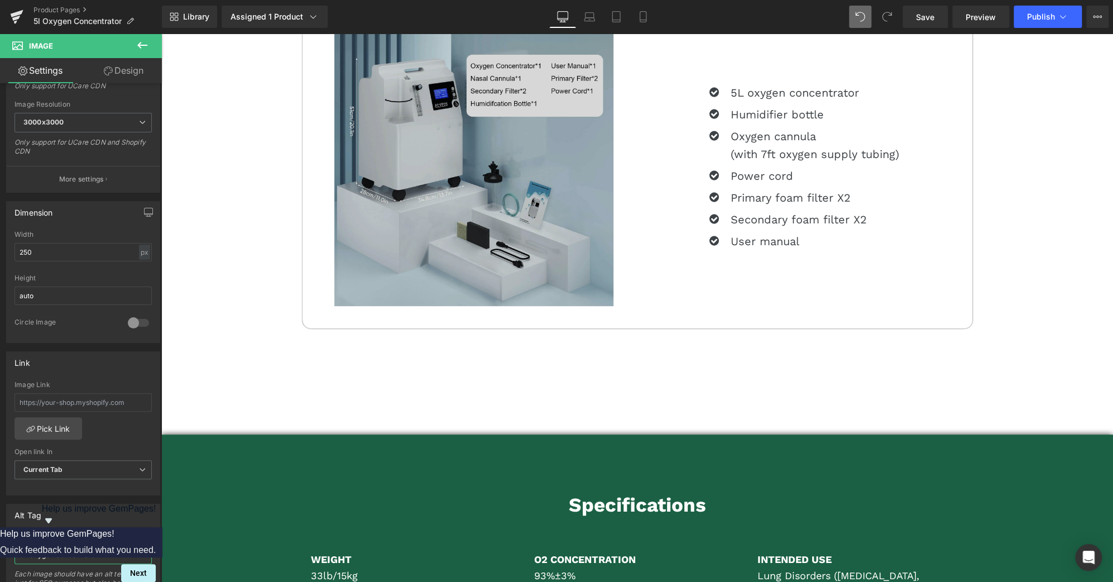
scroll to position [5864, 0]
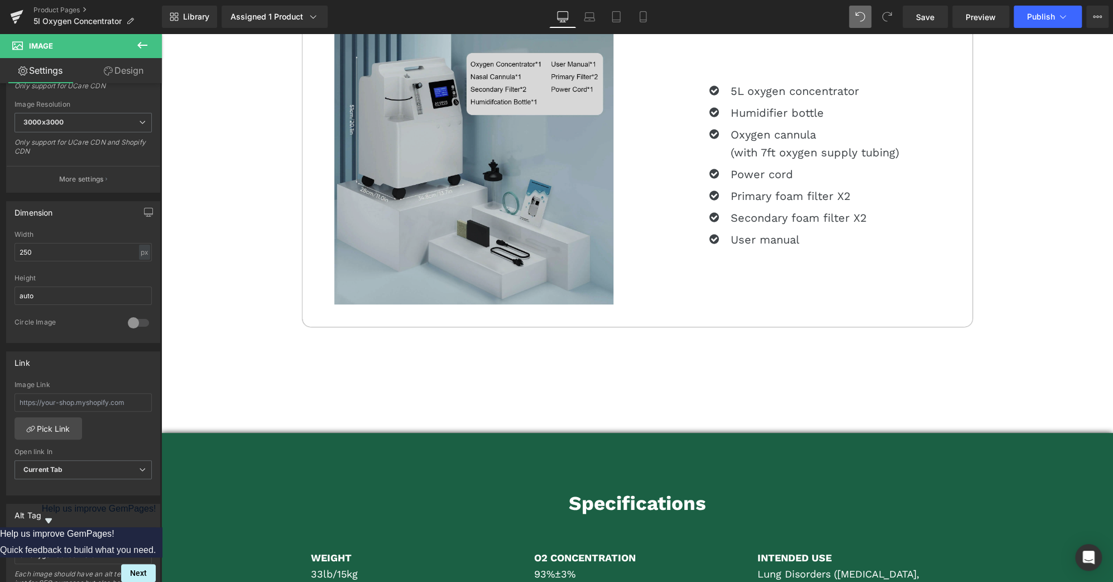
click at [514, 141] on img at bounding box center [473, 164] width 279 height 279
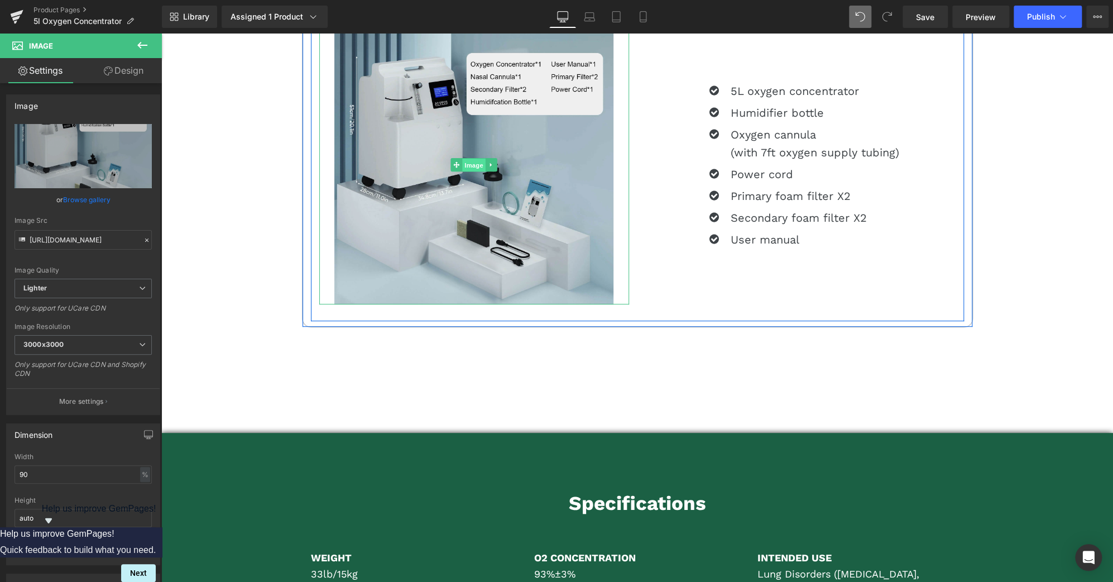
click at [469, 159] on span "Image" at bounding box center [473, 165] width 23 height 13
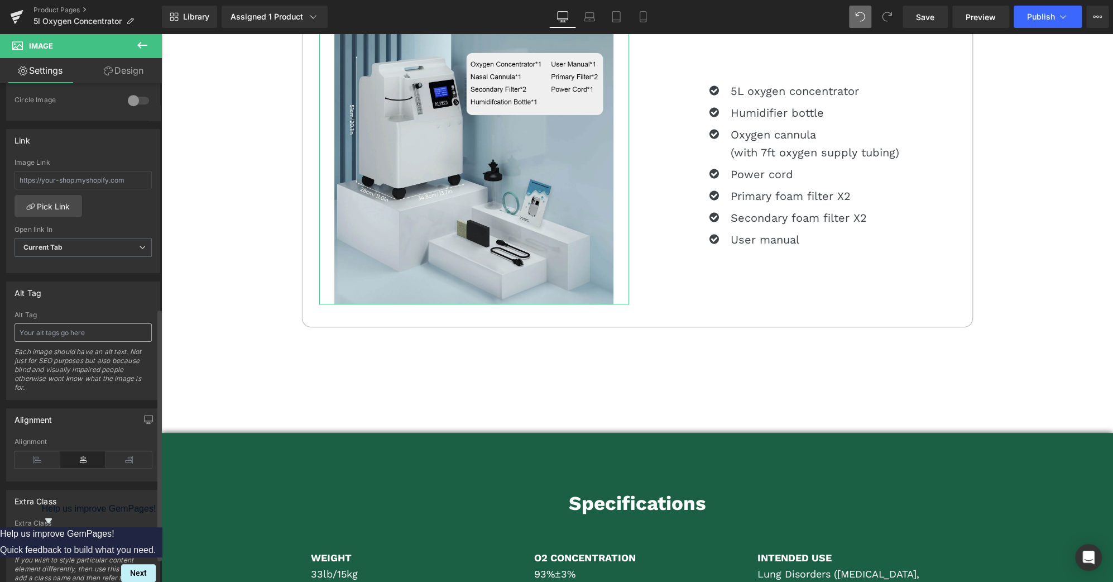
scroll to position [491, 0]
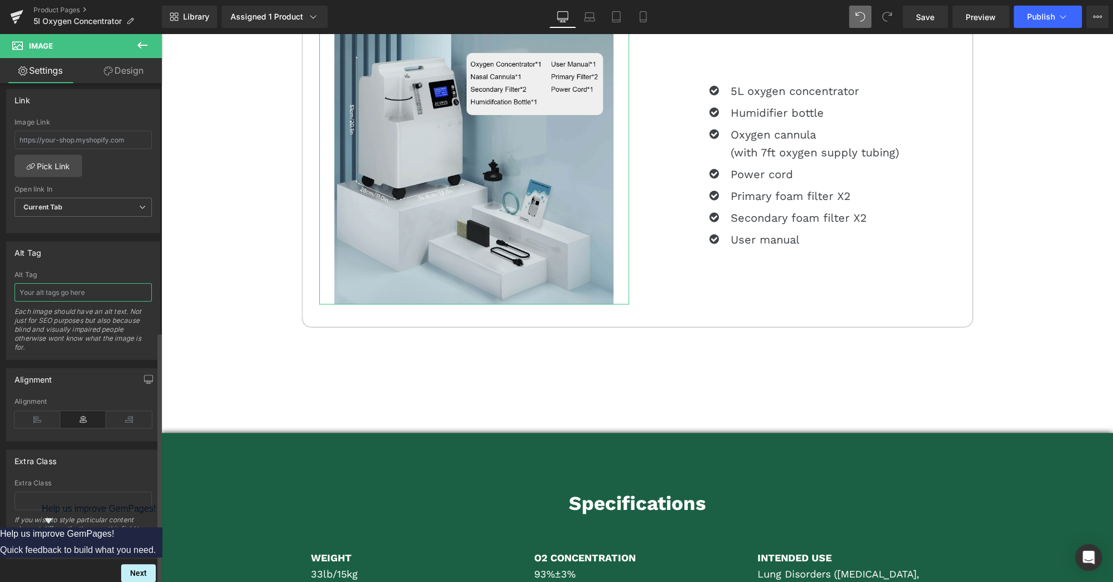
click at [110, 283] on input "text" at bounding box center [83, 292] width 137 height 18
paste input "Oxygen Concentrator"
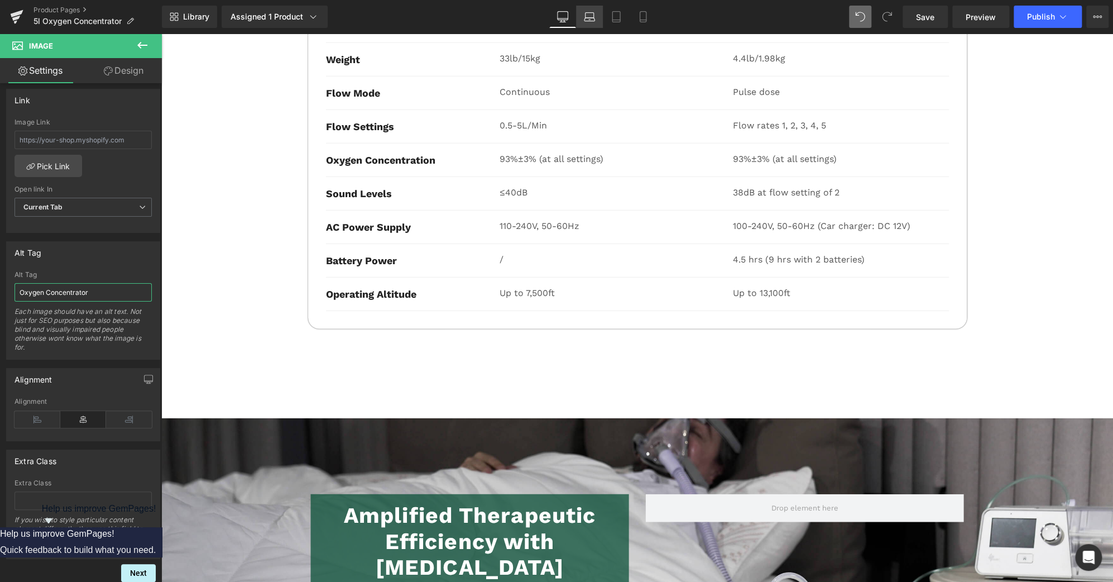
scroll to position [4910, 0]
type input "Oxygen Concentrator"
click at [592, 14] on icon at bounding box center [589, 16] width 11 height 11
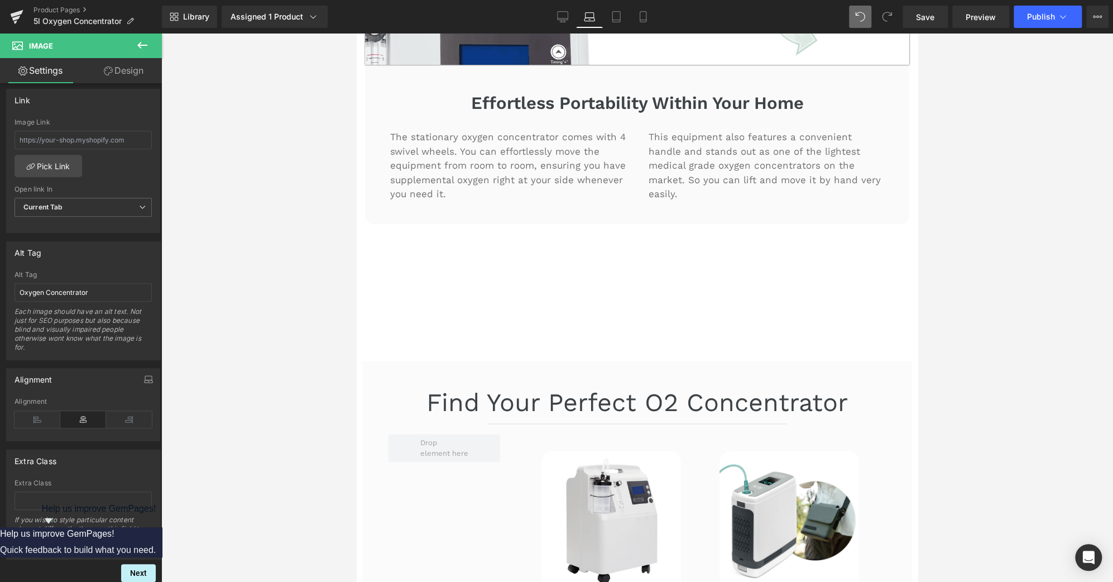
scroll to position [3684, 0]
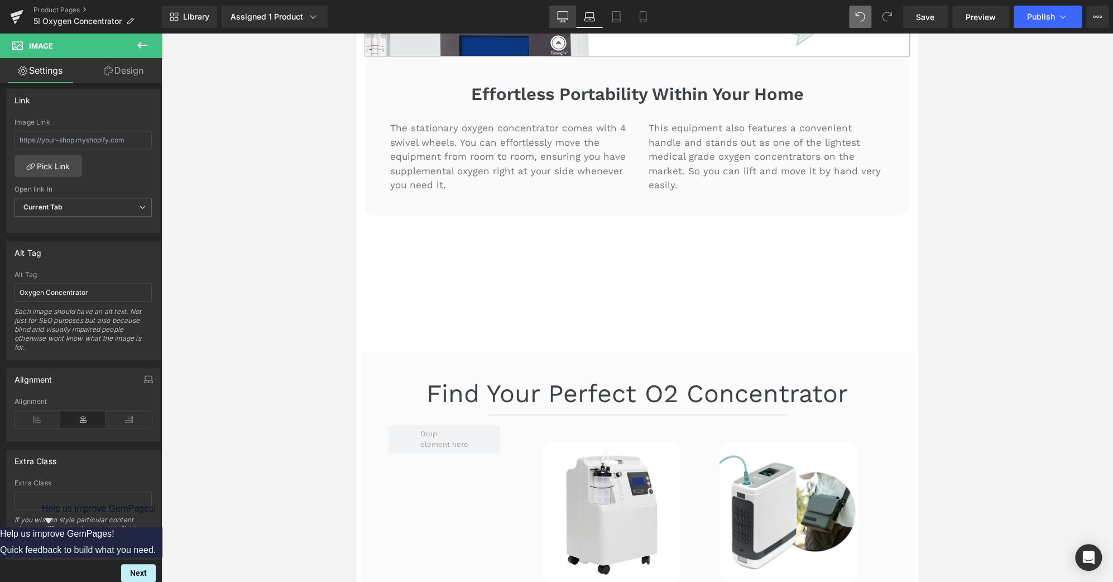
click at [570, 9] on link "Desktop" at bounding box center [562, 17] width 27 height 22
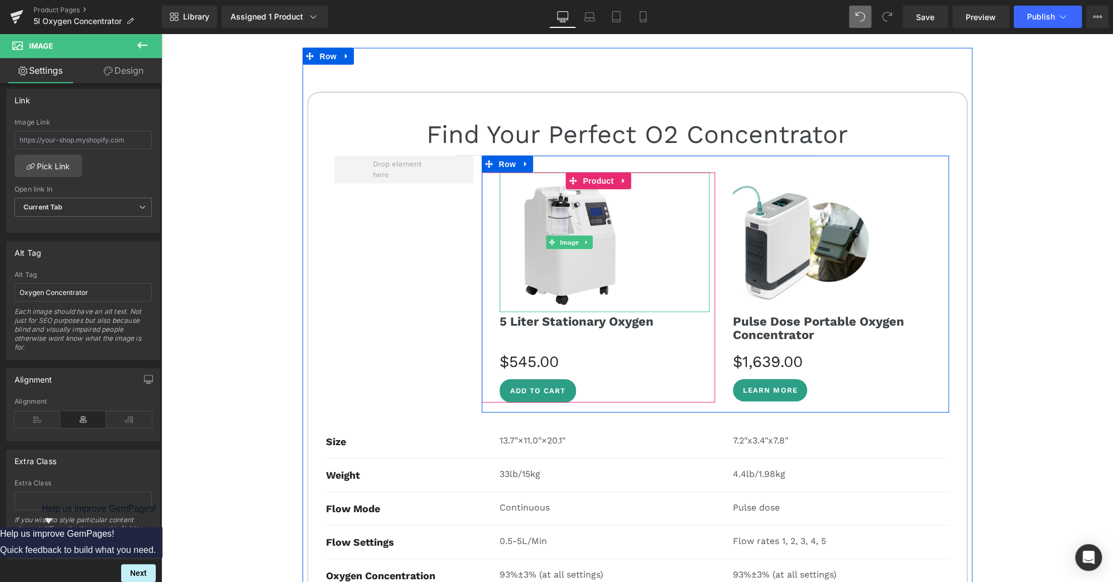
scroll to position [4495, 0]
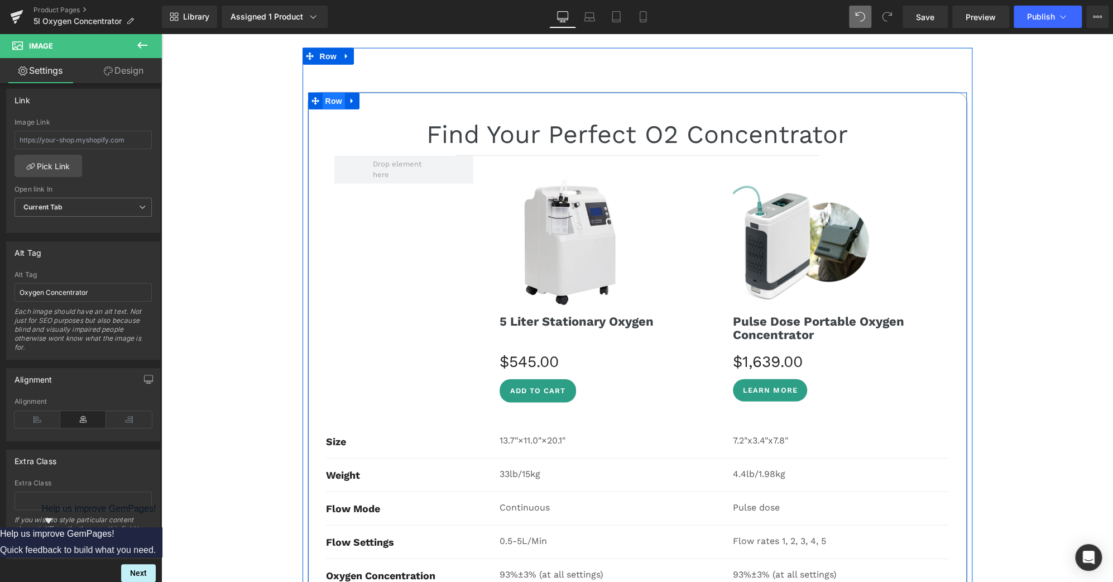
click at [329, 93] on span "Row" at bounding box center [334, 101] width 22 height 17
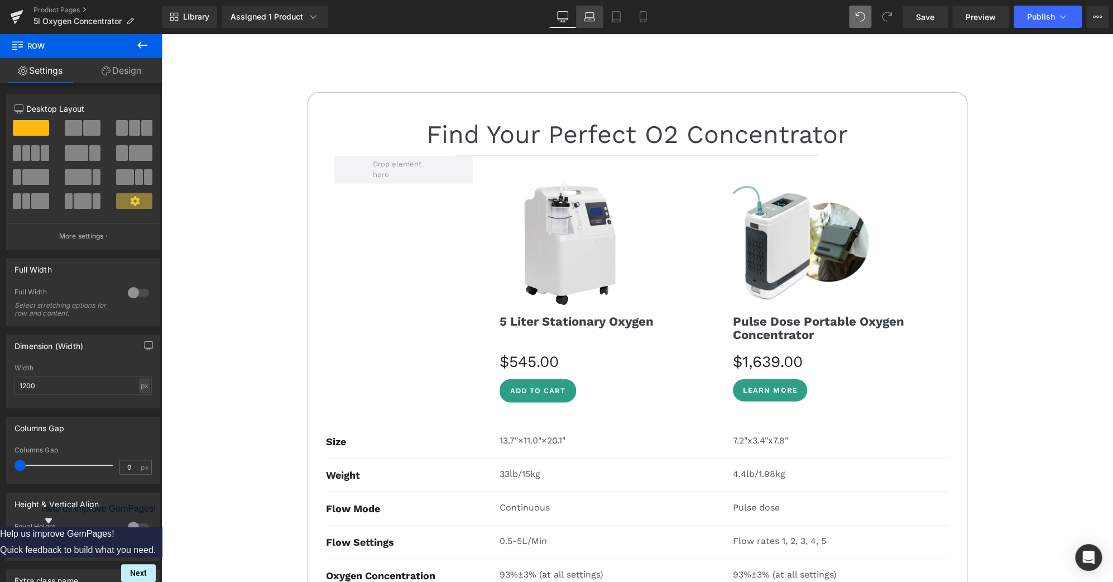
click at [584, 12] on icon at bounding box center [589, 16] width 11 height 11
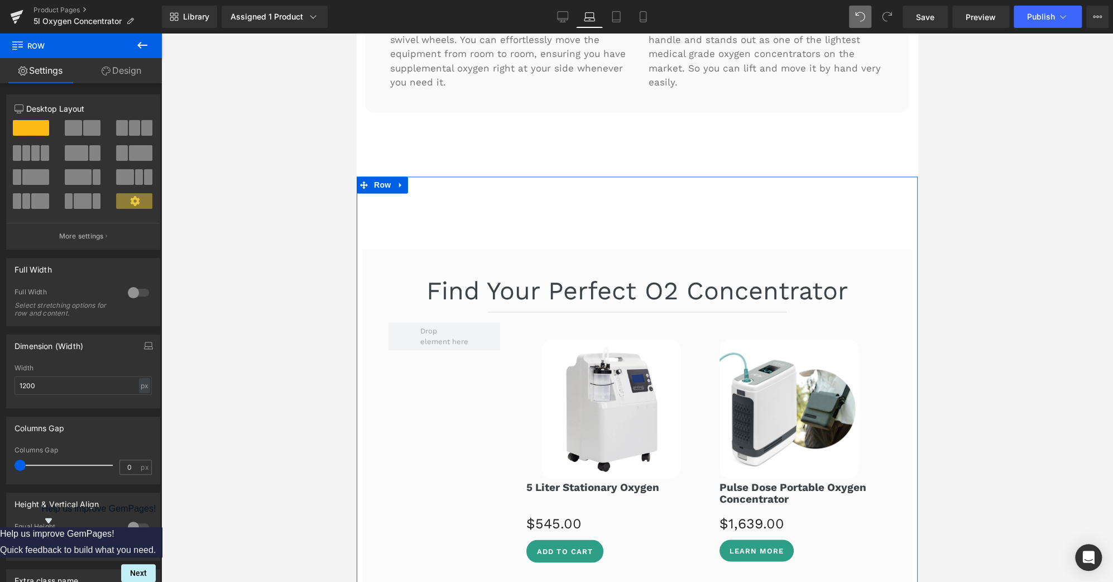
scroll to position [3787, 0]
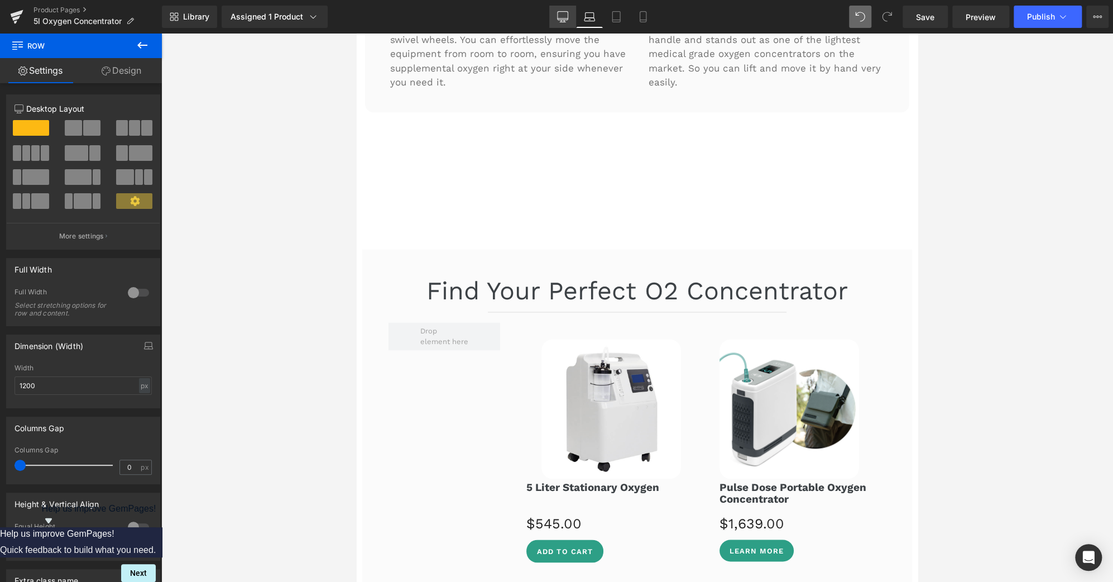
click at [568, 19] on icon at bounding box center [563, 16] width 11 height 8
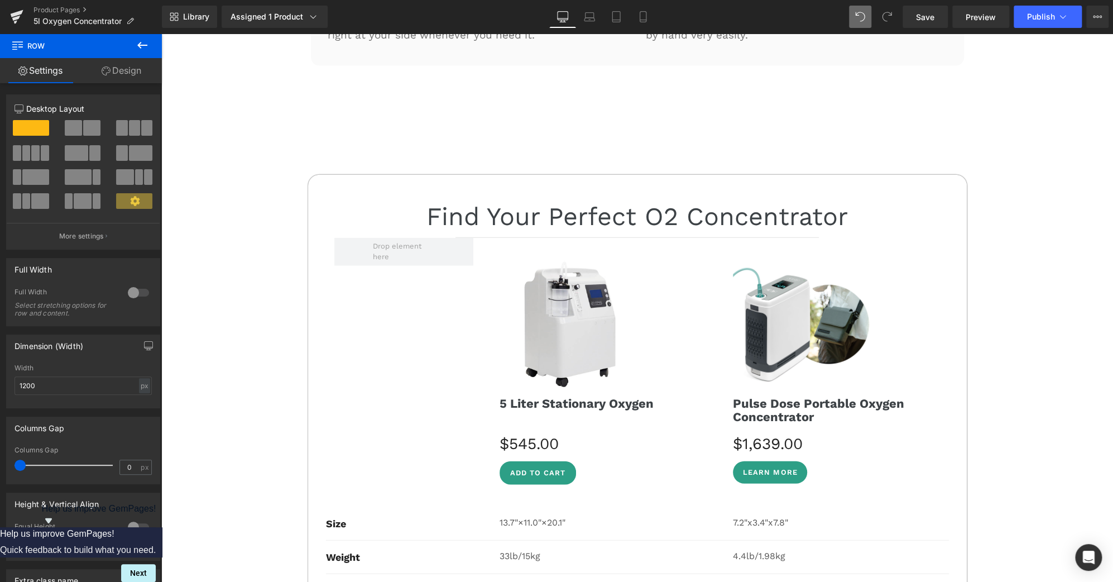
scroll to position [4413, 0]
click at [582, 11] on link "Laptop" at bounding box center [589, 17] width 27 height 22
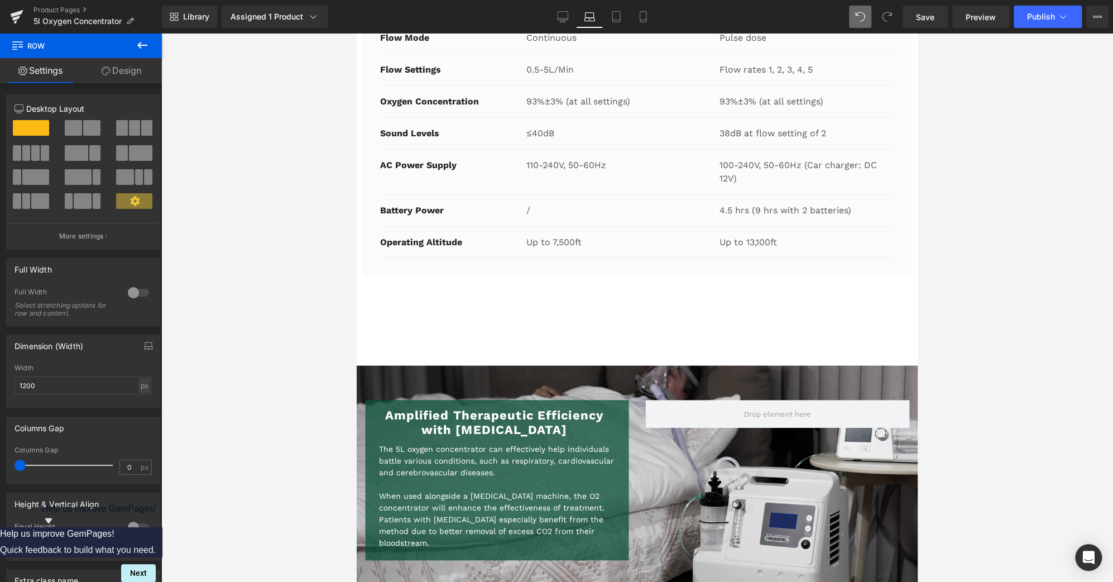
scroll to position [3869, 0]
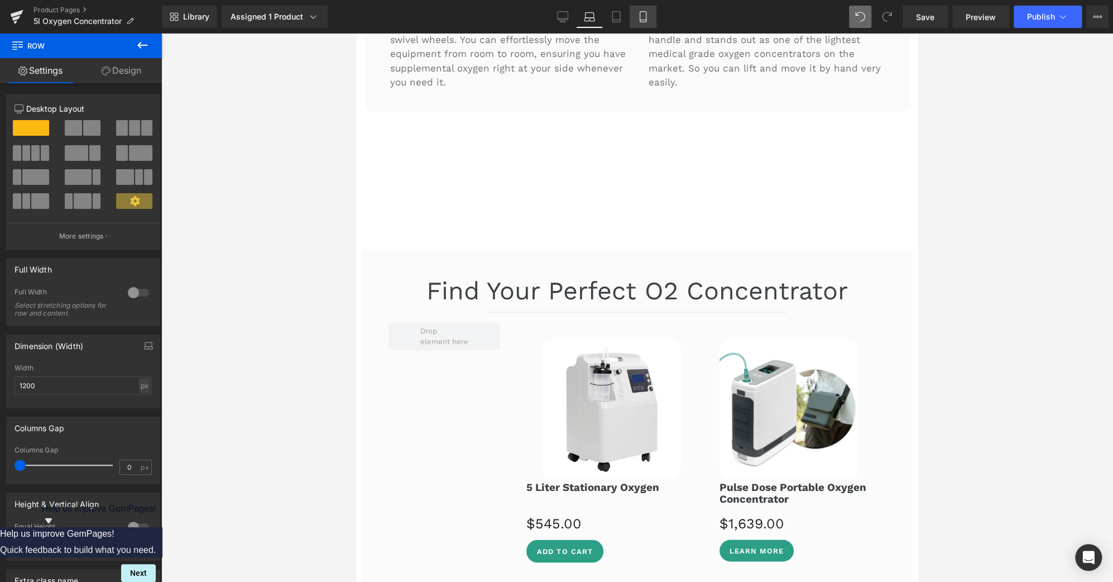
click at [645, 22] on link "Mobile" at bounding box center [643, 17] width 27 height 22
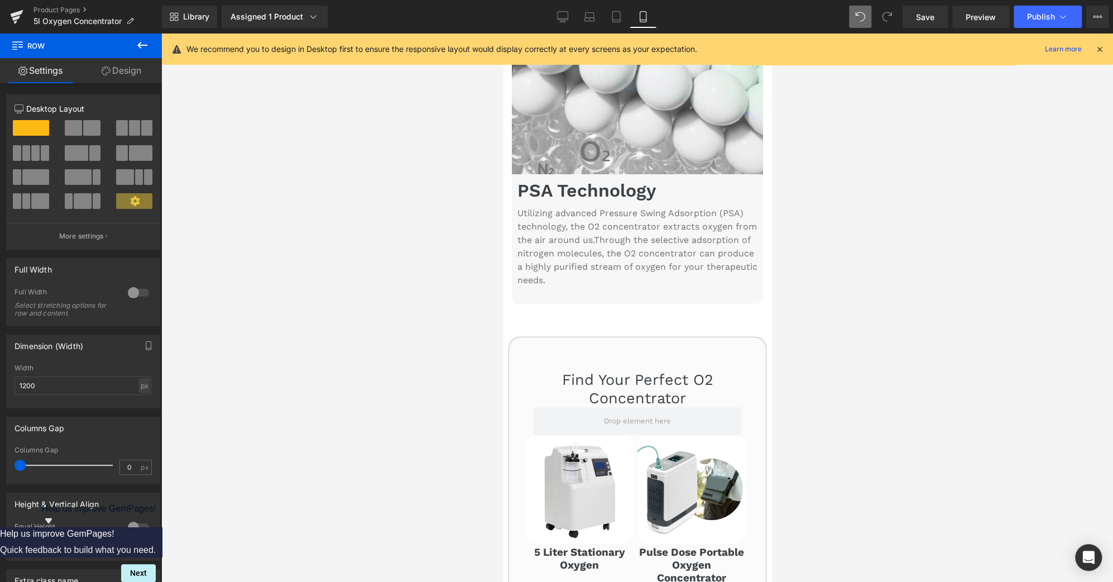
scroll to position [2664, 0]
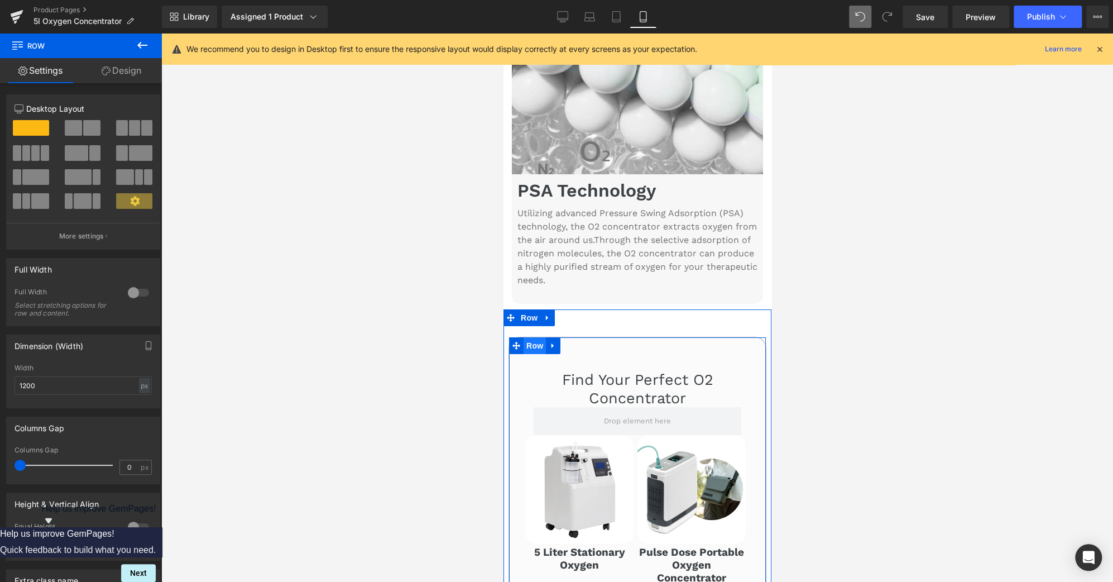
click at [533, 337] on span "Row" at bounding box center [534, 345] width 22 height 17
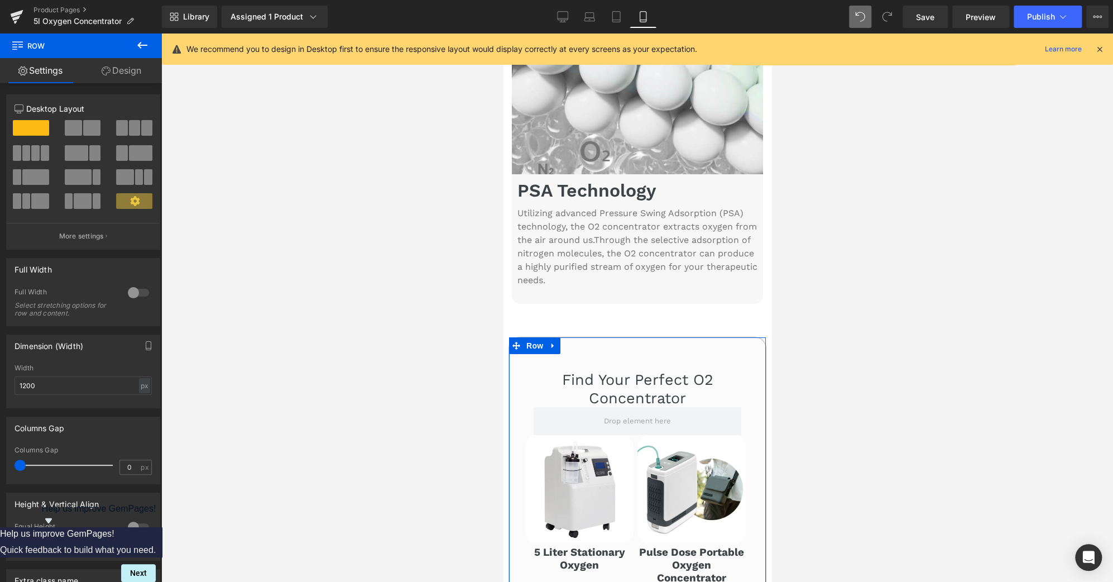
click at [131, 64] on link "Design" at bounding box center [121, 70] width 81 height 25
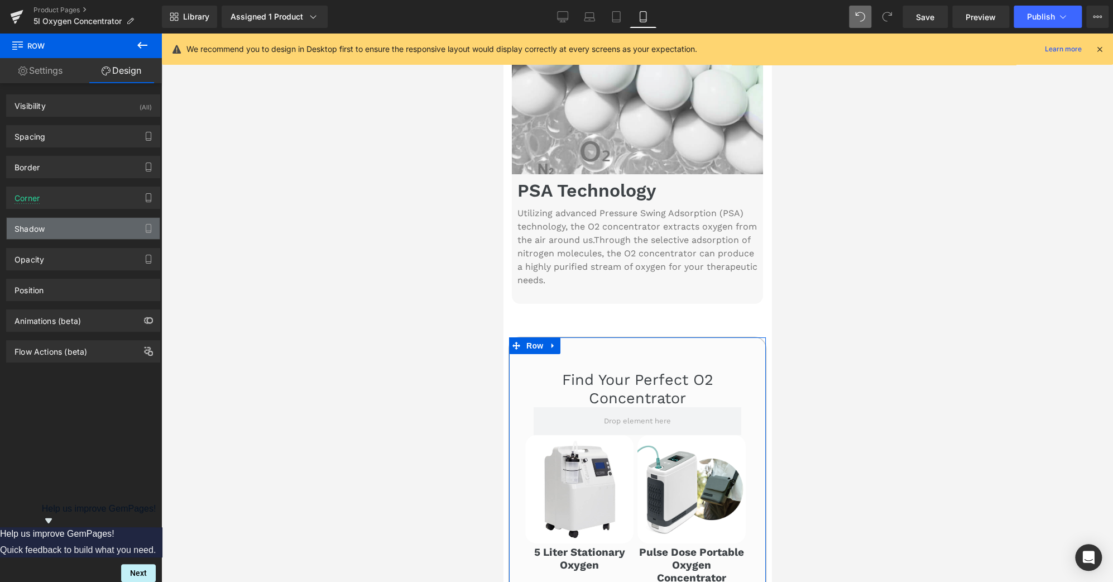
click at [92, 225] on div "Shadow" at bounding box center [83, 228] width 153 height 21
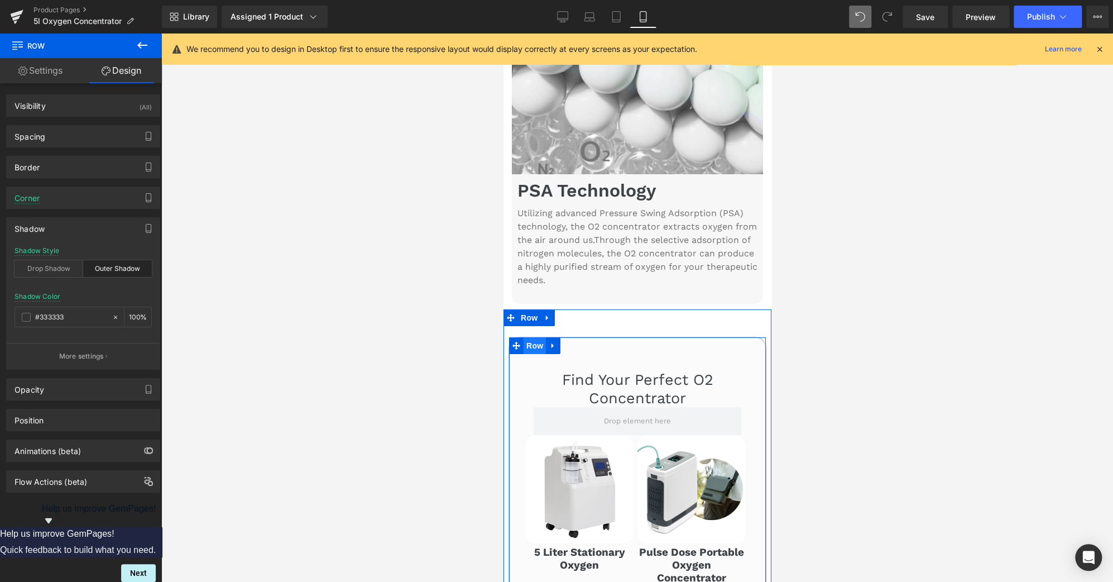
click at [532, 337] on span "Row" at bounding box center [534, 345] width 22 height 17
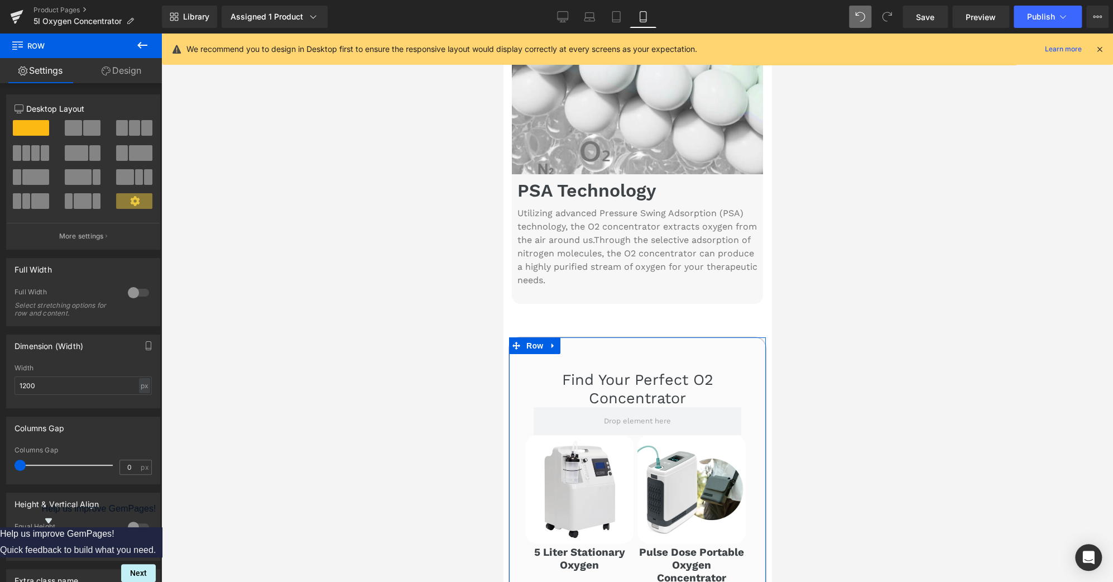
click at [122, 72] on link "Design" at bounding box center [121, 70] width 81 height 25
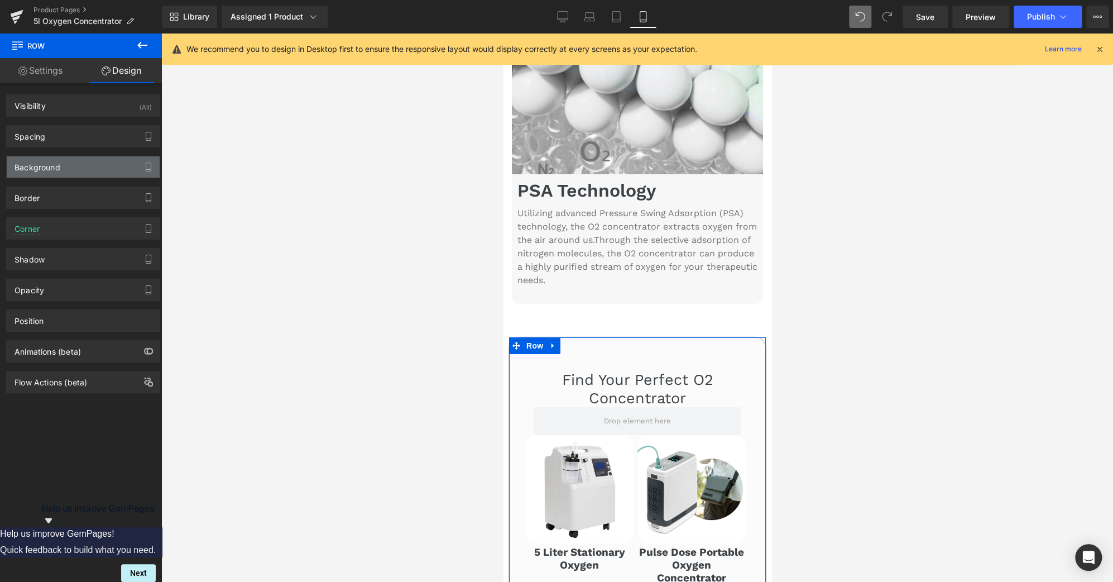
click at [84, 165] on div "Background" at bounding box center [83, 166] width 153 height 21
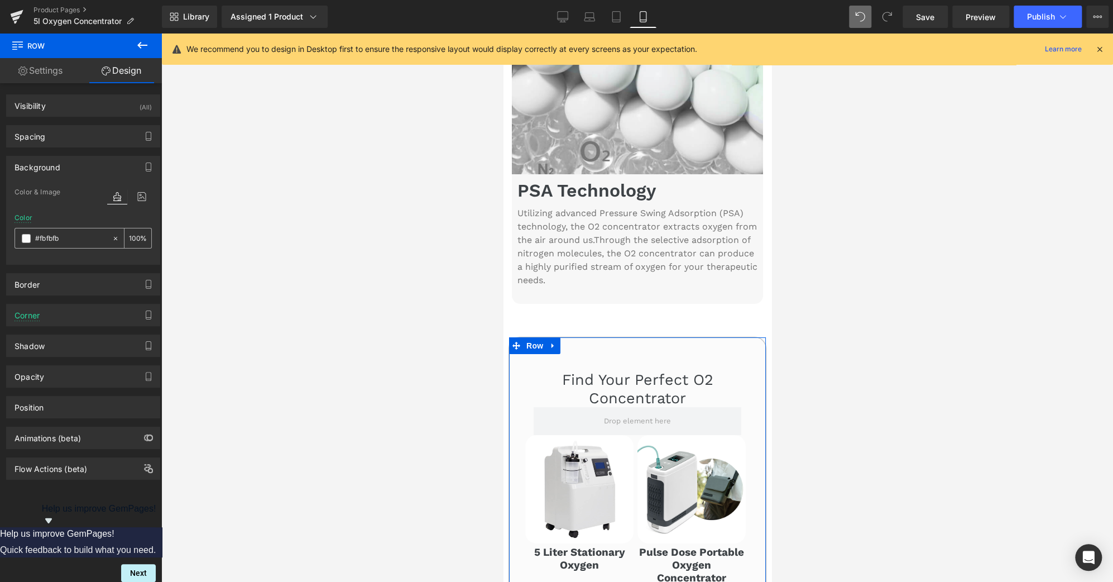
click at [114, 236] on icon at bounding box center [115, 237] width 3 height 3
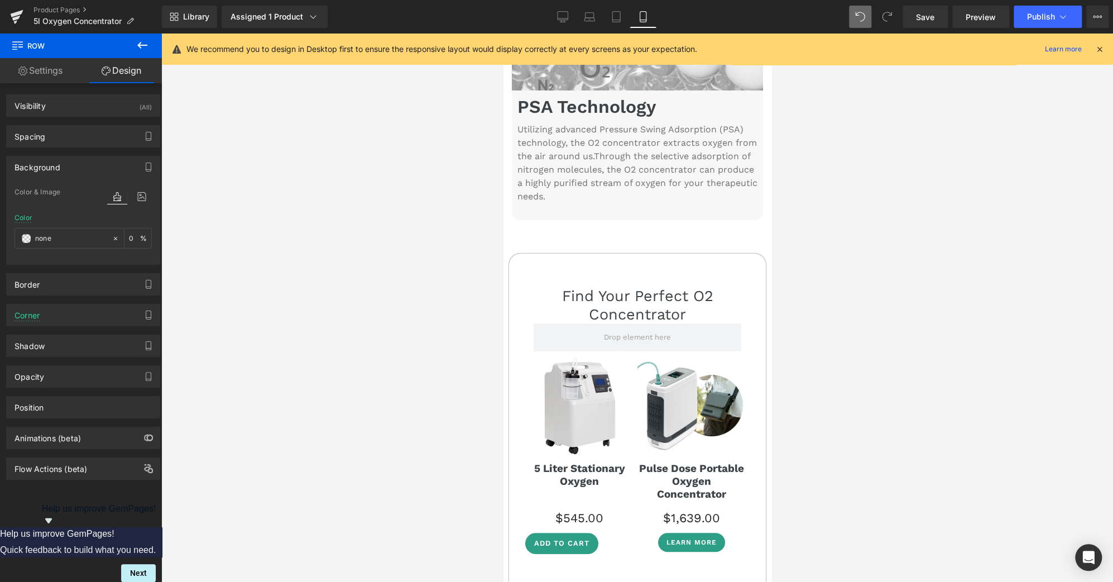
scroll to position [2746, 0]
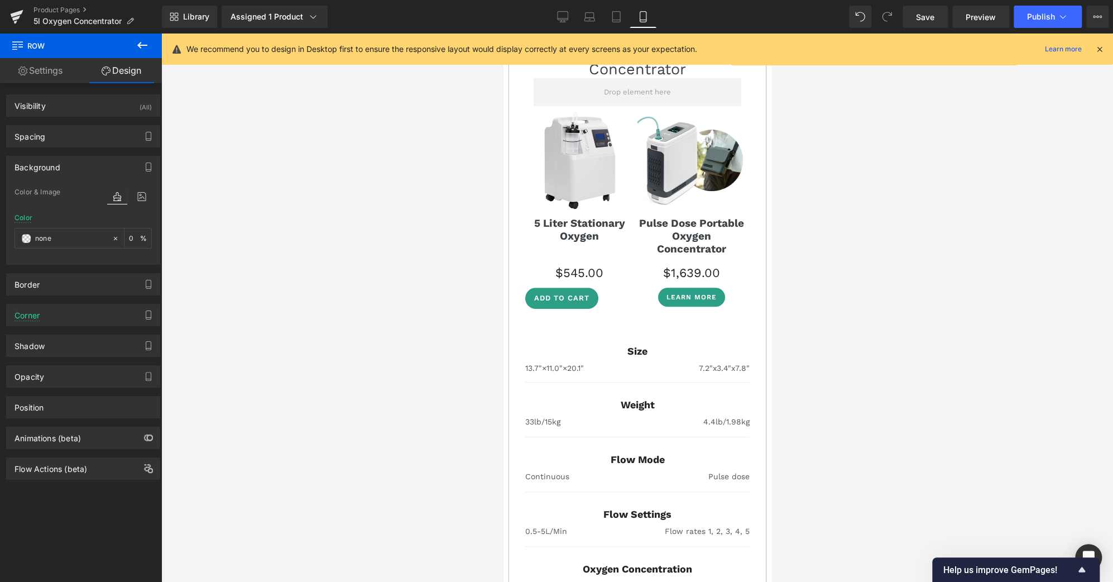
scroll to position [2993, 0]
click at [564, 19] on icon at bounding box center [562, 16] width 11 height 11
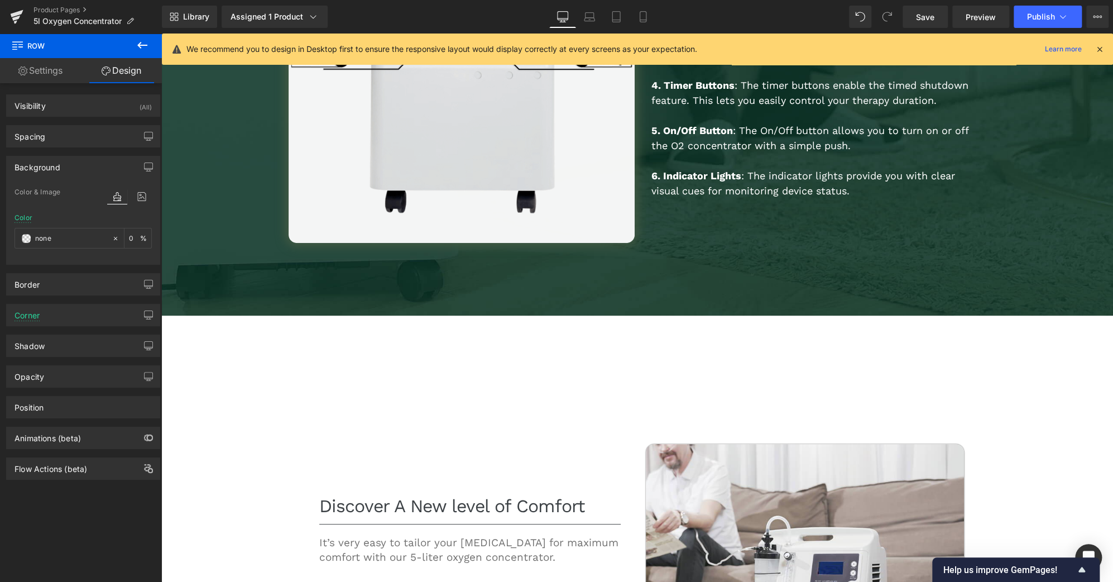
type input "0"
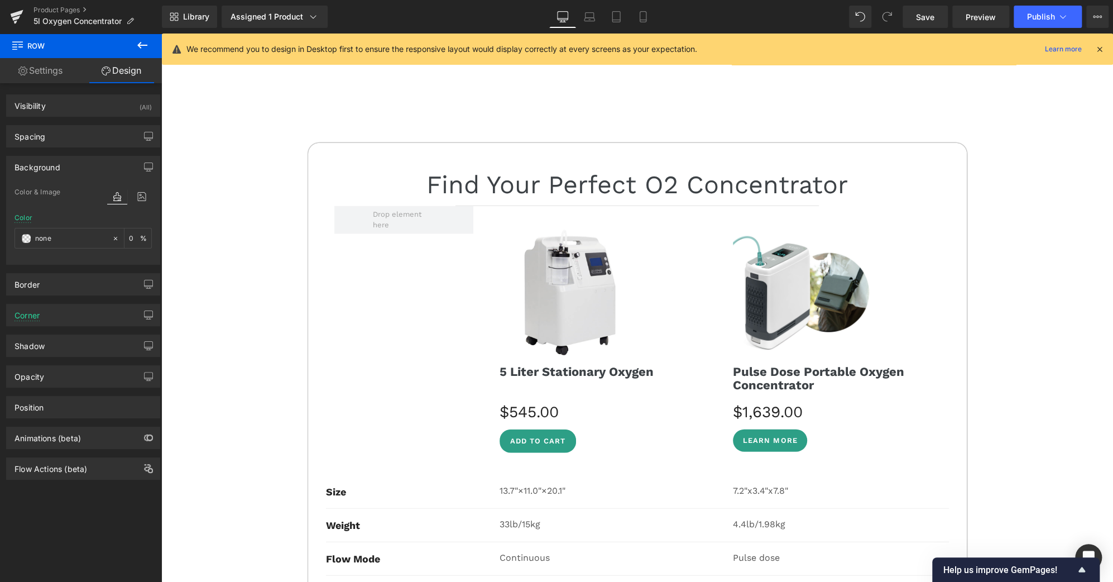
scroll to position [4431, 0]
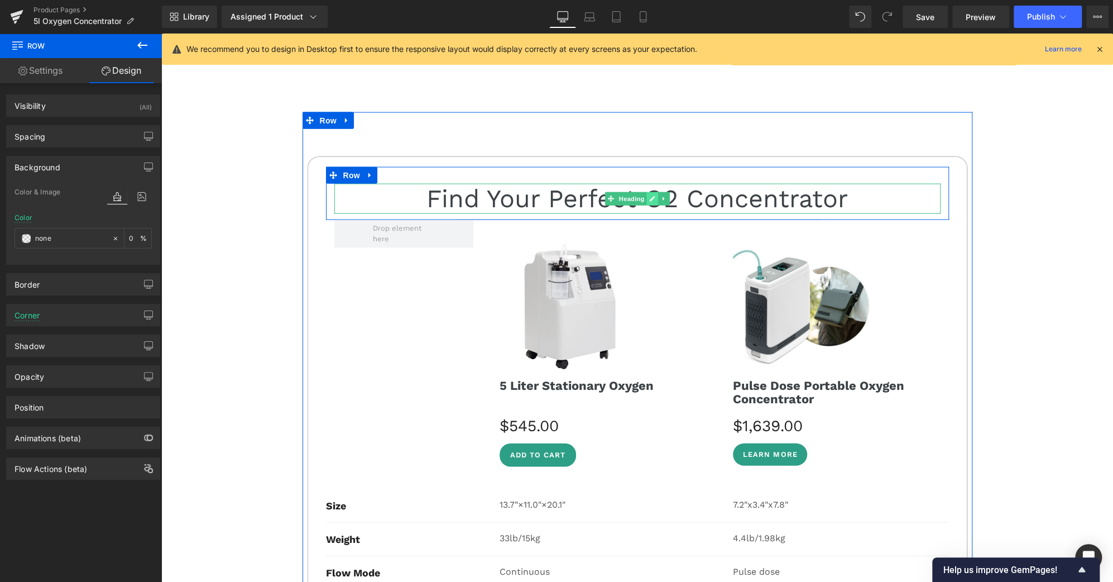
click at [649, 195] on icon at bounding box center [652, 198] width 6 height 7
click at [646, 184] on h3 "Find Your Perfect O2 Concentrator" at bounding box center [637, 199] width 606 height 30
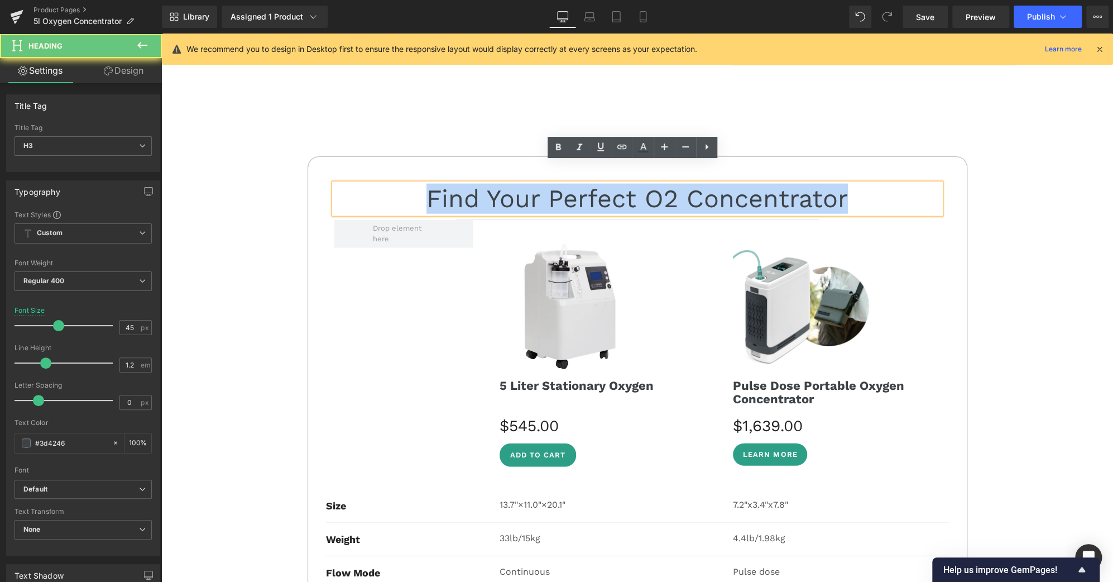
click at [646, 184] on h3 "Find Your Perfect O2 Concentrator" at bounding box center [637, 199] width 606 height 30
copy h3 "Find Your Perfect O2 Concentrator"
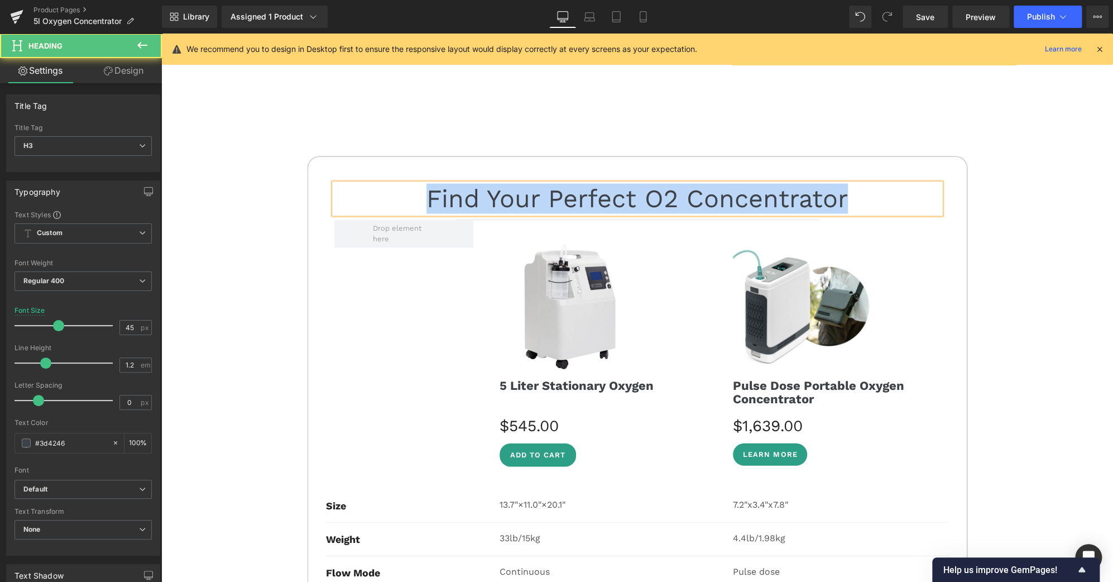
click at [823, 184] on h3 "Find Your Perfect O2 Concentrator" at bounding box center [637, 199] width 606 height 30
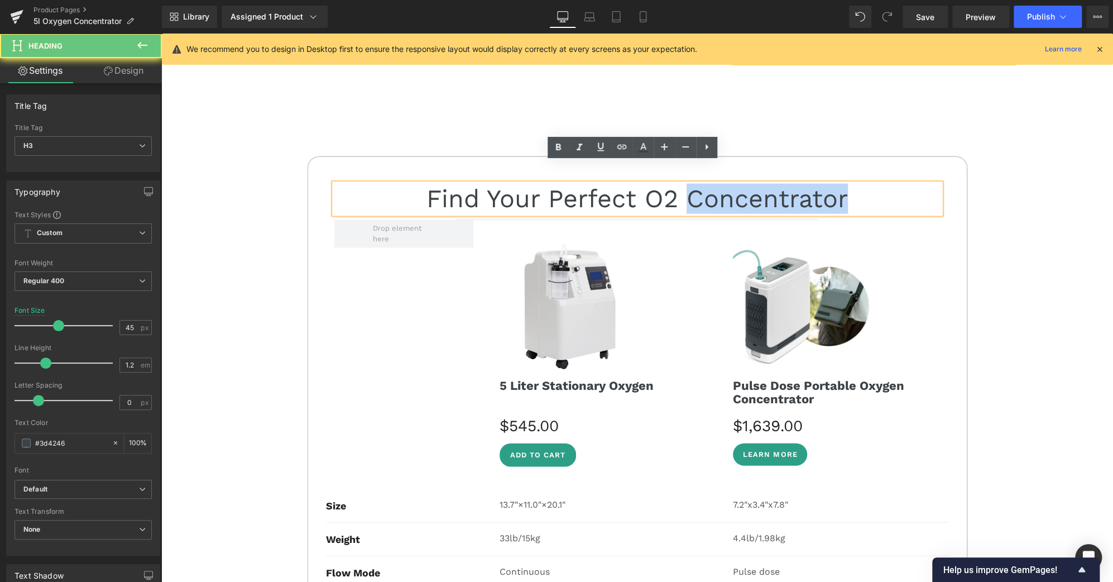
click at [823, 184] on h3 "Find Your Perfect O2 Concentrator" at bounding box center [637, 199] width 606 height 30
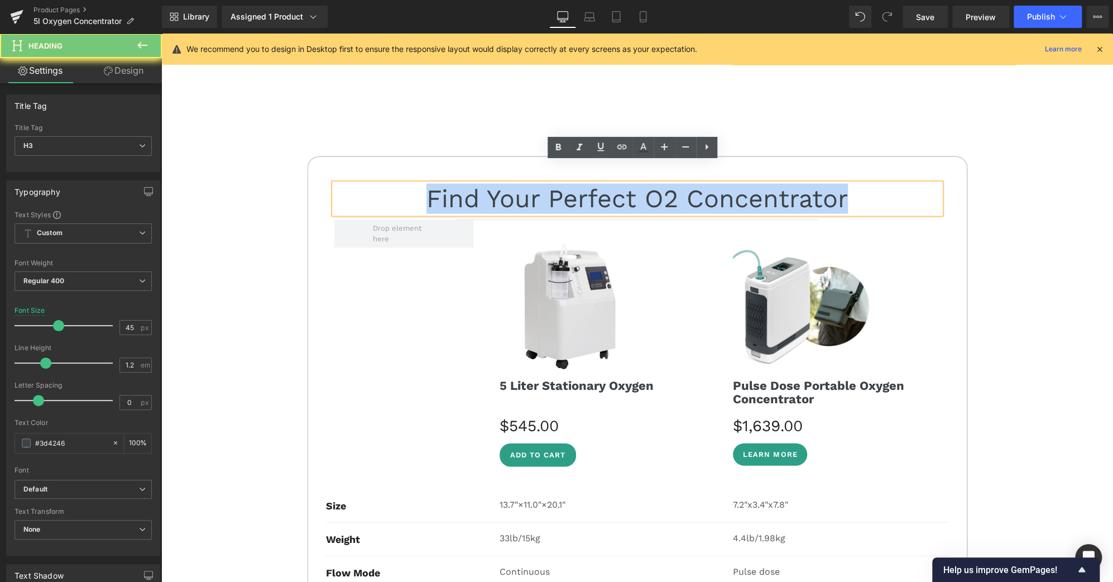
click at [823, 184] on h3 "Find Your Perfect O2 Concentrator" at bounding box center [637, 199] width 606 height 30
copy h3 "Find Your Perfect O2 Concentrator"
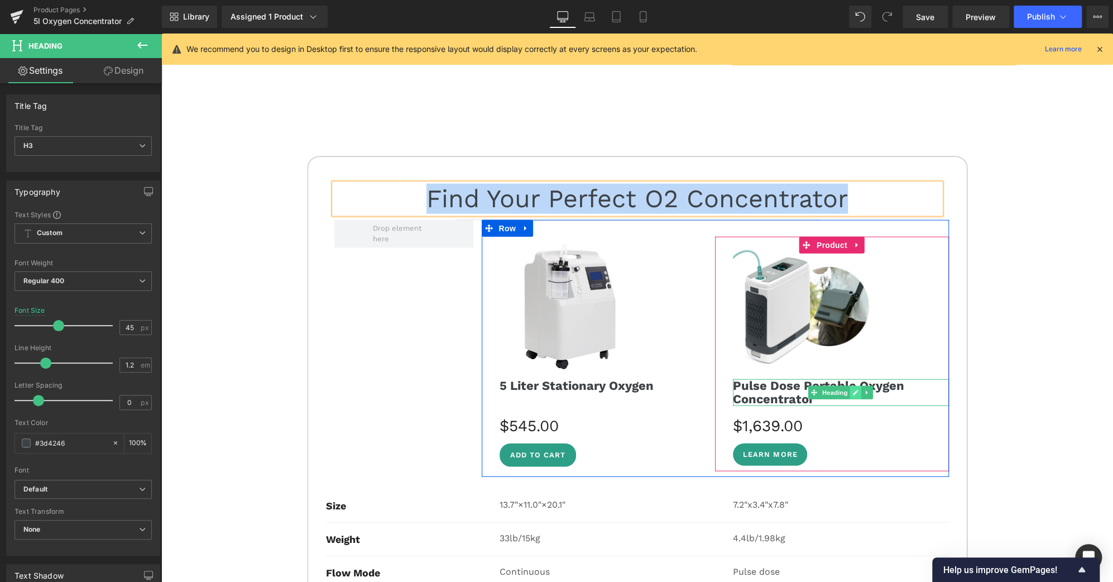
click at [853, 389] on icon at bounding box center [856, 392] width 6 height 7
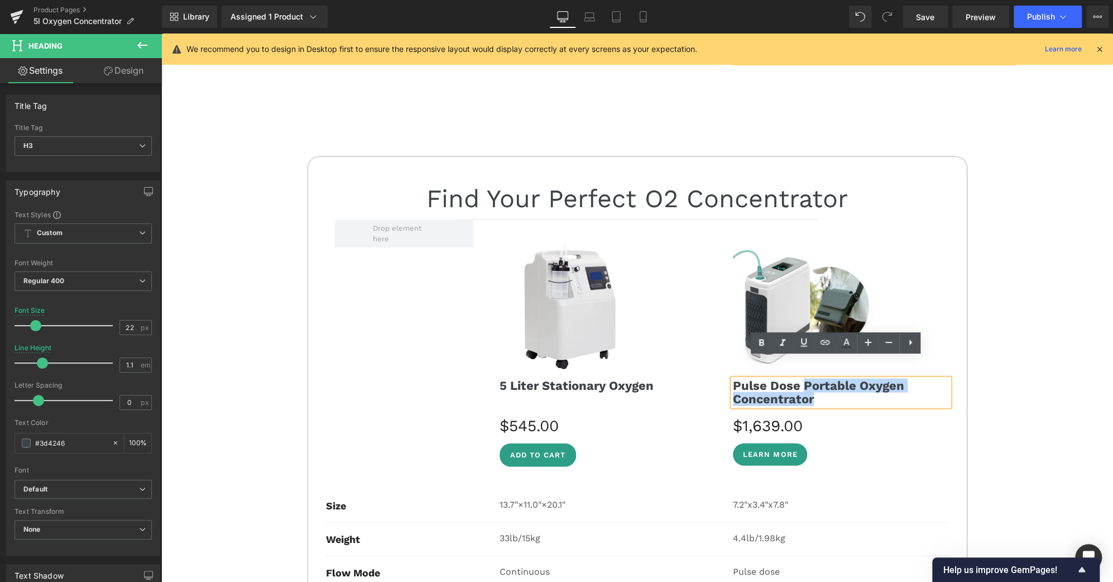
drag, startPoint x: 811, startPoint y: 380, endPoint x: 799, endPoint y: 366, distance: 17.9
click at [799, 379] on h3 "Pulse Dose Portable Oxygen Concentrator" at bounding box center [841, 392] width 216 height 27
copy strong "Portable Oxygen Concentrator"
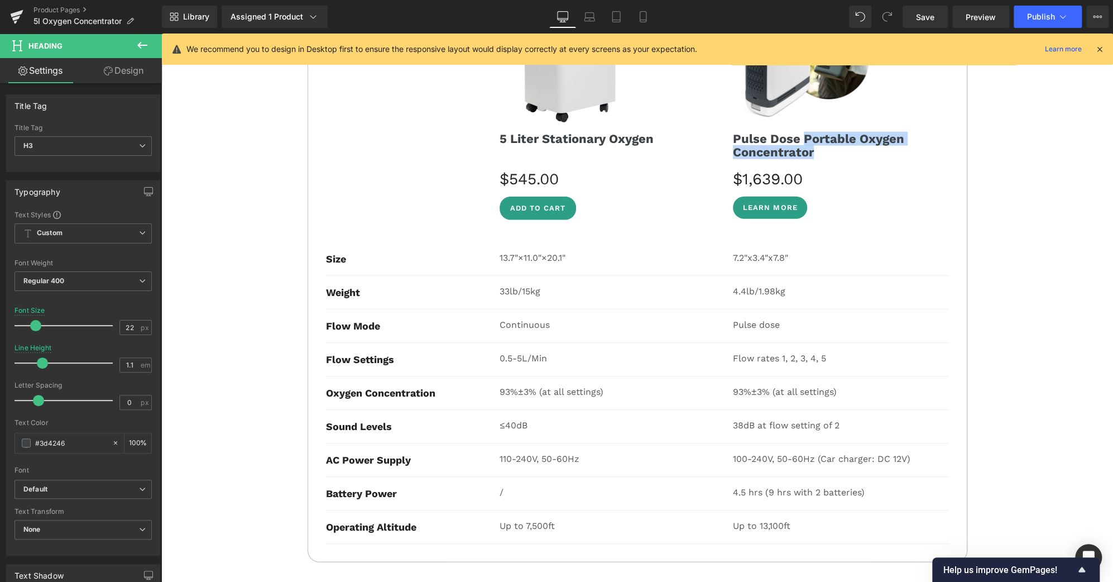
scroll to position [4677, 0]
